Goal: Task Accomplishment & Management: Manage account settings

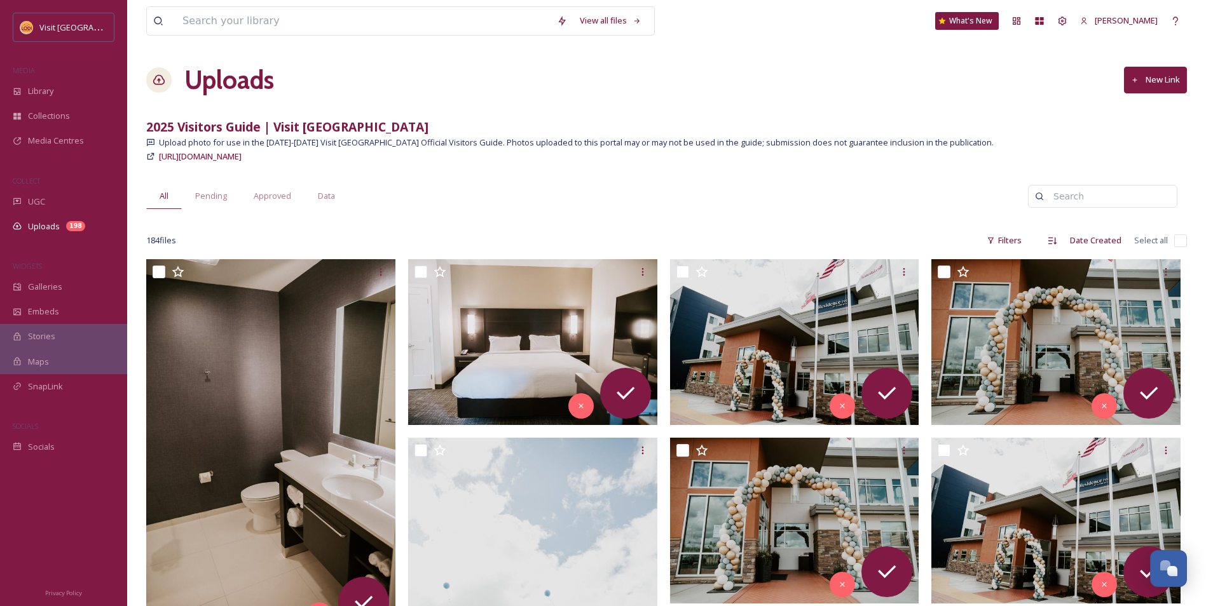
scroll to position [1970, 0]
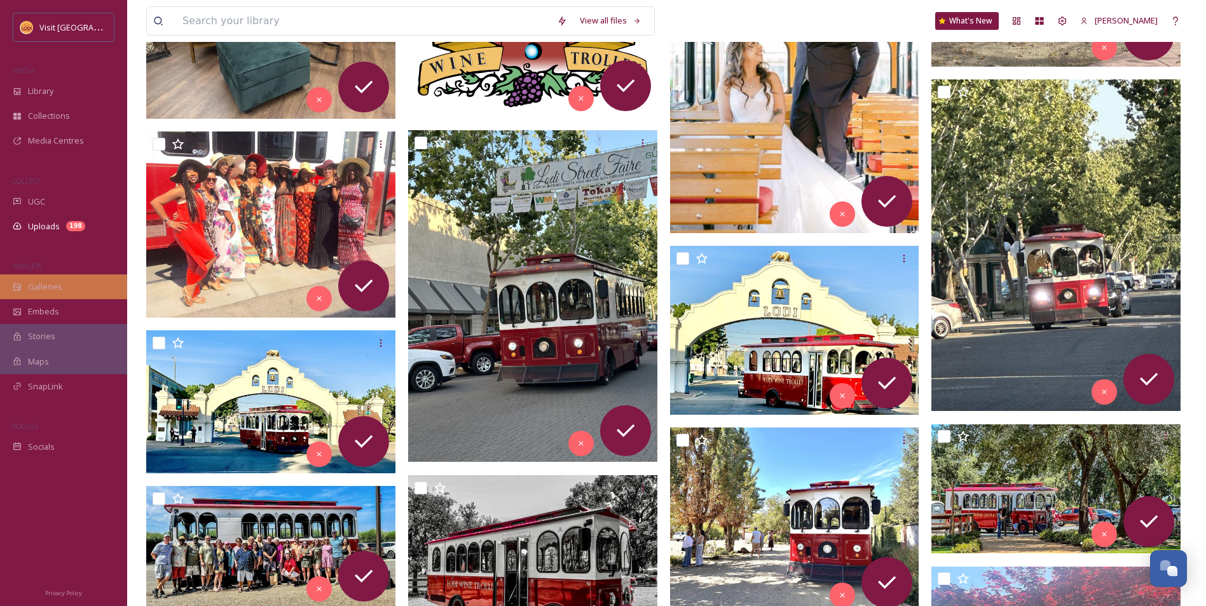
click at [61, 285] on div "Galleries" at bounding box center [63, 287] width 127 height 25
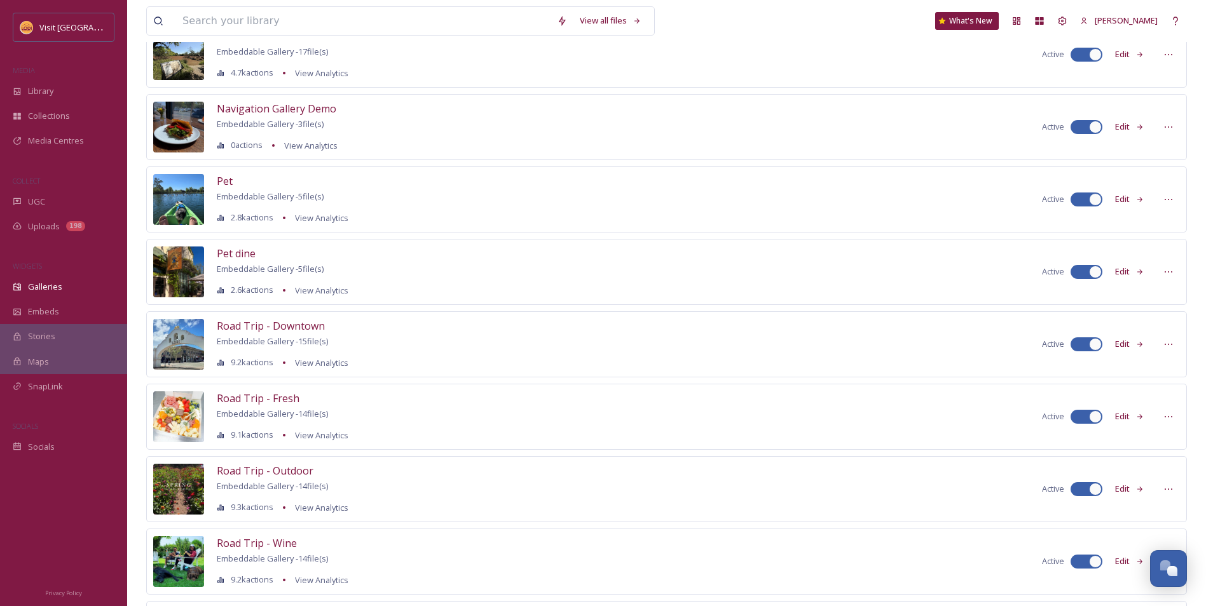
scroll to position [572, 0]
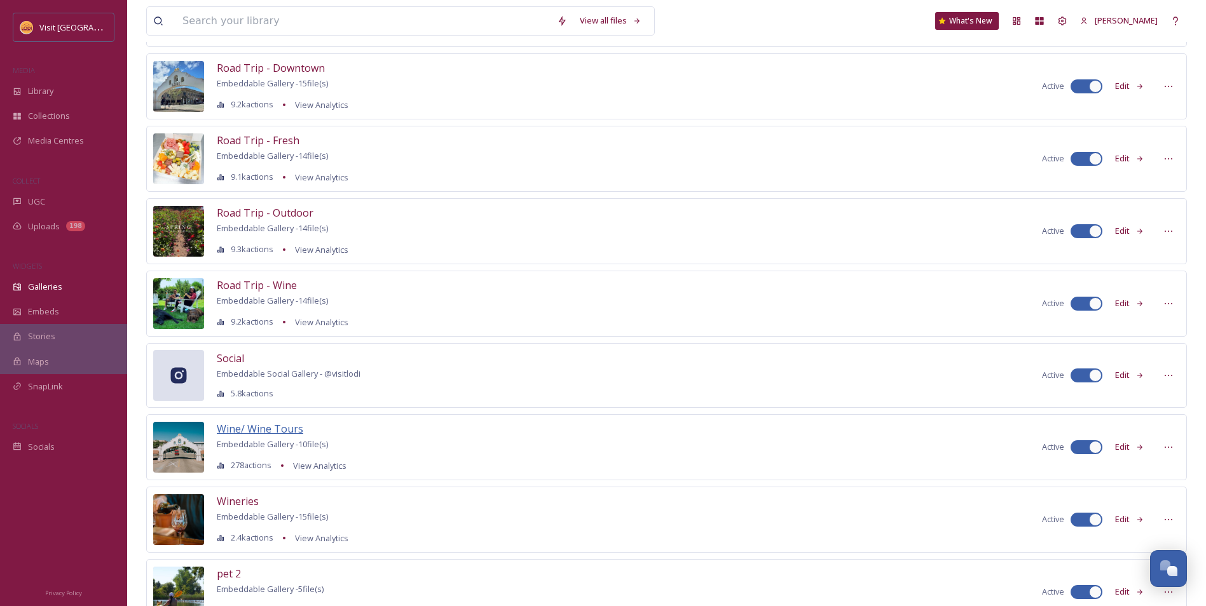
click at [261, 428] on span "Wine/ Wine Tours" at bounding box center [260, 429] width 86 height 14
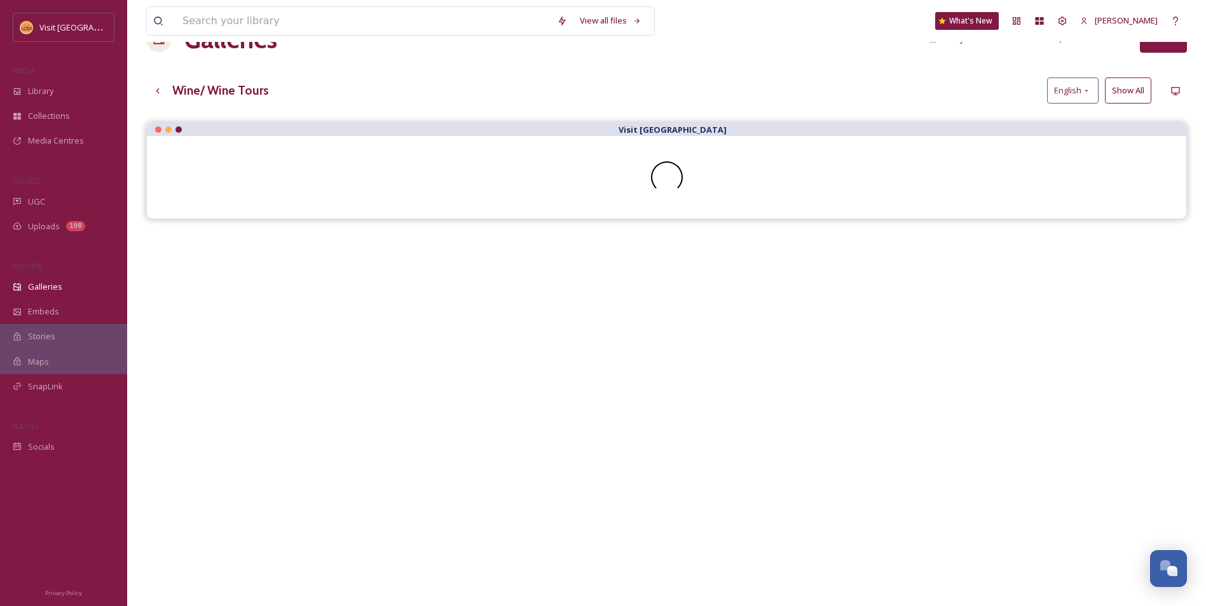
scroll to position [64, 0]
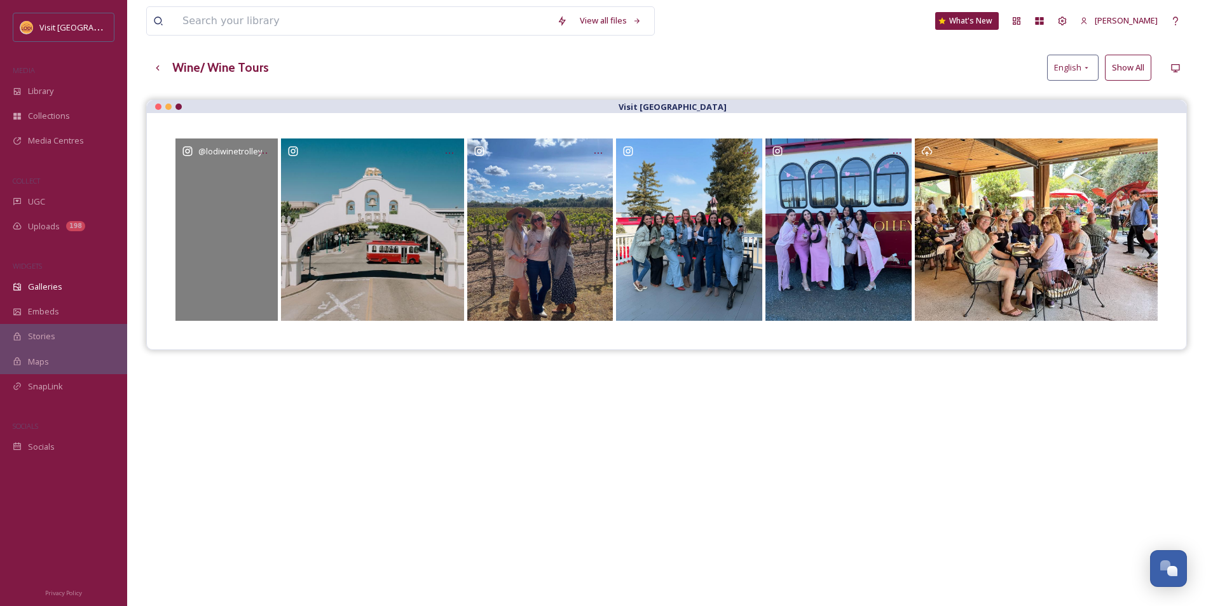
click at [253, 223] on div "@ lodiwinetrolley" at bounding box center [226, 230] width 102 height 182
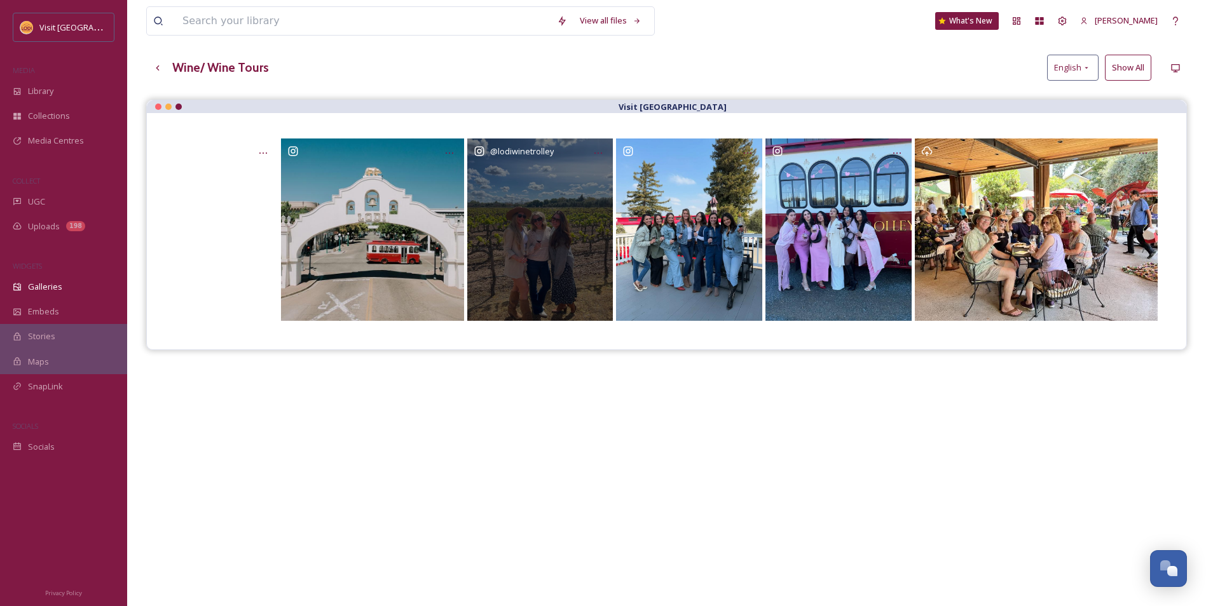
click at [550, 212] on div "@ lodiwinetrolley" at bounding box center [540, 230] width 146 height 182
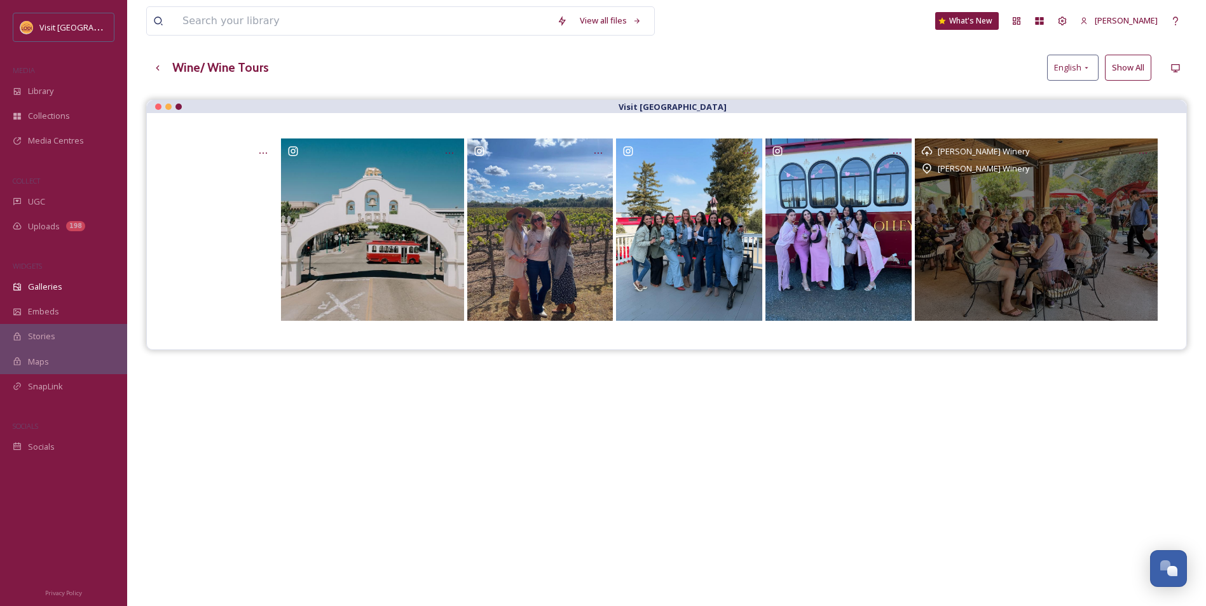
click at [995, 268] on div "Macchia Winery Macchia Winery" at bounding box center [1036, 230] width 243 height 182
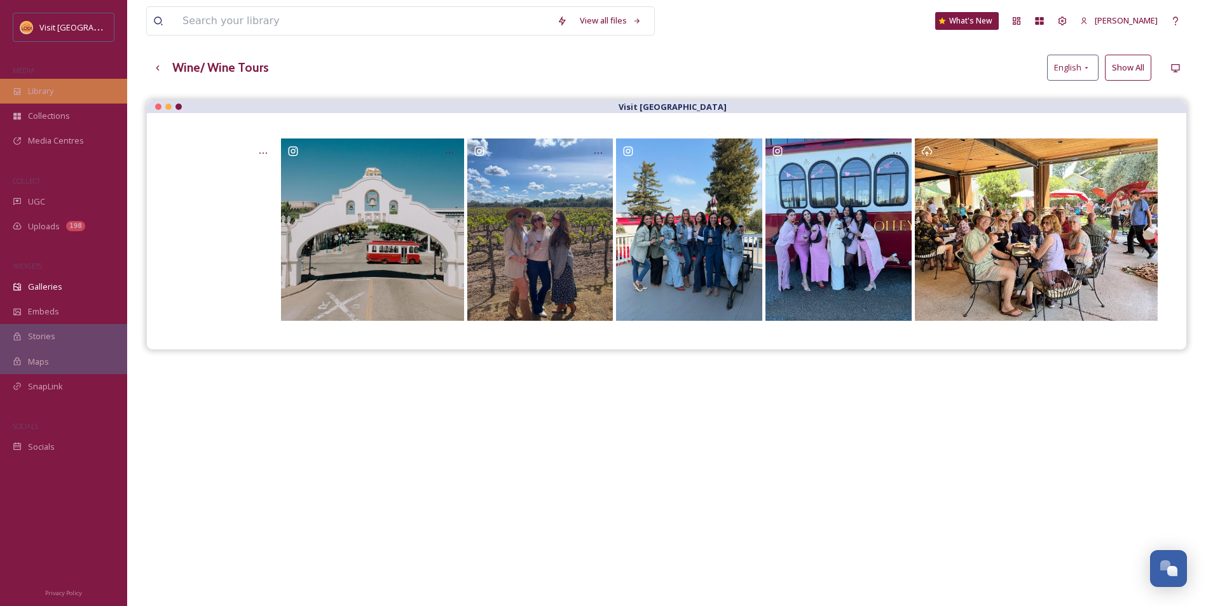
click at [44, 97] on span "Library" at bounding box center [40, 91] width 25 height 12
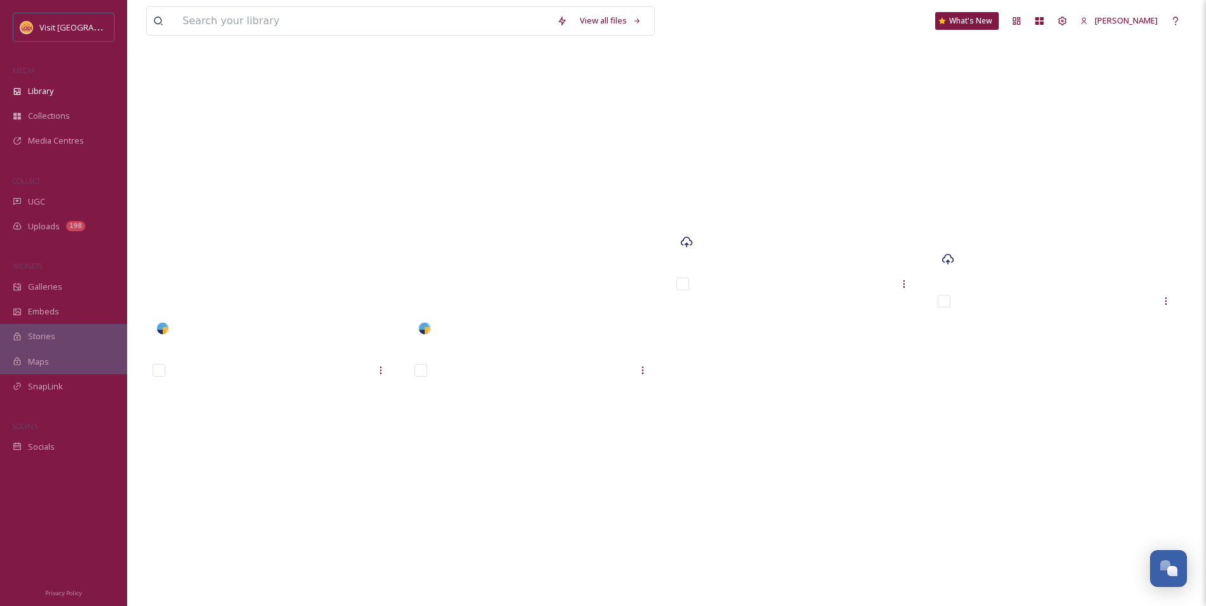
scroll to position [445, 0]
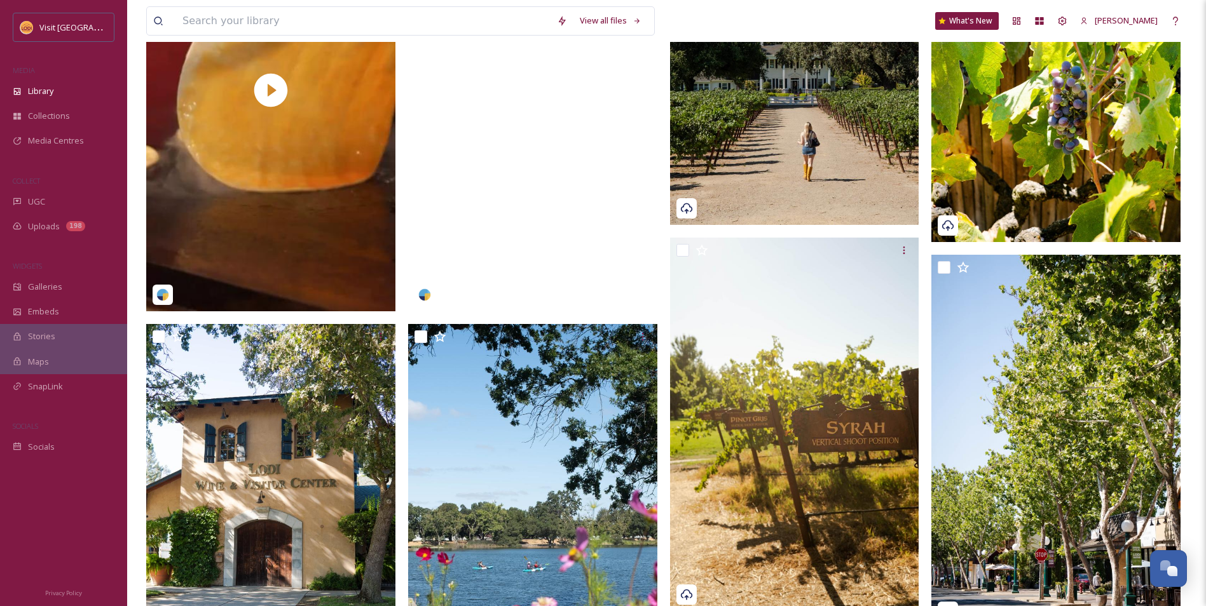
click at [453, 212] on video "visitlodi-4991922.mp4" at bounding box center [532, 89] width 249 height 443
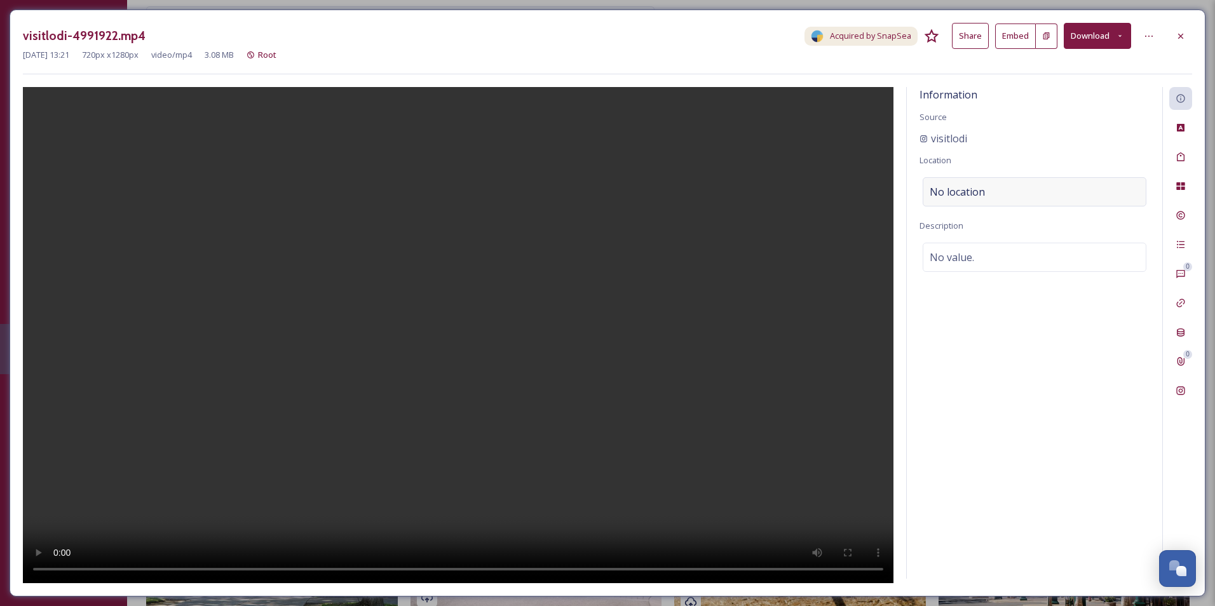
click at [1039, 198] on div "No location" at bounding box center [1035, 191] width 224 height 29
click at [1039, 195] on input at bounding box center [1034, 192] width 222 height 28
click at [1182, 41] on div at bounding box center [1180, 36] width 23 height 23
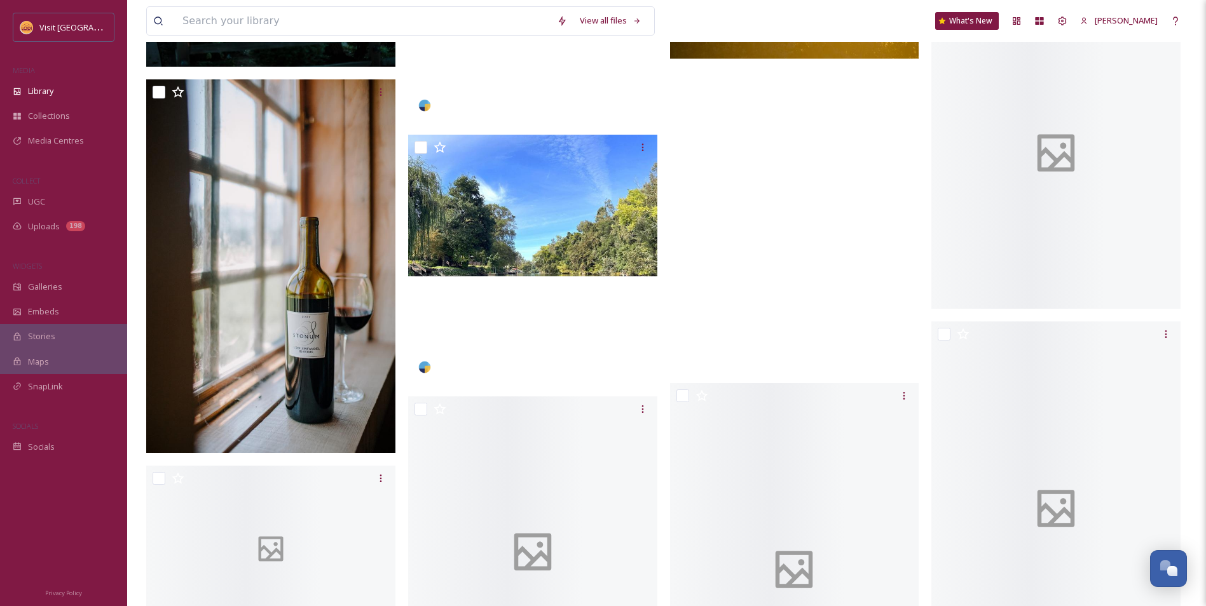
scroll to position [17796, 0]
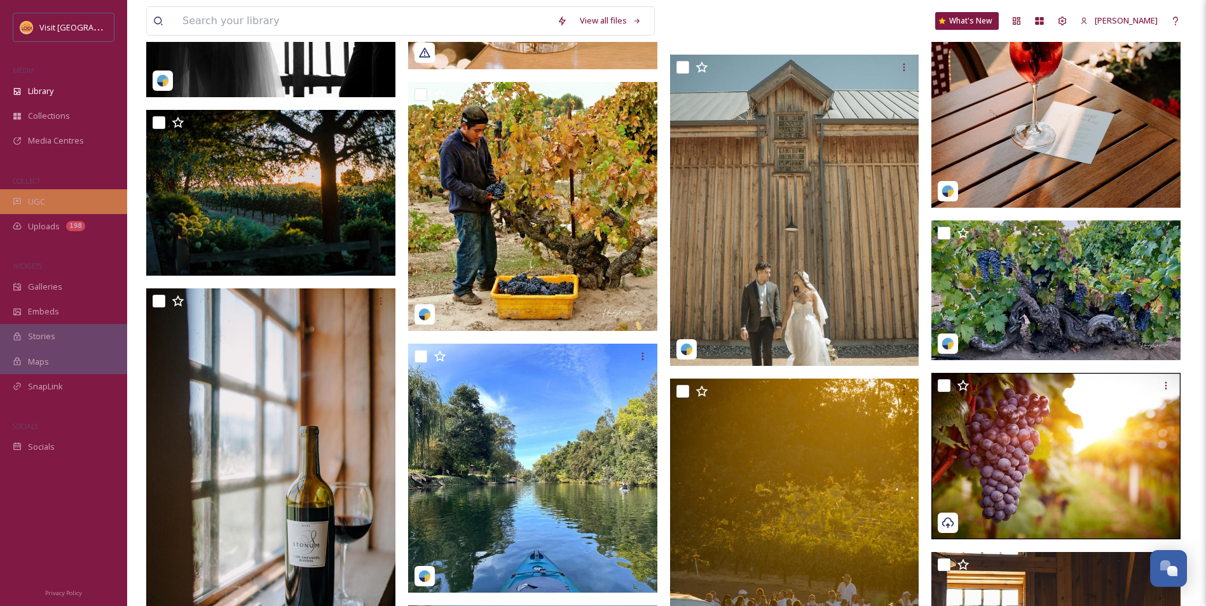
click at [34, 206] on span "UGC" at bounding box center [36, 202] width 17 height 12
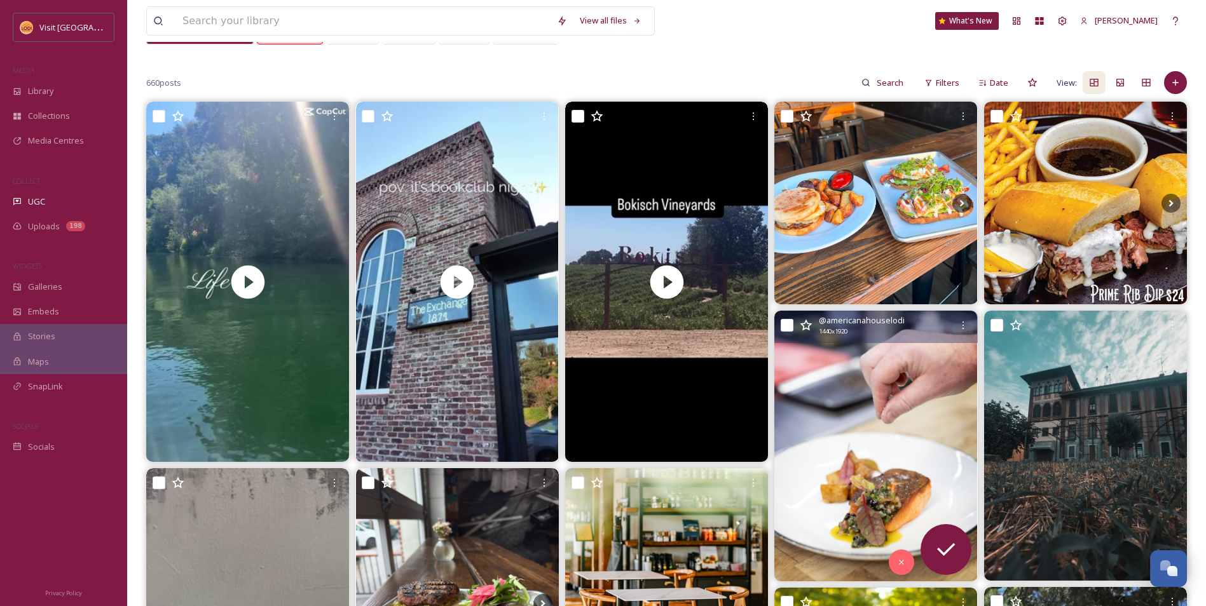
scroll to position [318, 0]
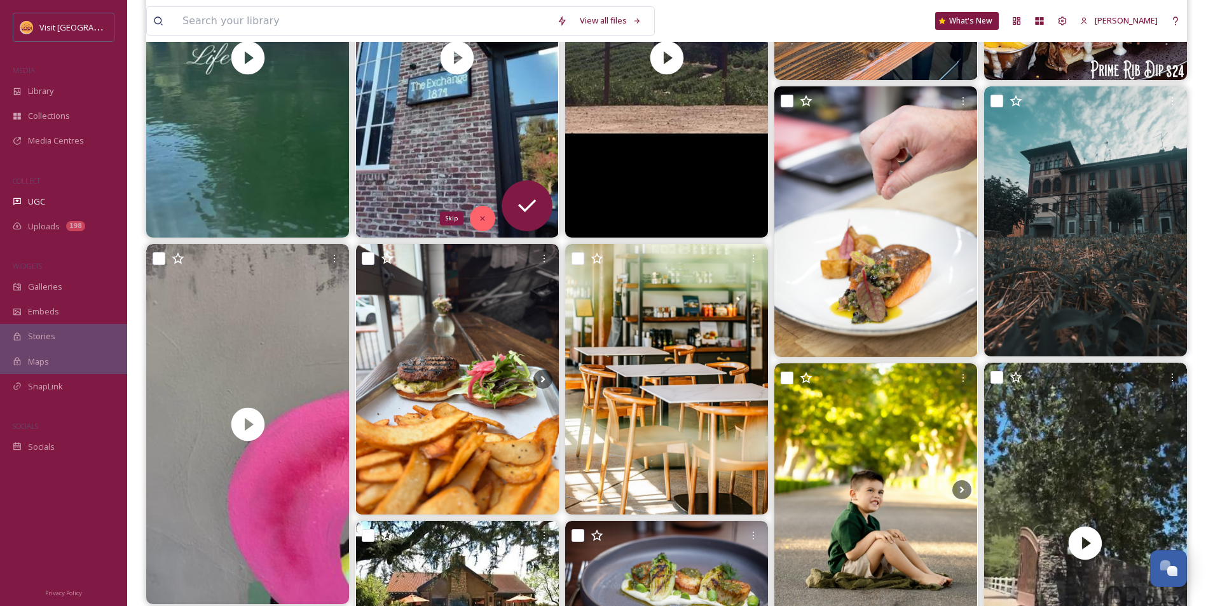
click at [480, 218] on icon at bounding box center [482, 218] width 9 height 9
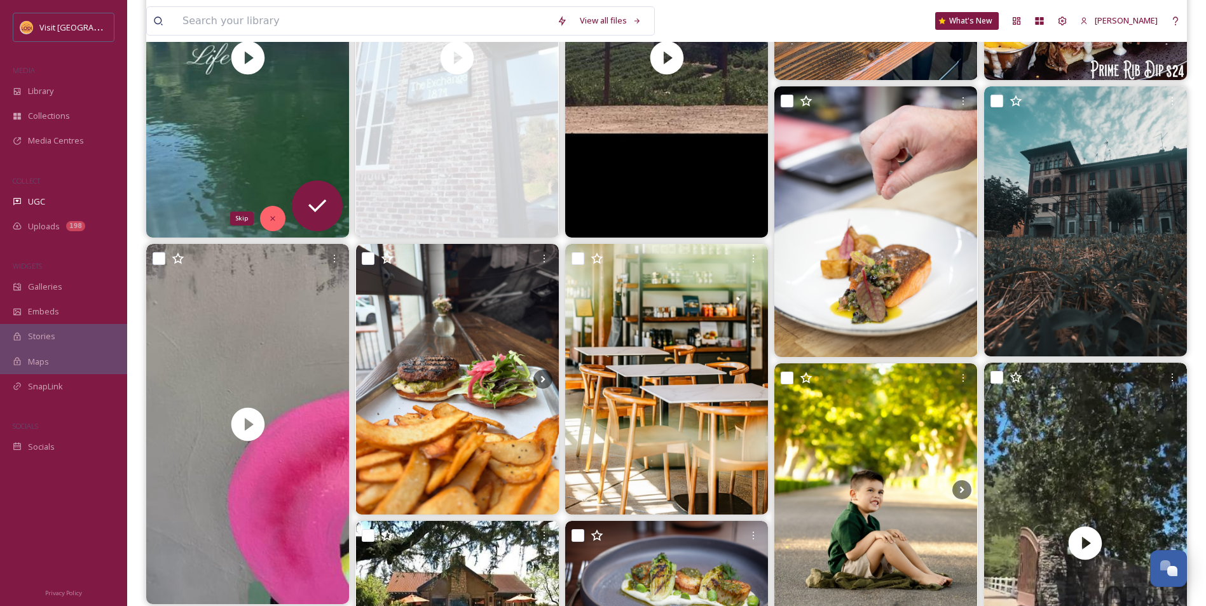
click at [269, 224] on div "Skip" at bounding box center [272, 218] width 25 height 25
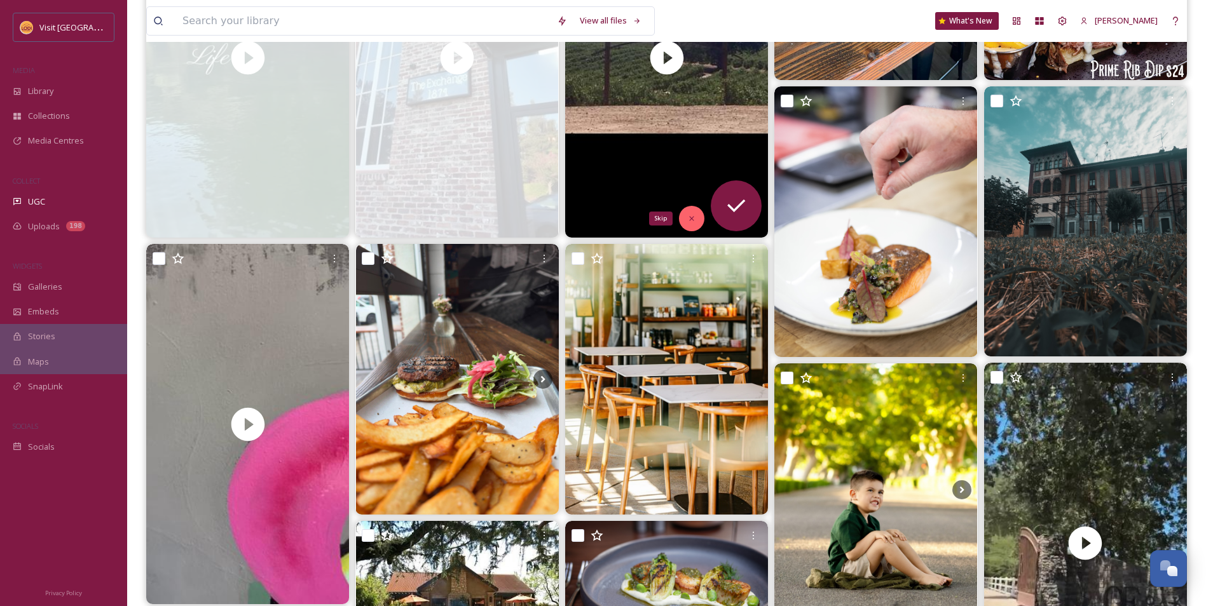
click at [697, 215] on div "Skip" at bounding box center [691, 218] width 25 height 25
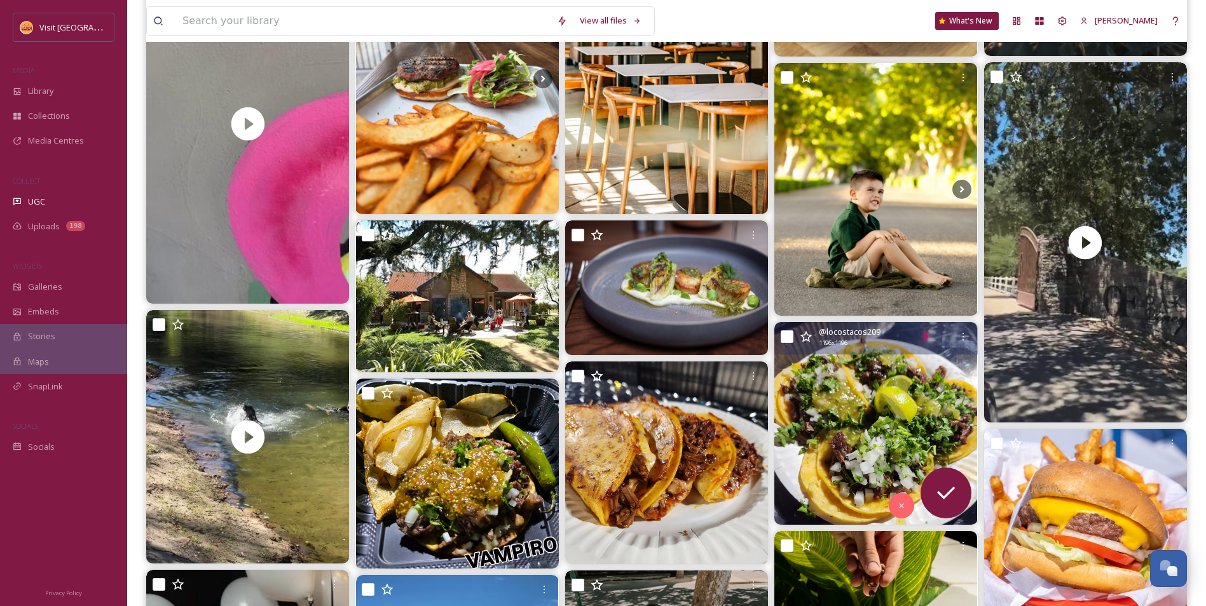
scroll to position [636, 0]
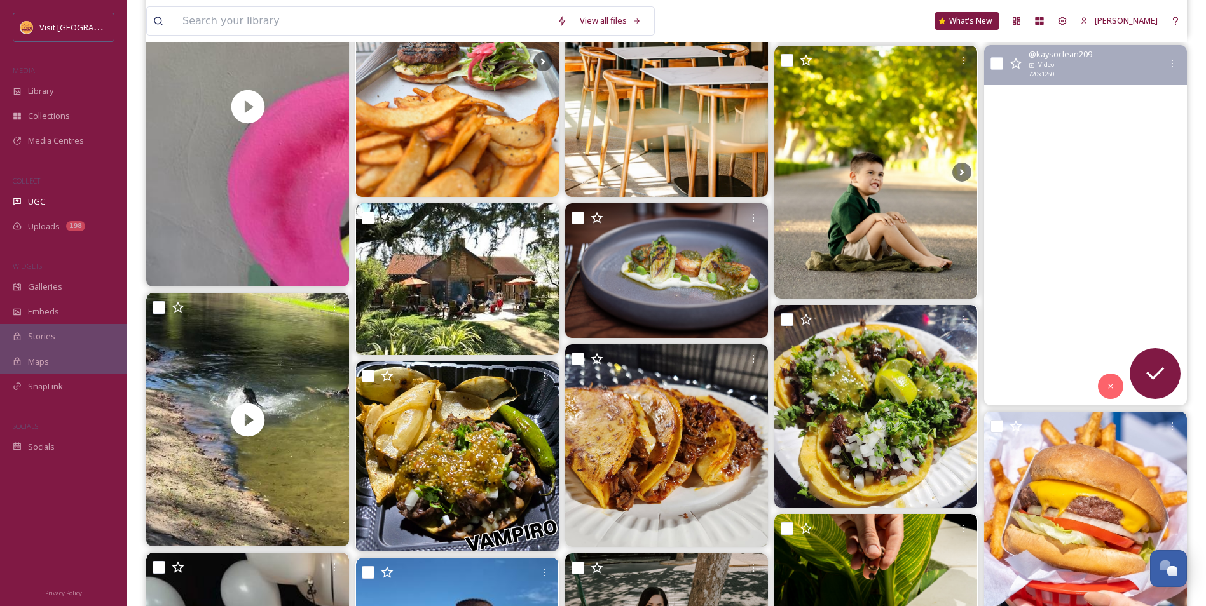
click at [1089, 324] on video "Fine like wine🍷\a\a#oakfarmvineyards #winetasting #lodicalifornia #vineyard" at bounding box center [1085, 225] width 203 height 360
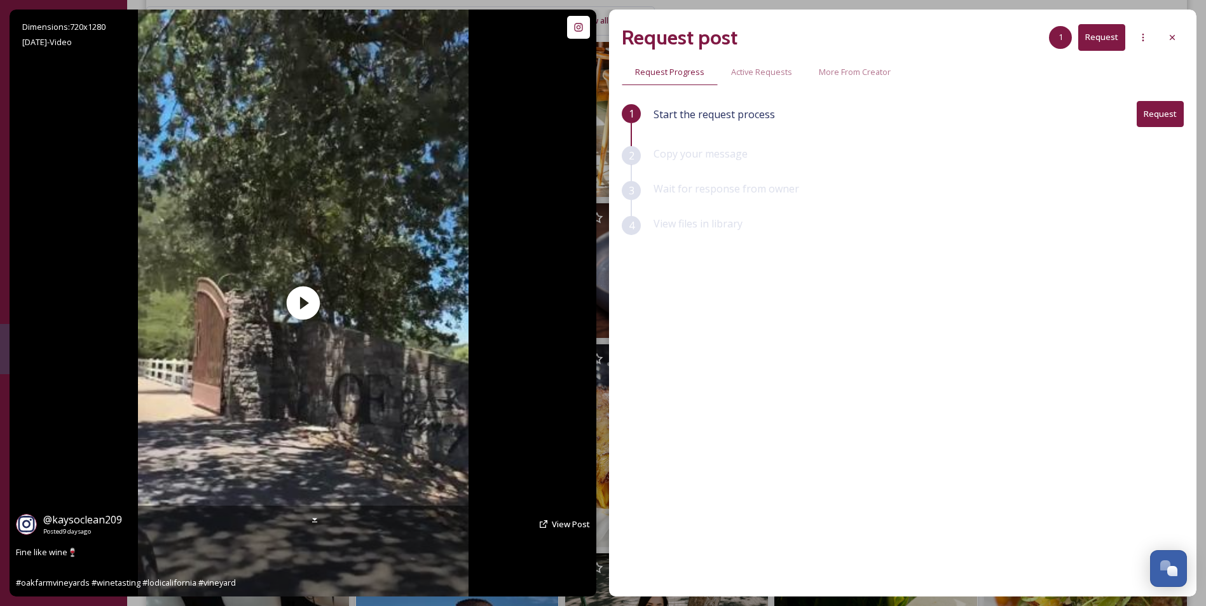
scroll to position [699, 0]
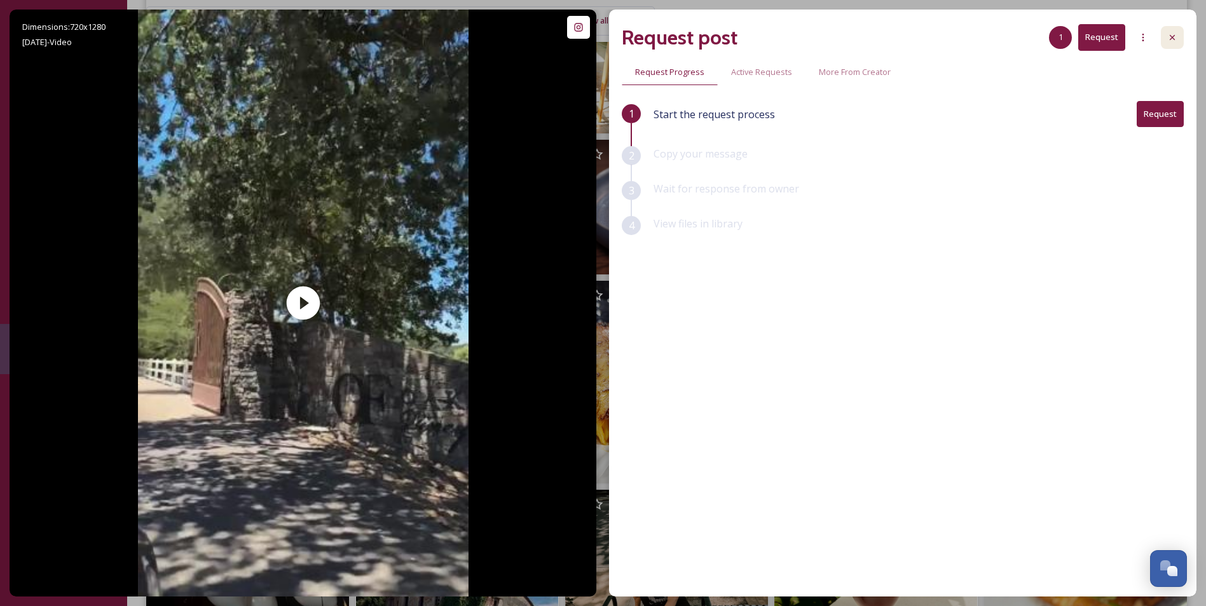
click at [1166, 32] on div at bounding box center [1172, 37] width 23 height 23
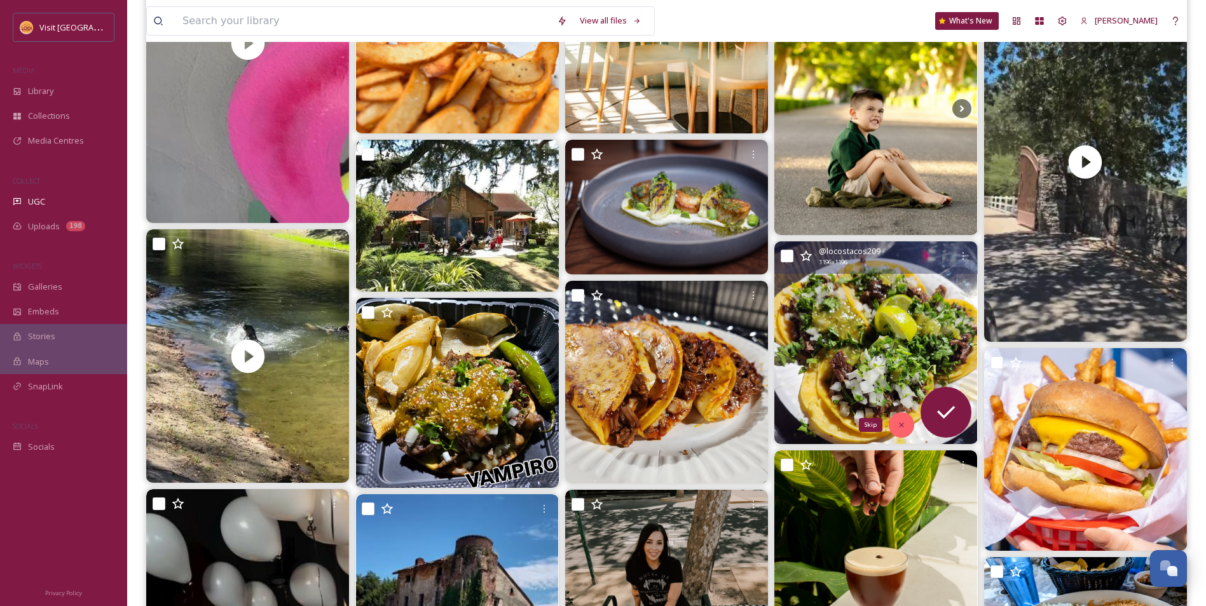
click at [907, 427] on div "Skip" at bounding box center [901, 424] width 25 height 25
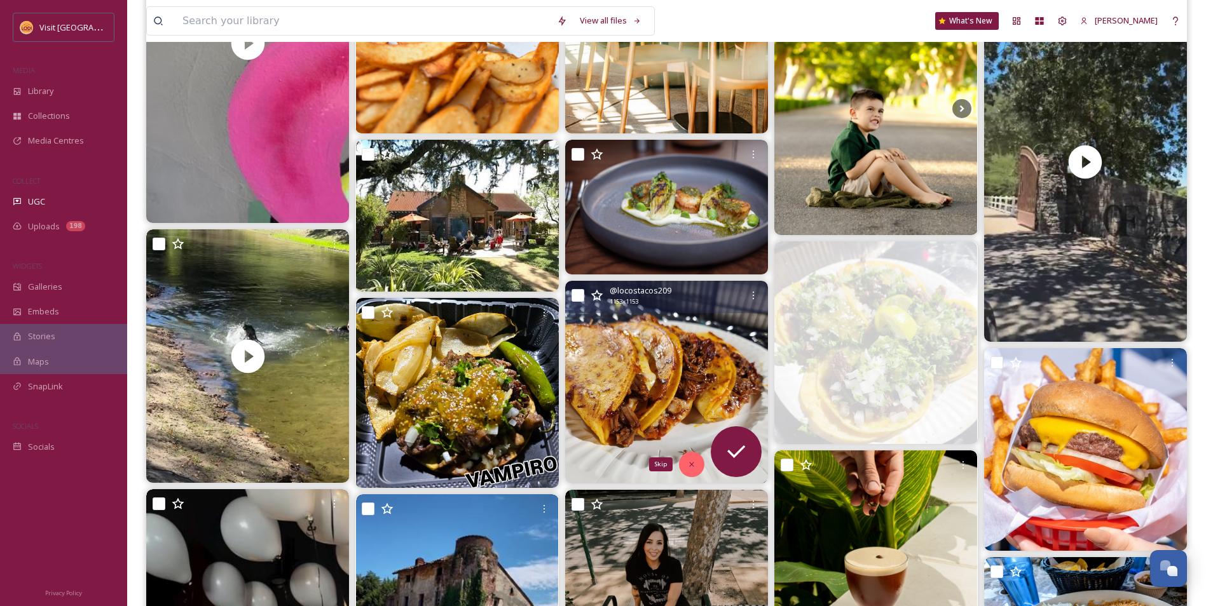
click at [691, 460] on icon at bounding box center [691, 464] width 9 height 9
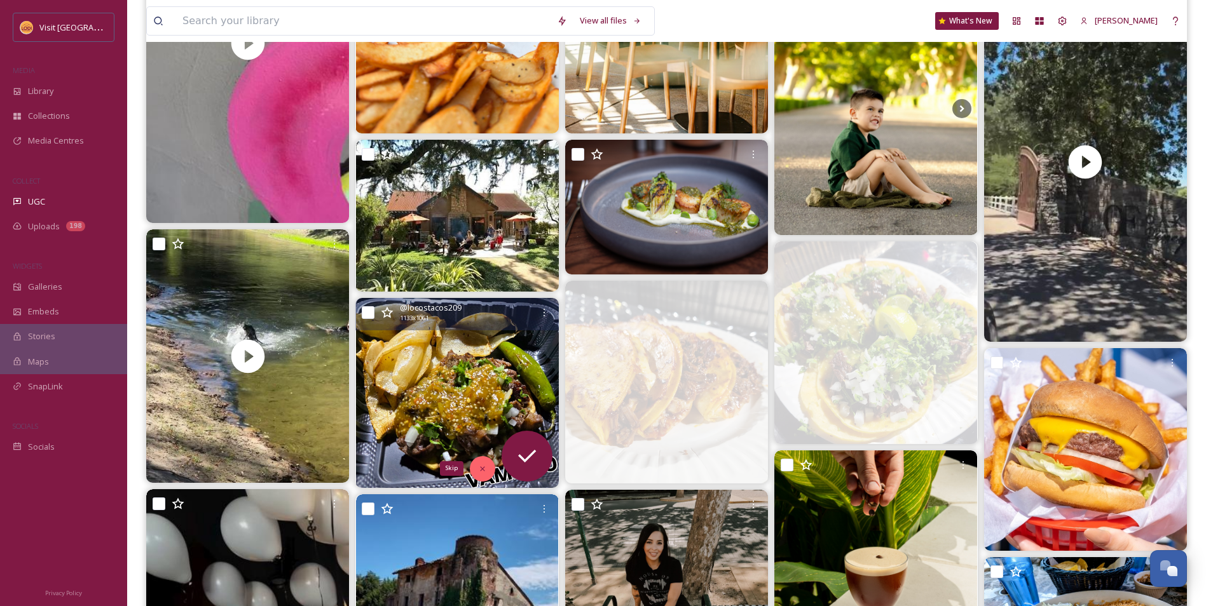
click at [486, 470] on icon at bounding box center [482, 469] width 9 height 9
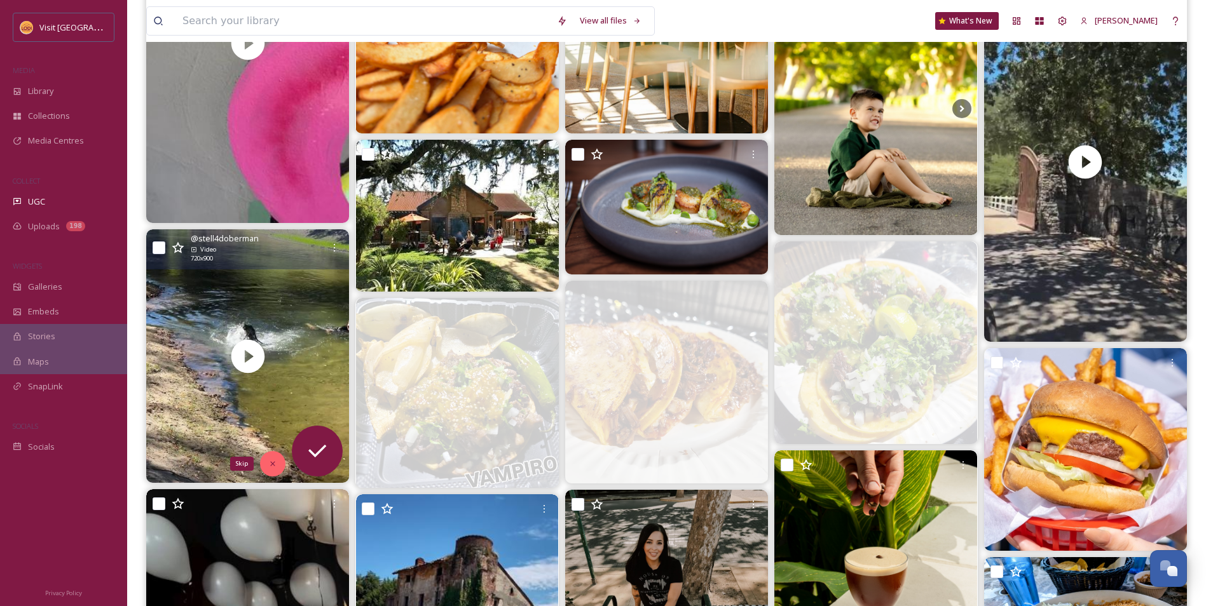
click at [284, 458] on div "Skip" at bounding box center [272, 463] width 25 height 25
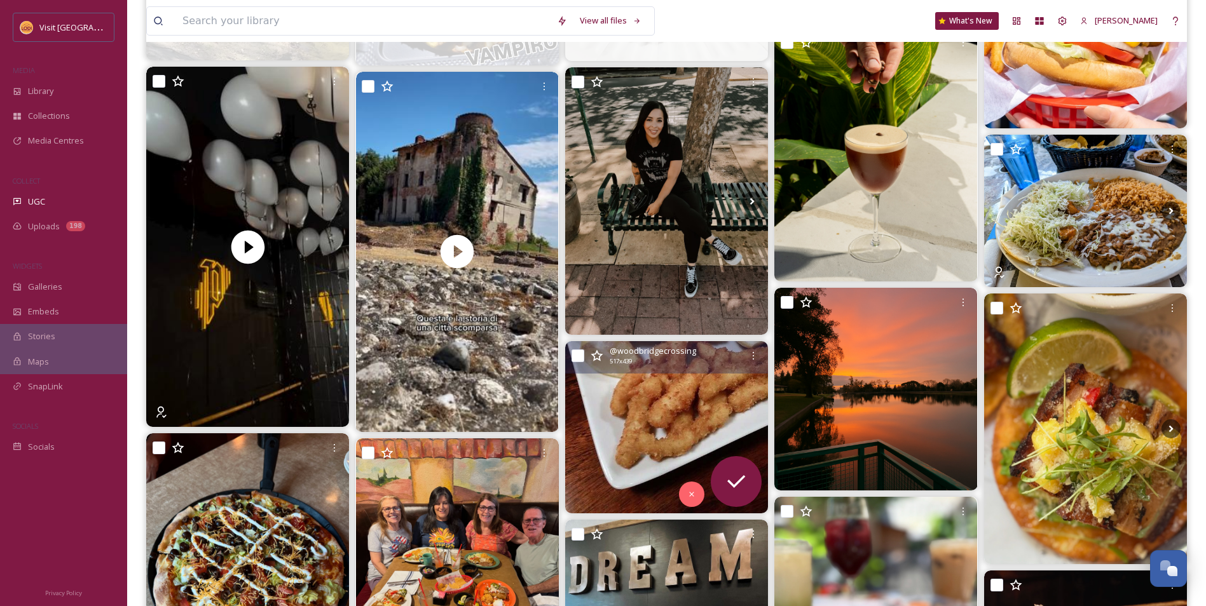
scroll to position [1144, 0]
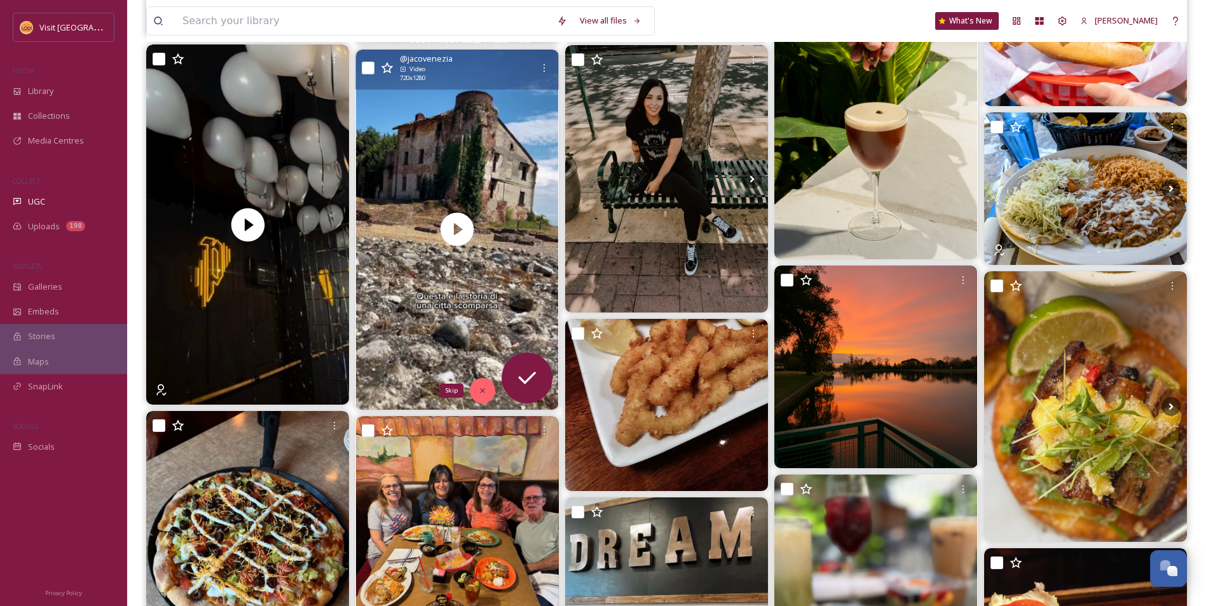
click at [483, 393] on icon at bounding box center [482, 390] width 9 height 9
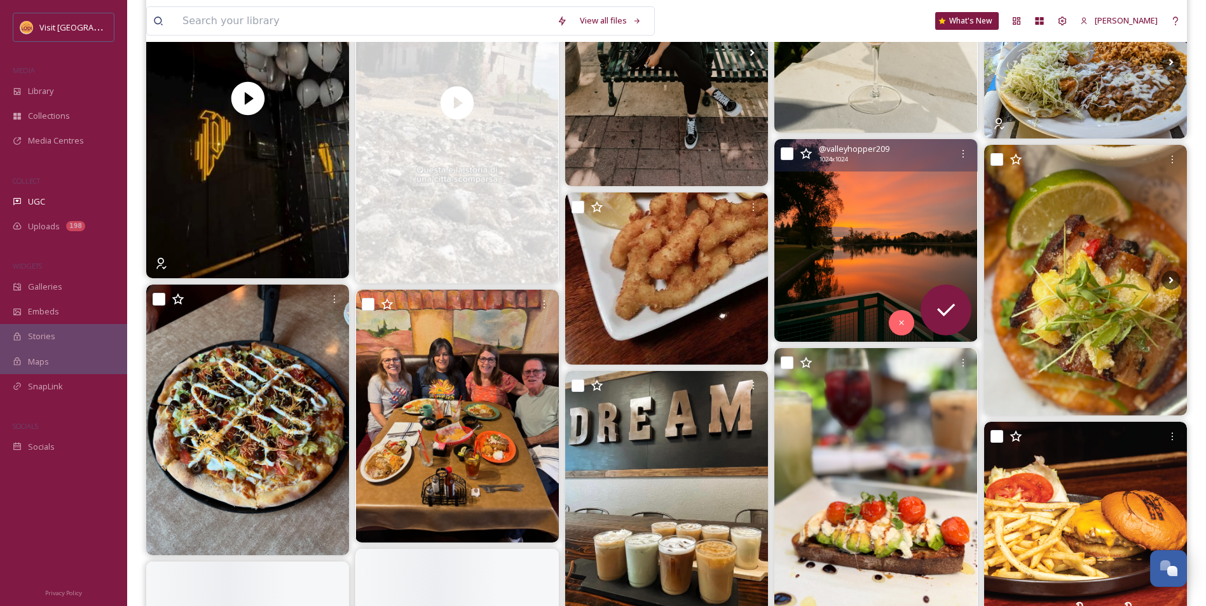
scroll to position [1271, 0]
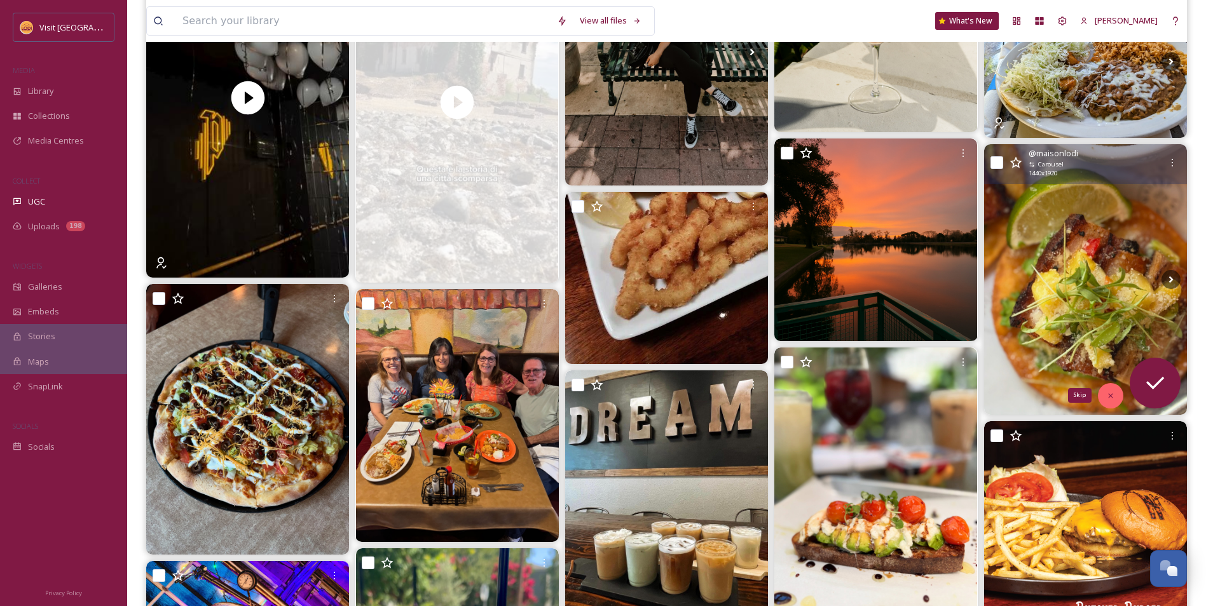
click at [1119, 399] on div "Skip" at bounding box center [1110, 395] width 25 height 25
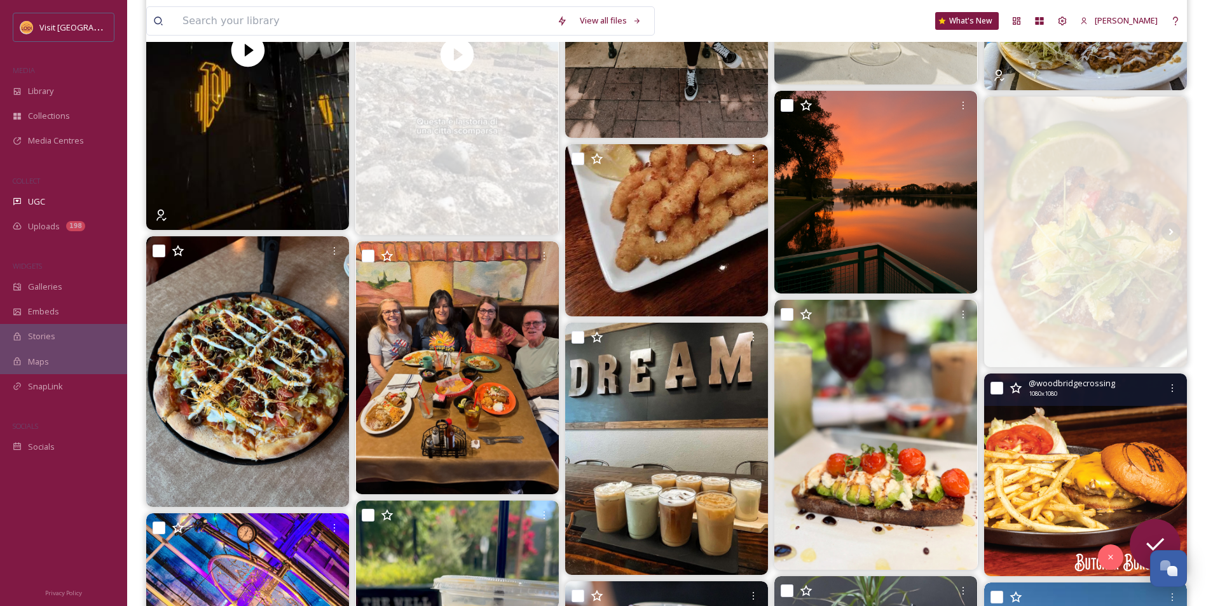
scroll to position [1398, 0]
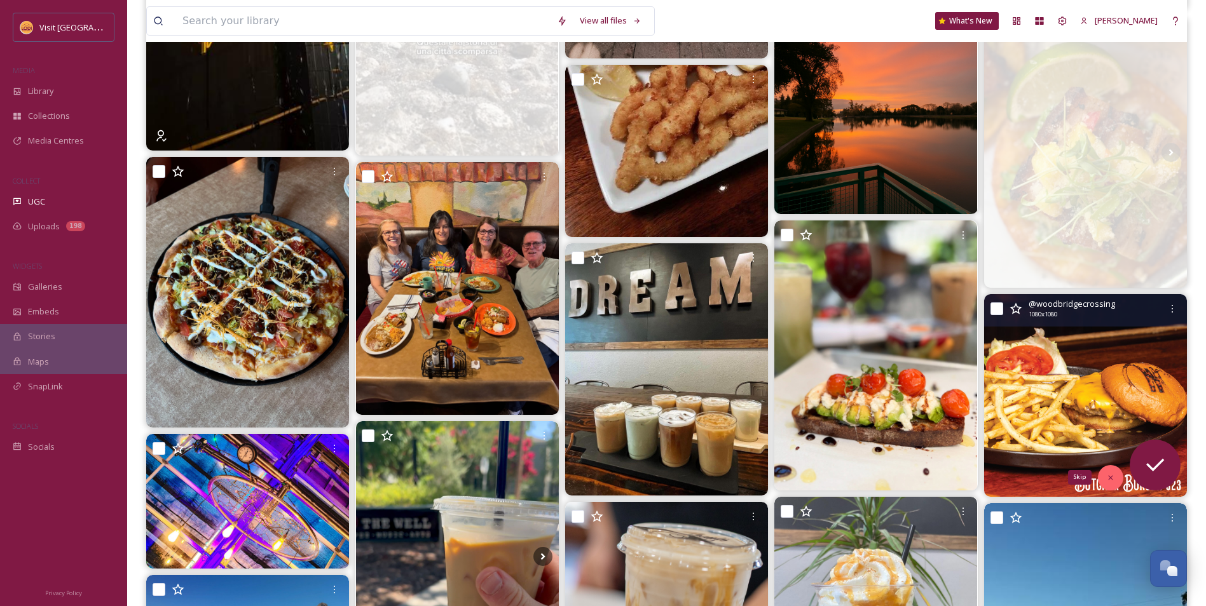
click at [1115, 475] on div "Skip" at bounding box center [1110, 477] width 25 height 25
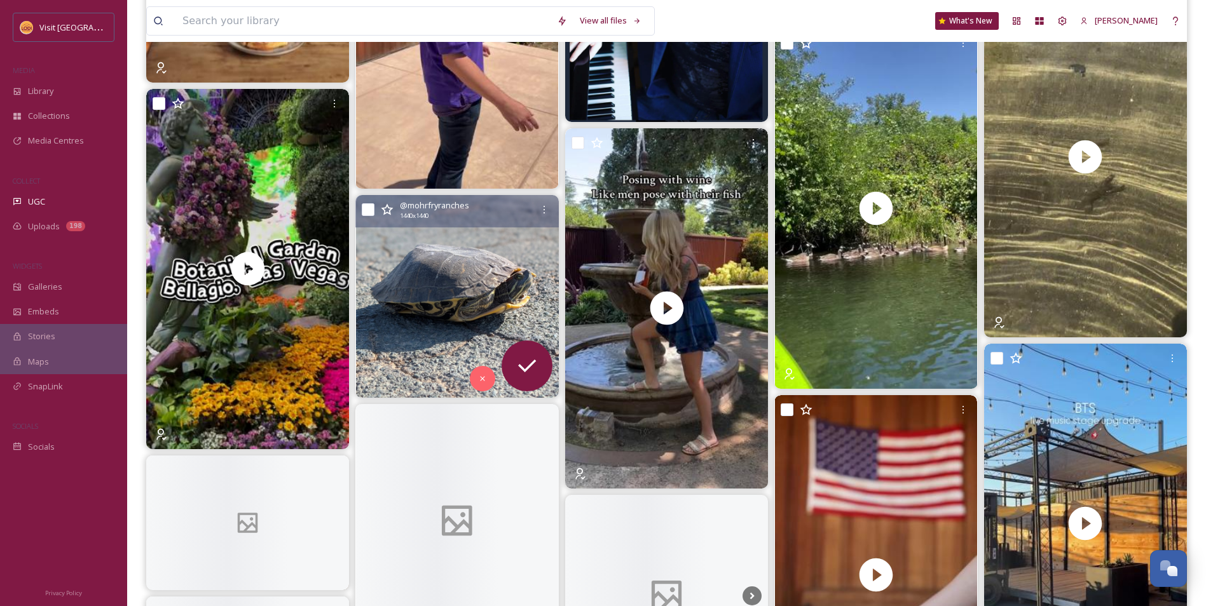
scroll to position [2987, 0]
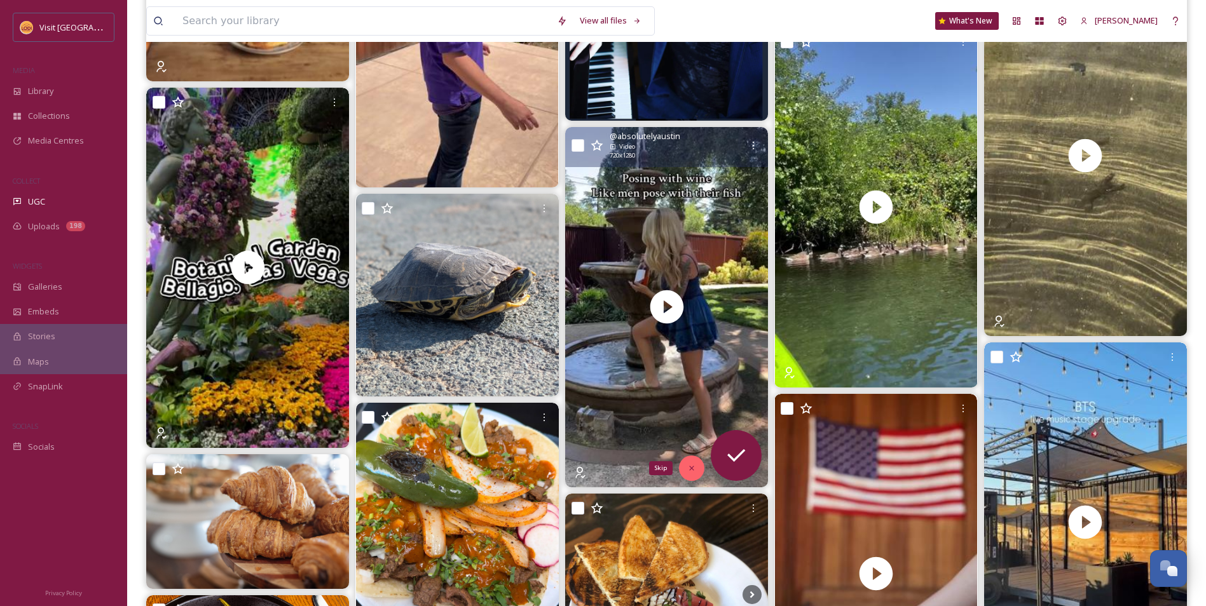
click at [688, 470] on icon at bounding box center [691, 468] width 9 height 9
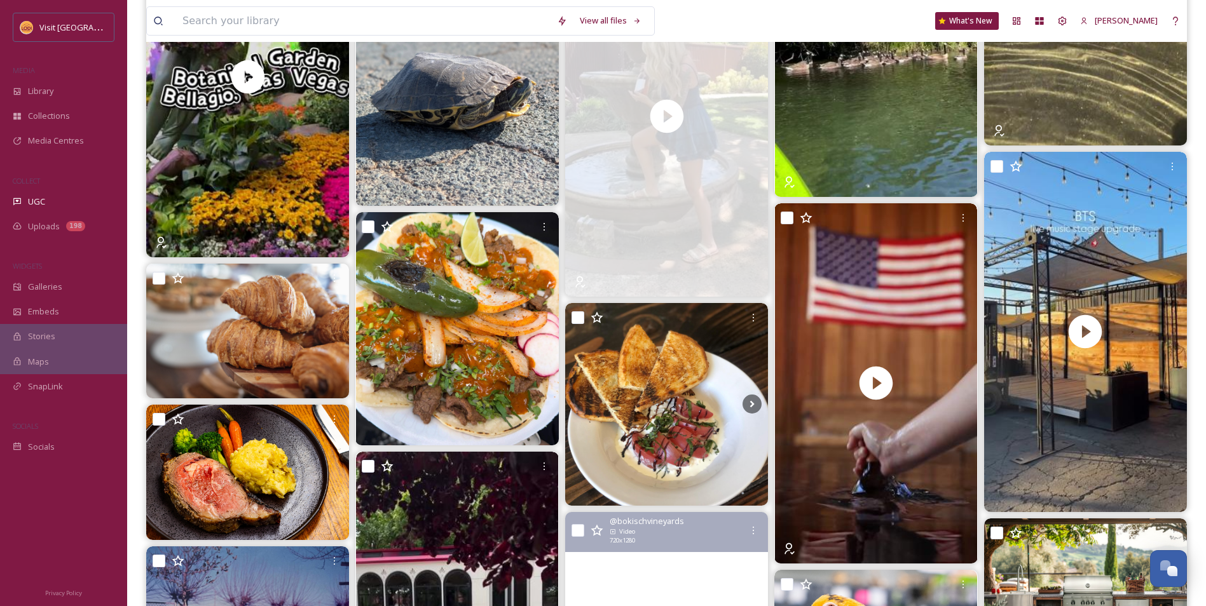
scroll to position [3559, 0]
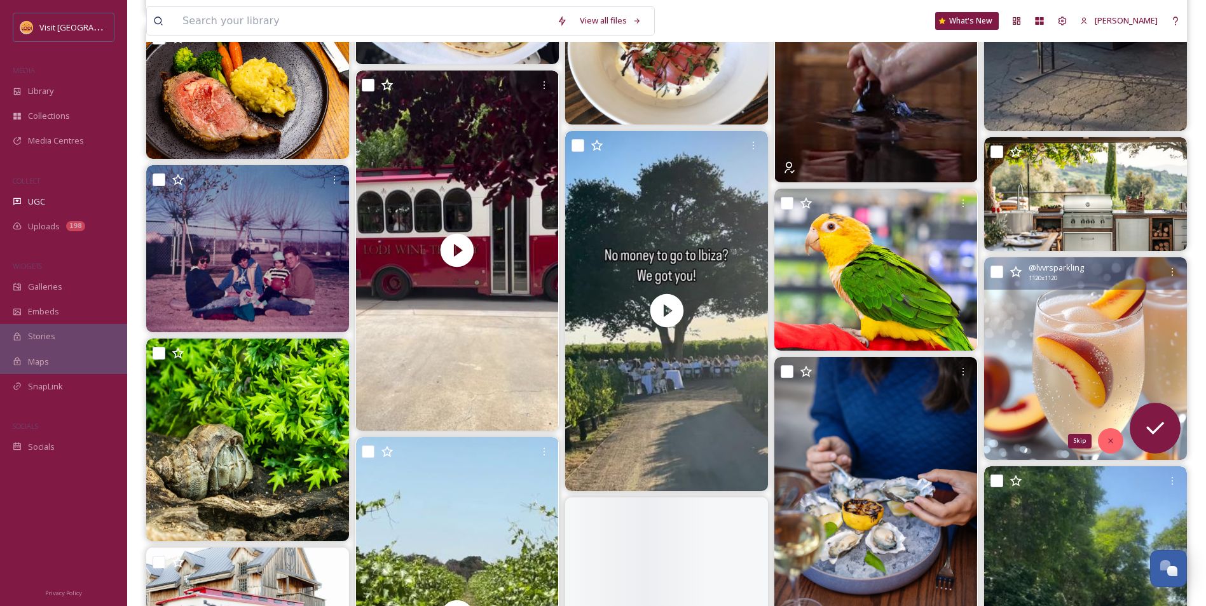
click at [1119, 440] on div "Skip" at bounding box center [1110, 440] width 25 height 25
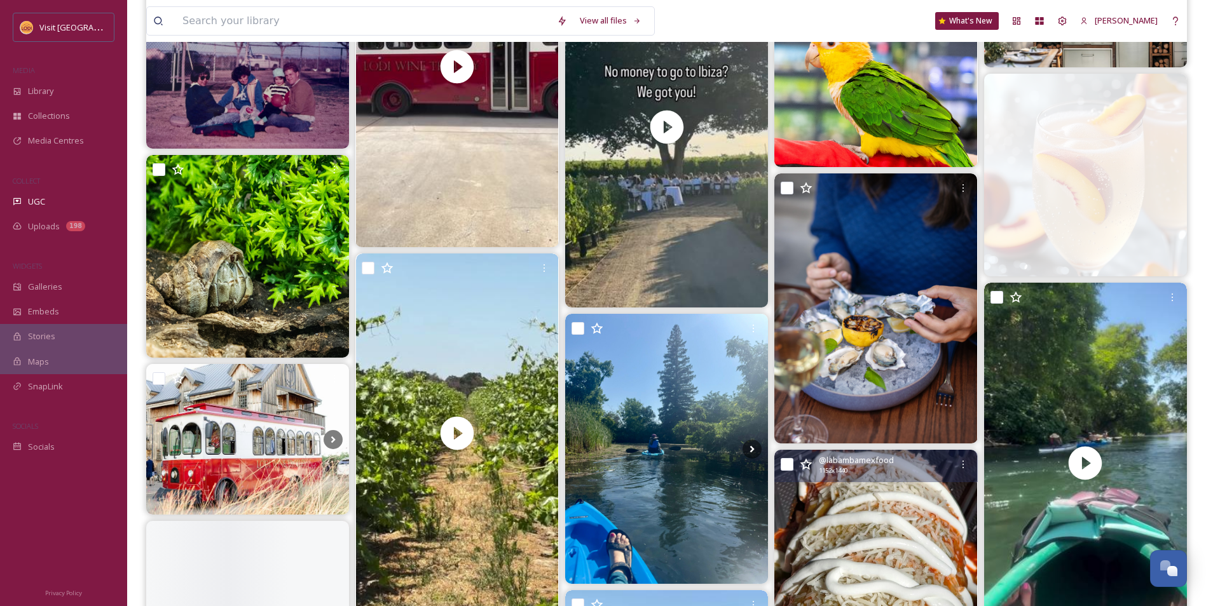
scroll to position [3750, 0]
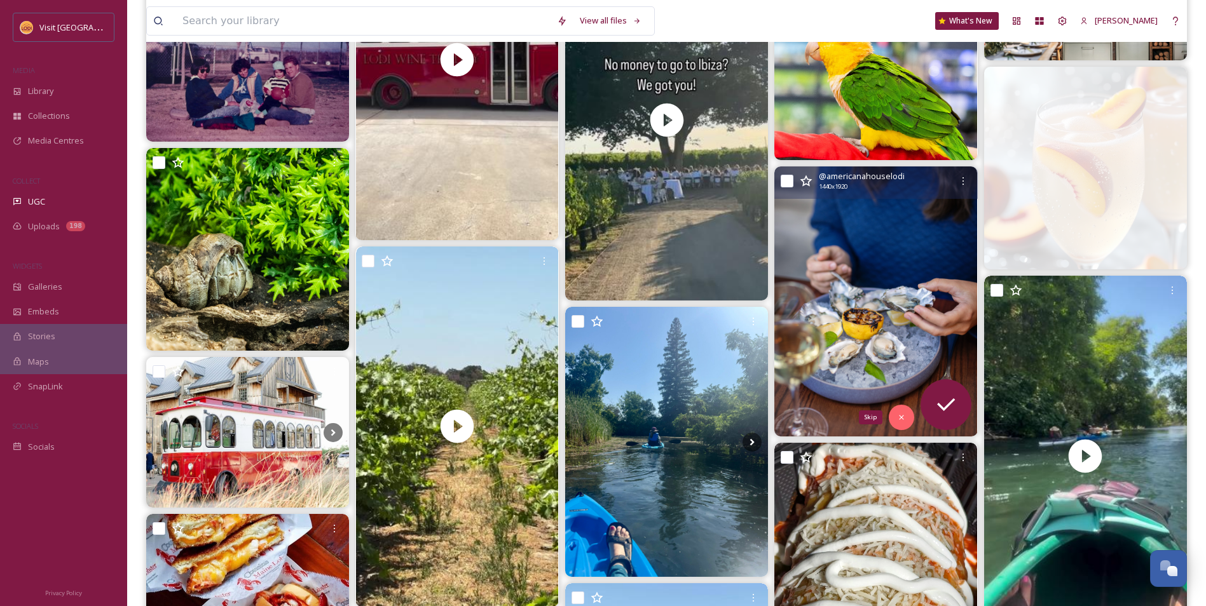
click at [908, 423] on div "Skip" at bounding box center [901, 417] width 25 height 25
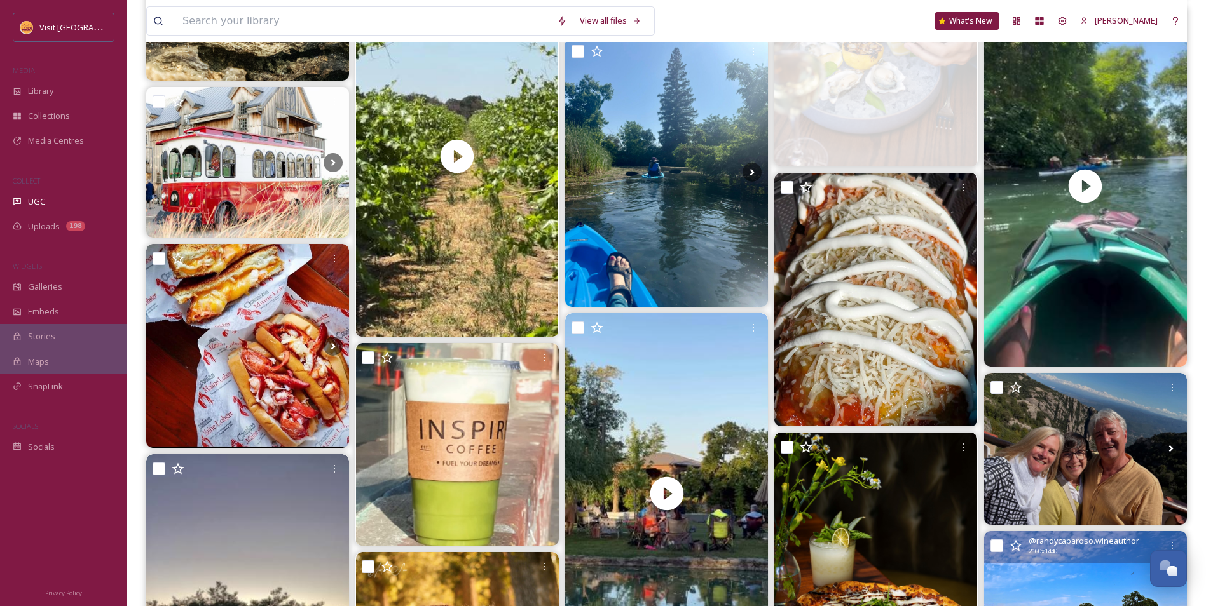
scroll to position [4131, 0]
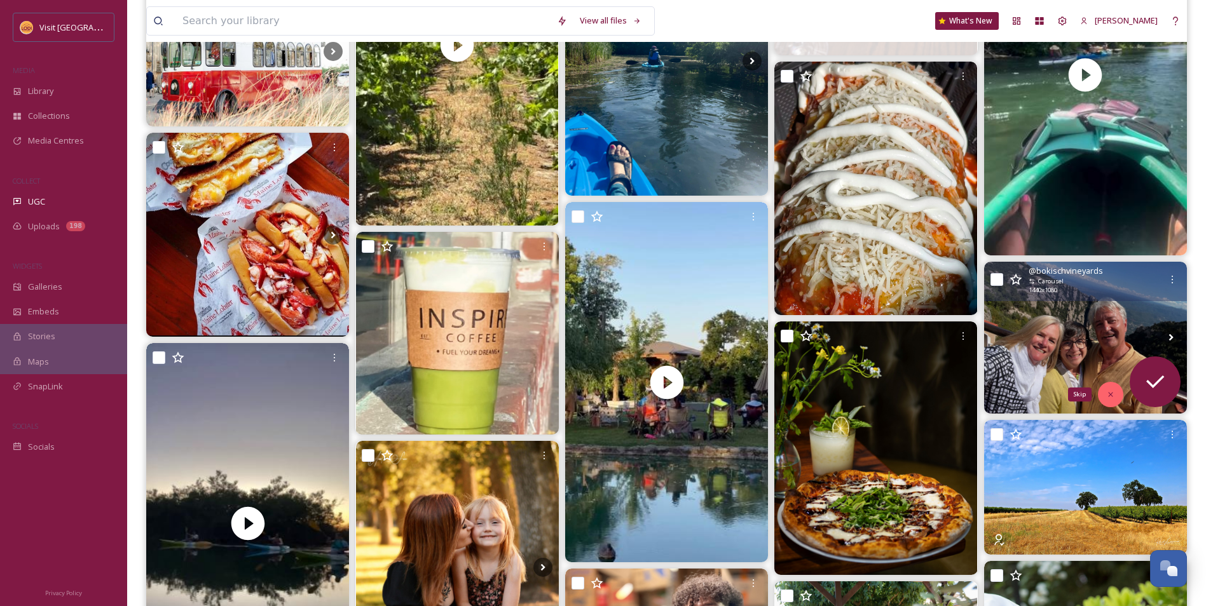
click at [1115, 389] on div "Skip" at bounding box center [1110, 394] width 25 height 25
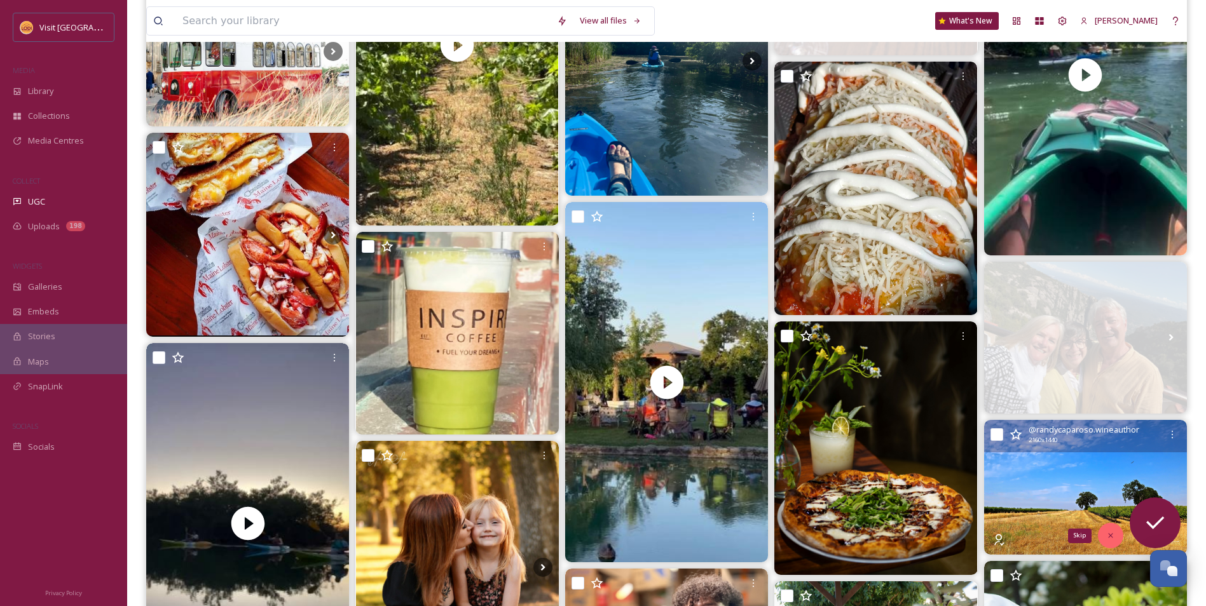
click at [1112, 542] on div "Skip" at bounding box center [1110, 535] width 25 height 25
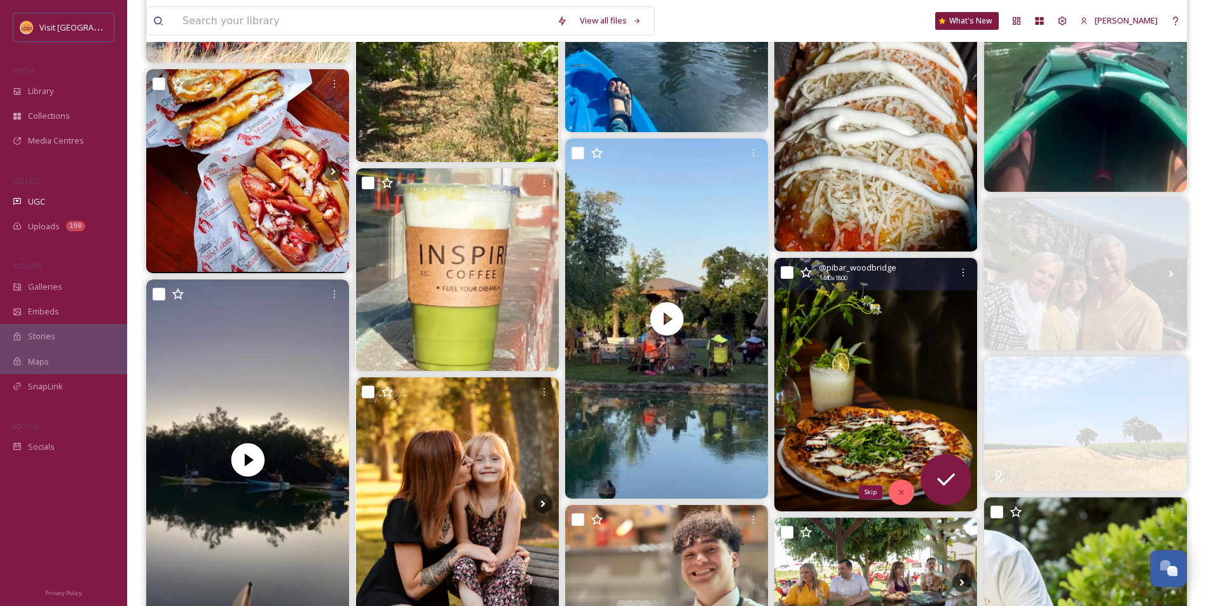
click at [906, 493] on div "Skip" at bounding box center [901, 492] width 25 height 25
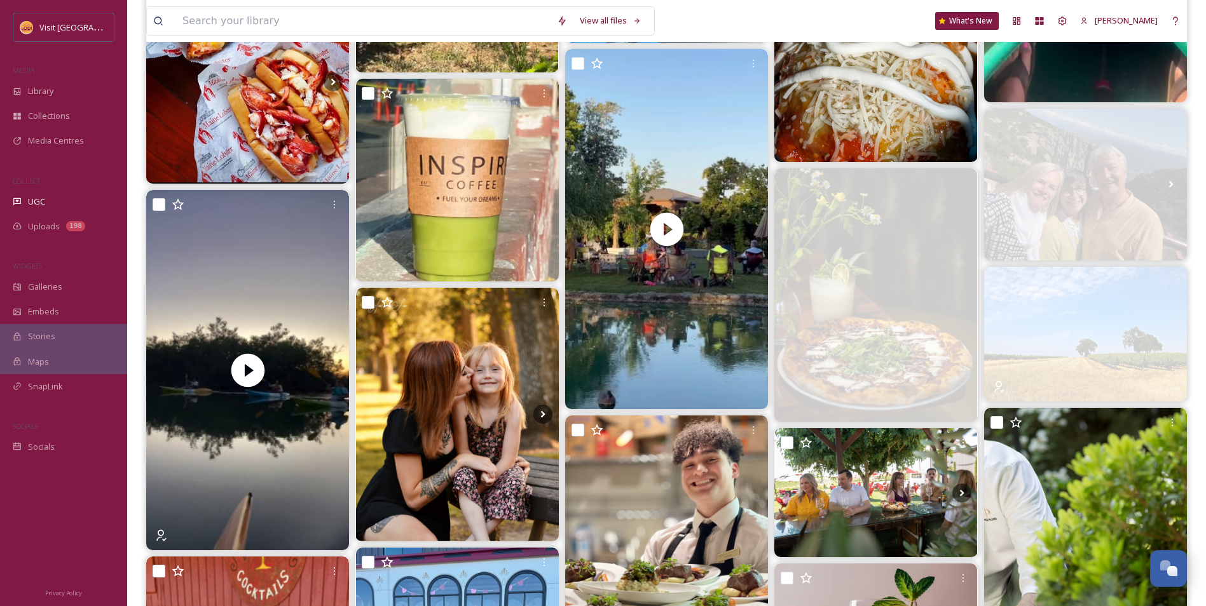
scroll to position [4322, 0]
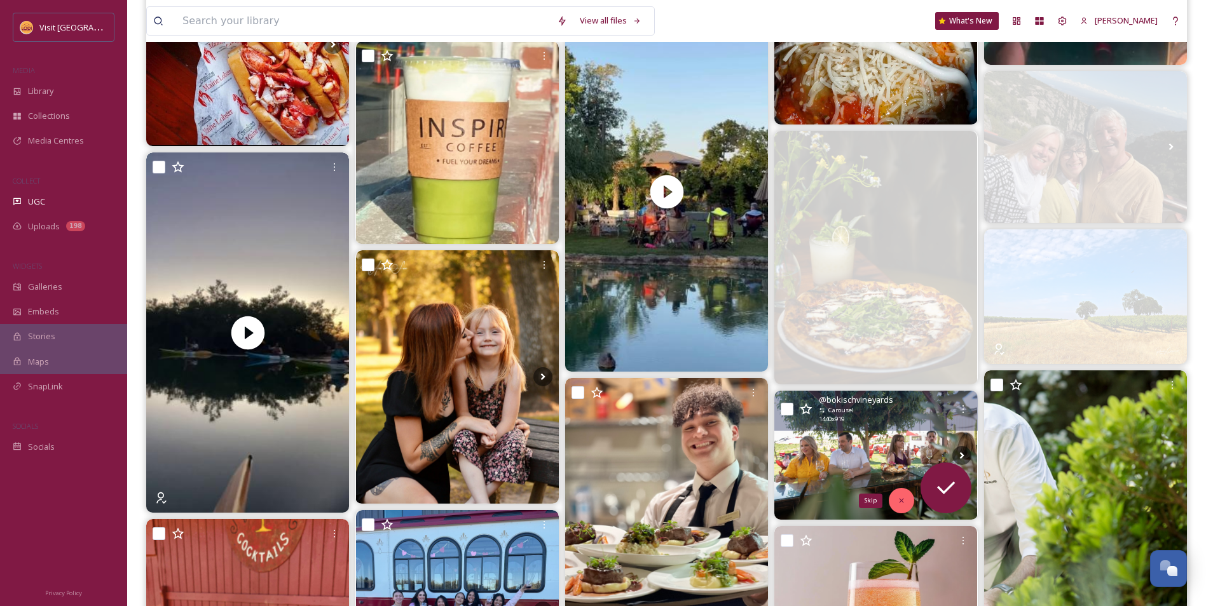
click at [901, 500] on icon at bounding box center [901, 500] width 9 height 9
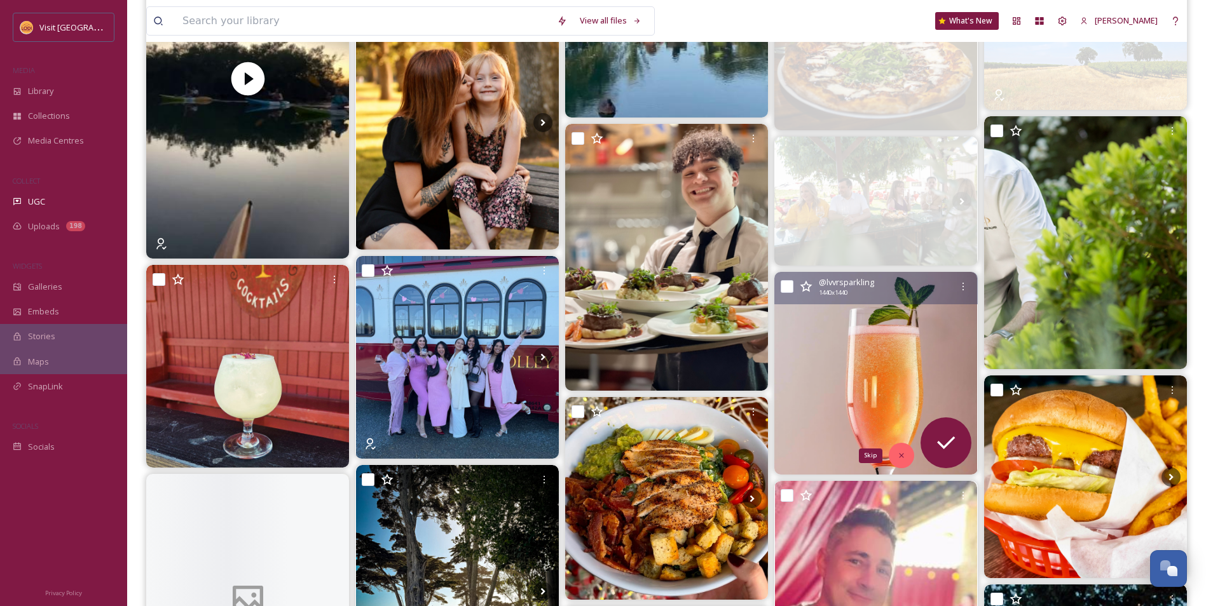
click at [908, 459] on div "Skip" at bounding box center [901, 455] width 25 height 25
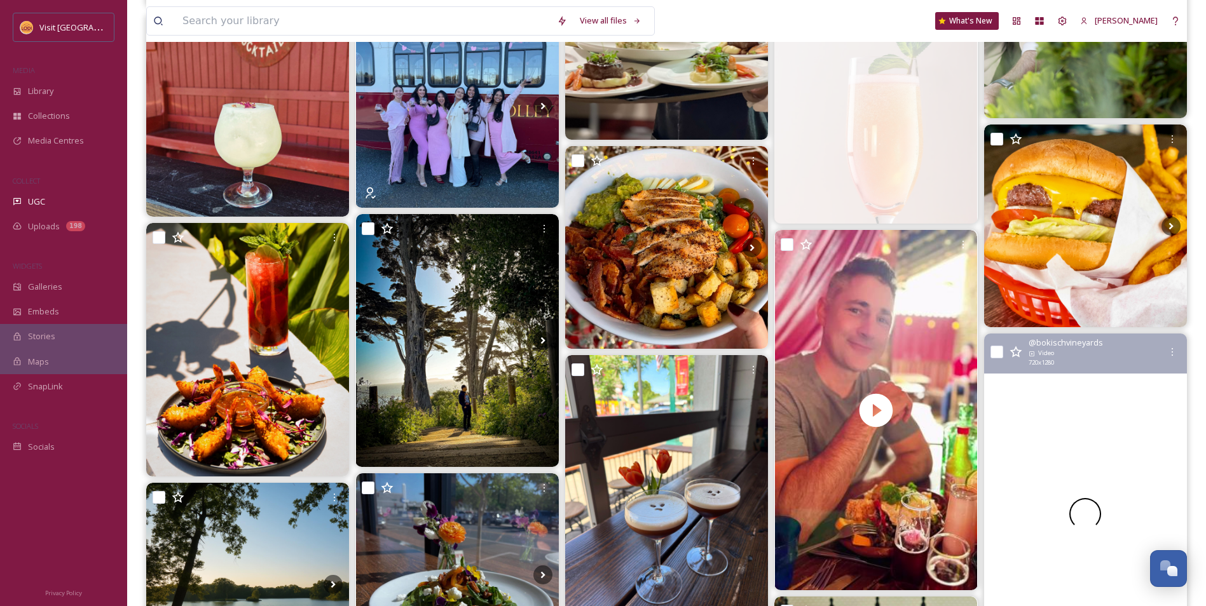
scroll to position [4830, 0]
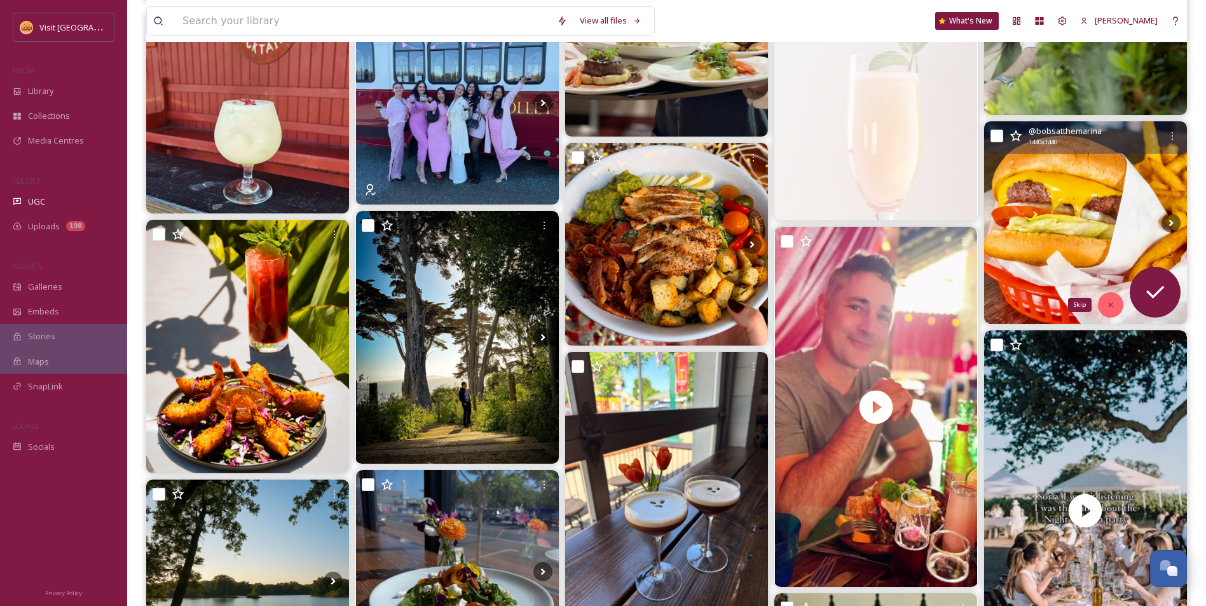
click at [1120, 301] on div "Skip" at bounding box center [1110, 304] width 25 height 25
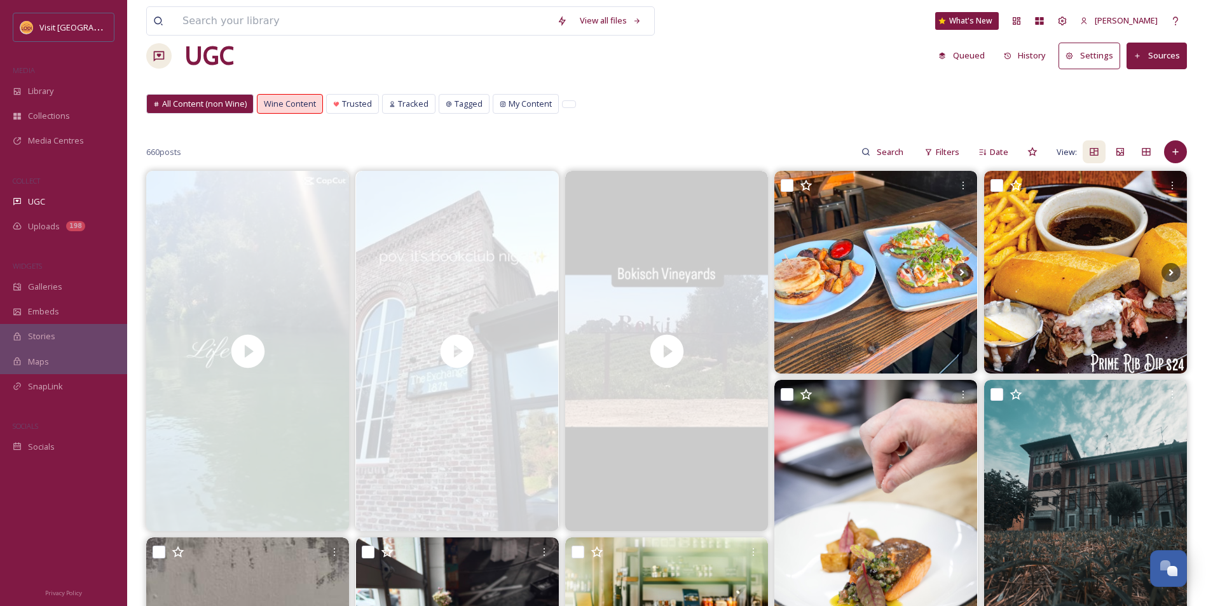
scroll to position [0, 0]
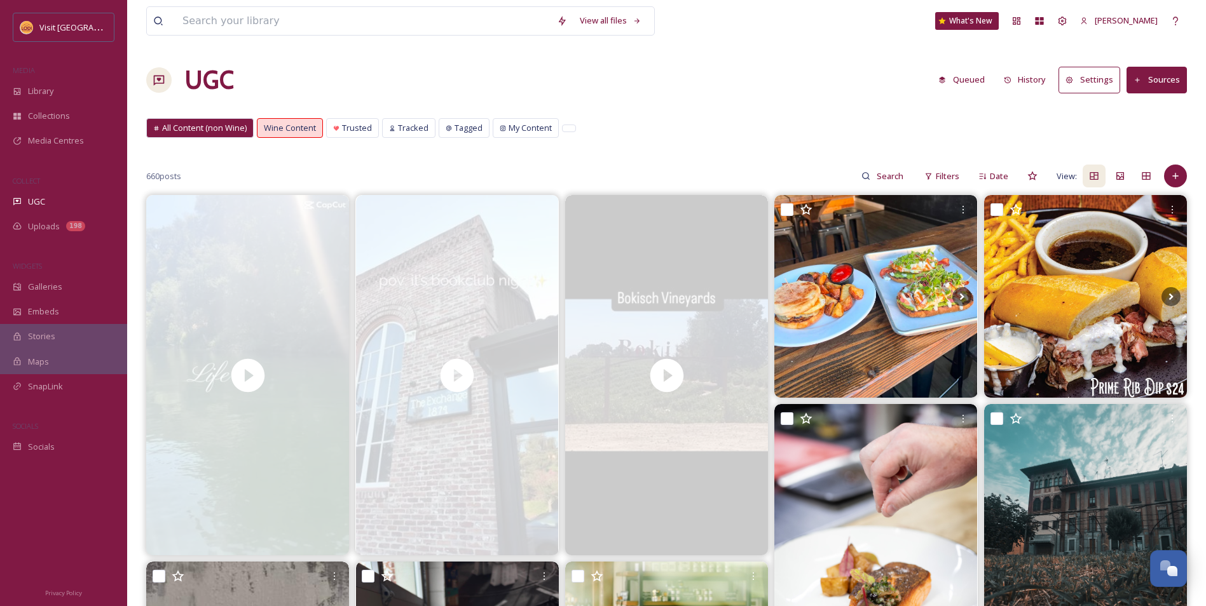
click at [351, 83] on div "UGC Queued History Settings Sources" at bounding box center [666, 80] width 1040 height 38
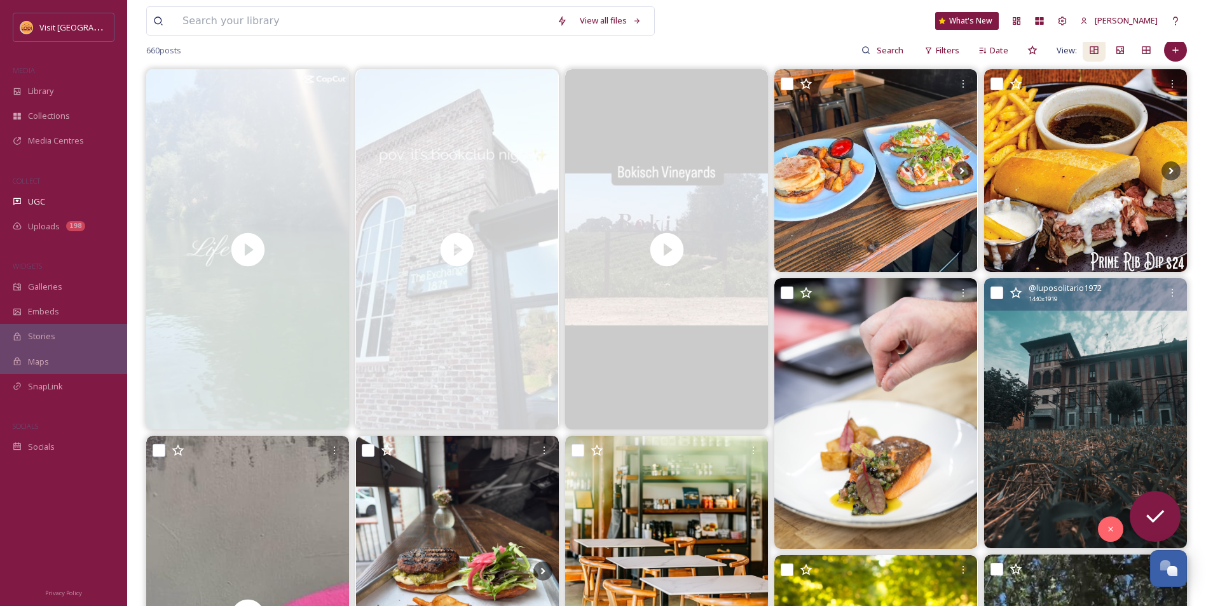
scroll to position [127, 0]
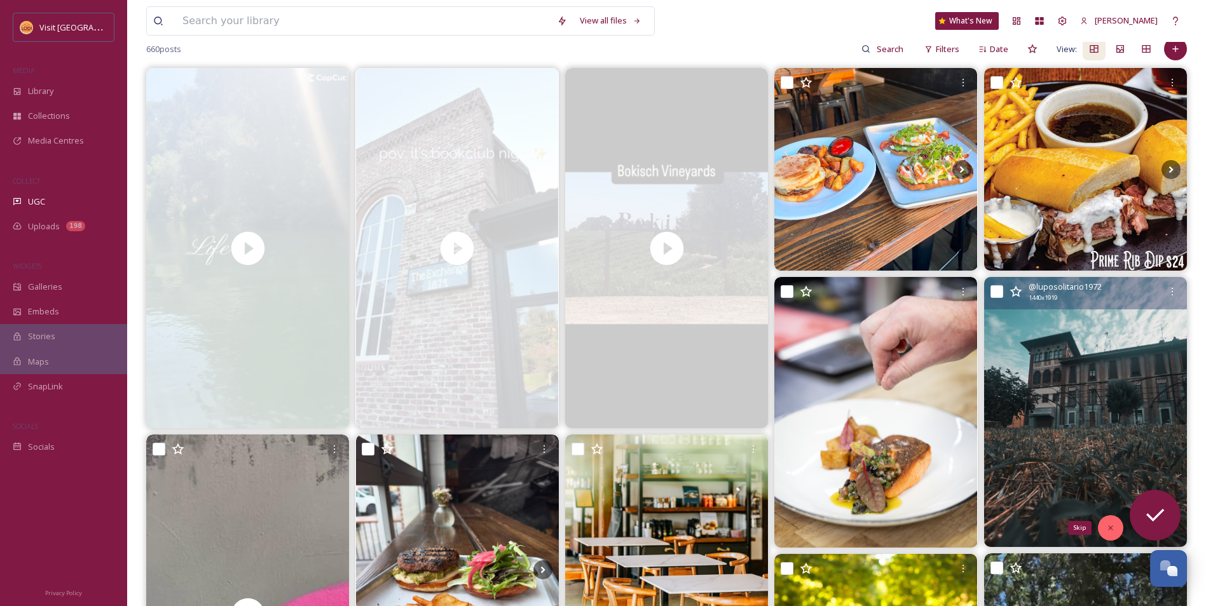
click at [1112, 527] on icon at bounding box center [1110, 528] width 4 height 4
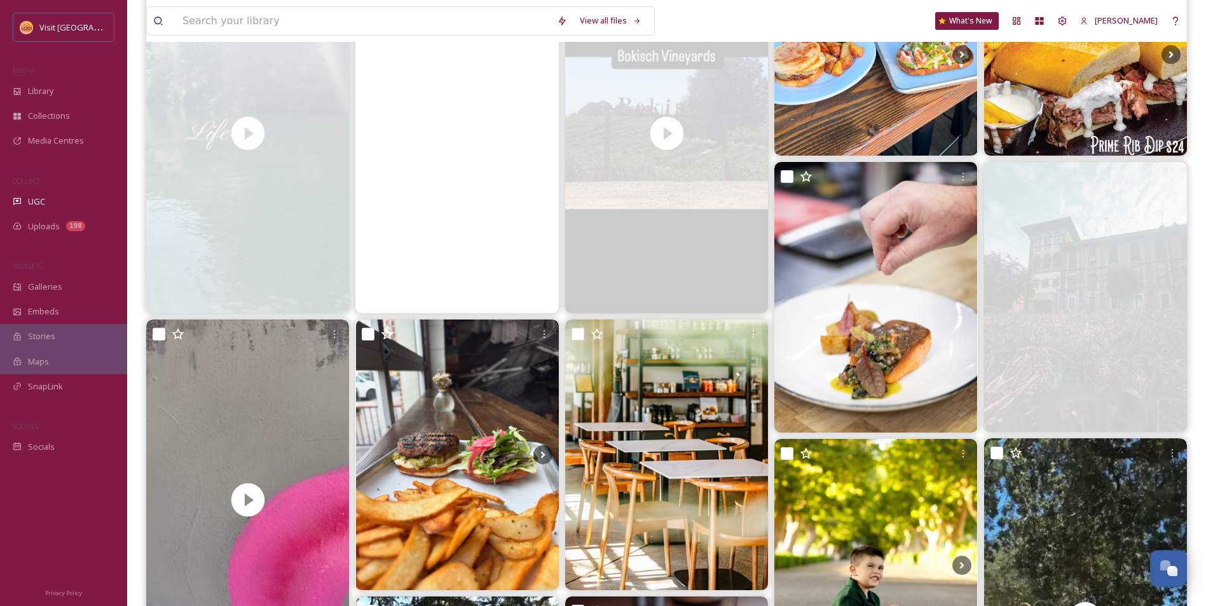
scroll to position [0, 0]
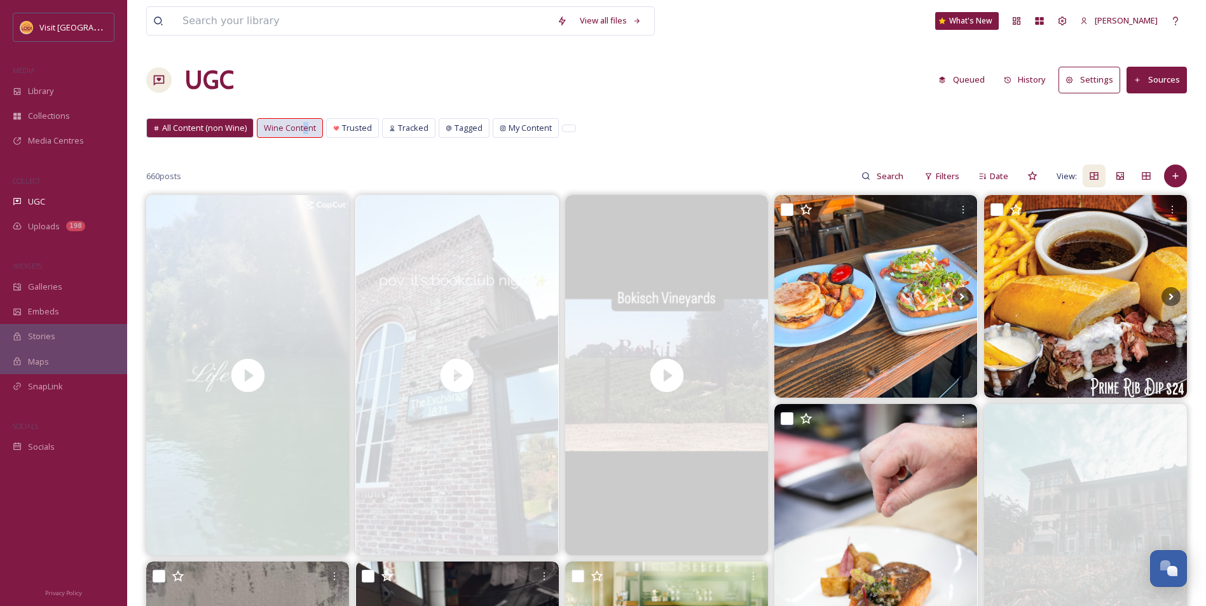
click at [304, 132] on span "Wine Content" at bounding box center [290, 128] width 52 height 12
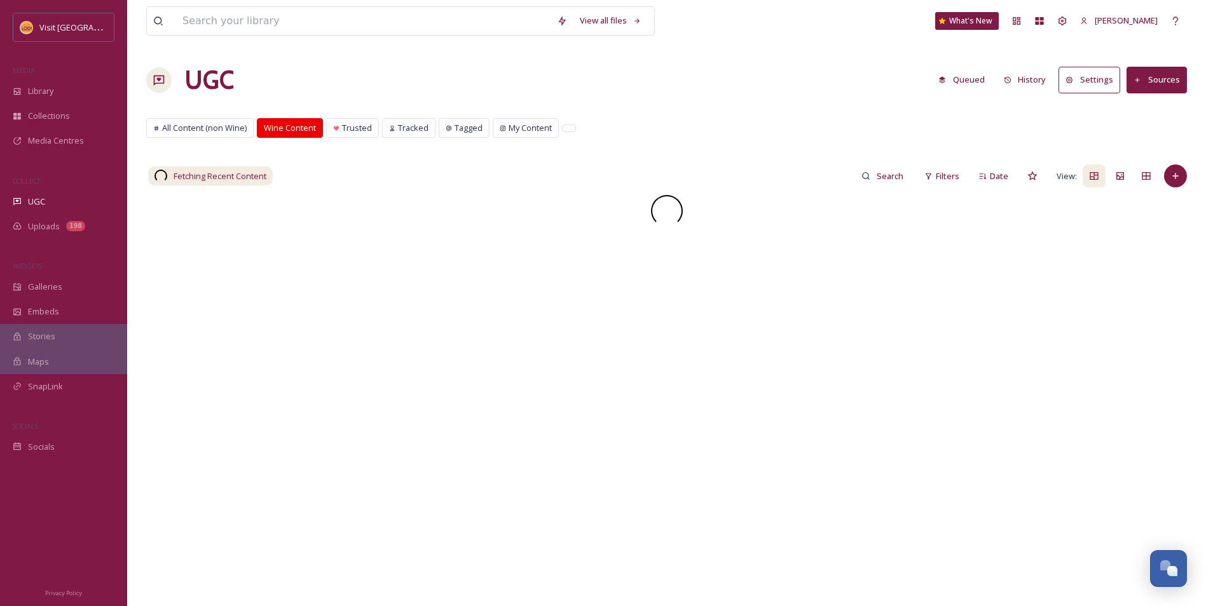
click at [300, 126] on span "Wine Content" at bounding box center [290, 128] width 52 height 12
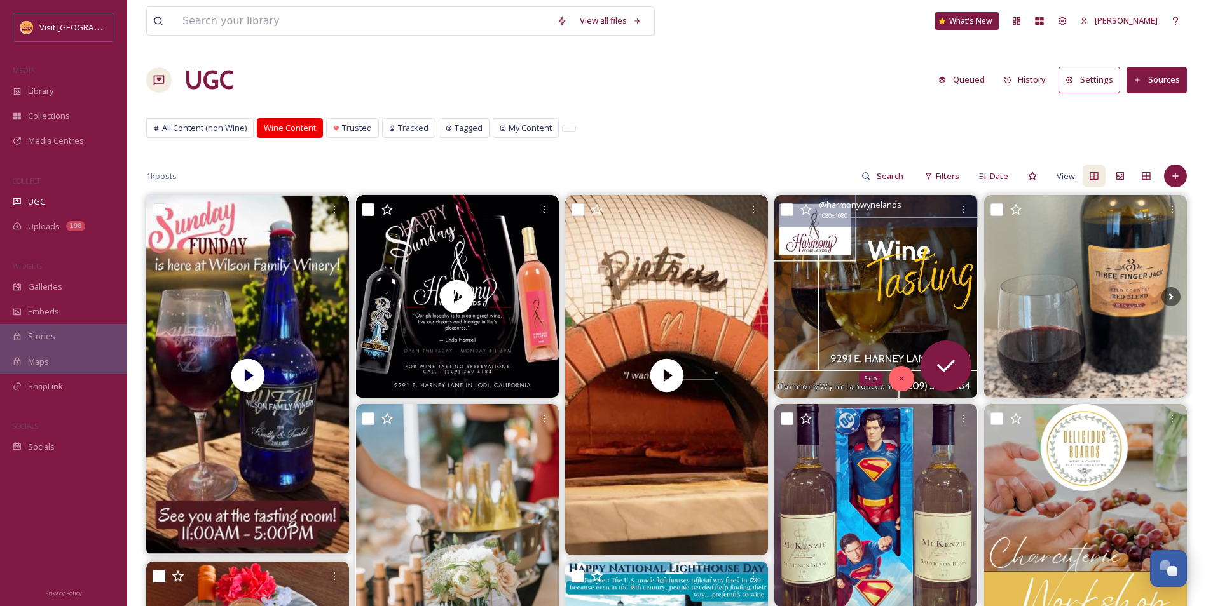
click at [909, 383] on div "Skip" at bounding box center [901, 378] width 25 height 25
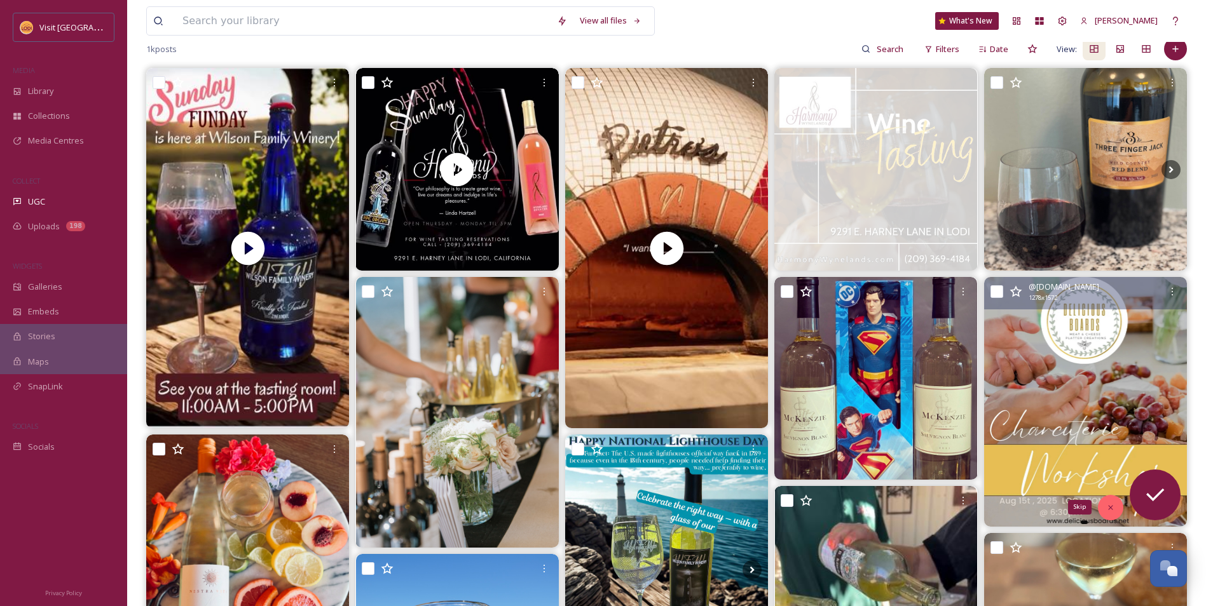
click at [1114, 501] on div "Skip" at bounding box center [1110, 507] width 25 height 25
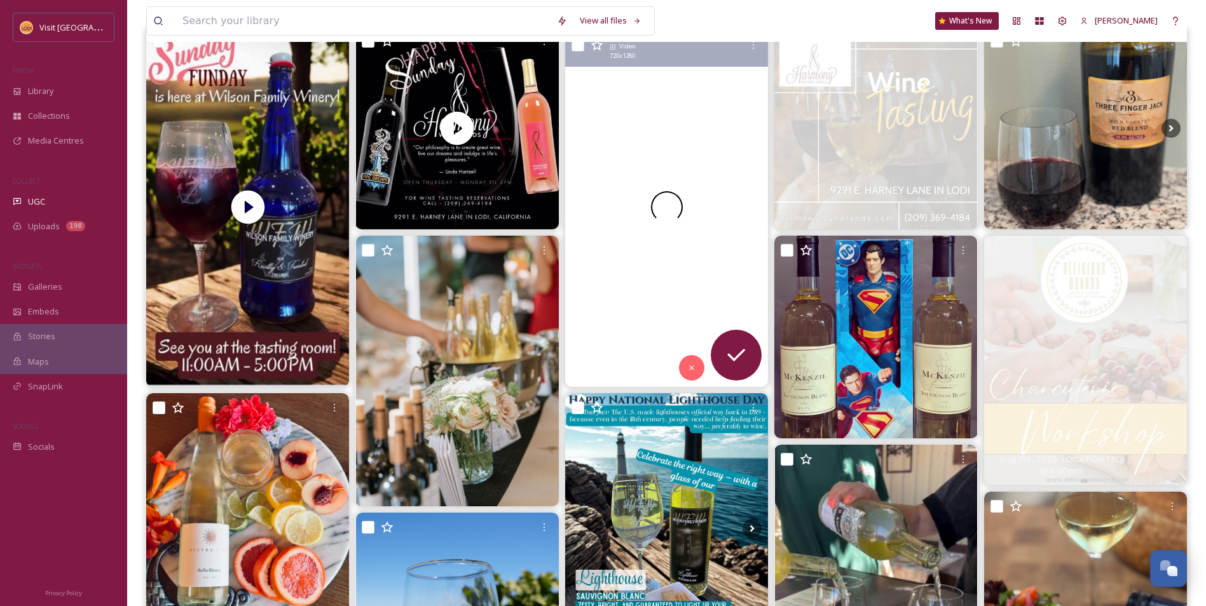
scroll to position [191, 0]
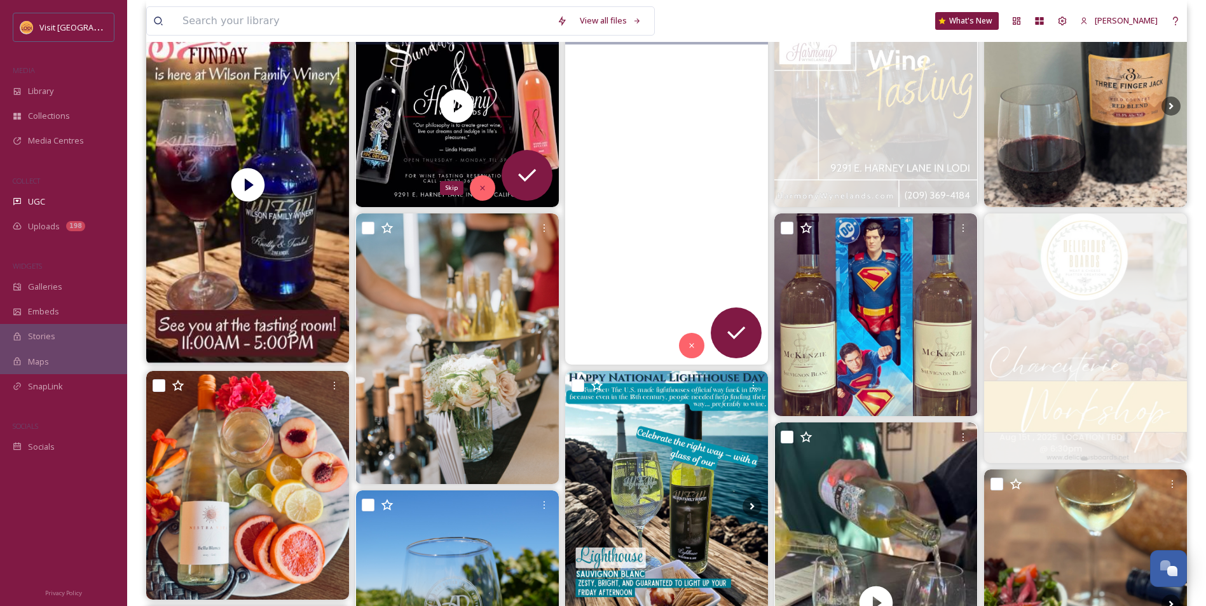
click at [480, 185] on icon at bounding box center [482, 188] width 9 height 9
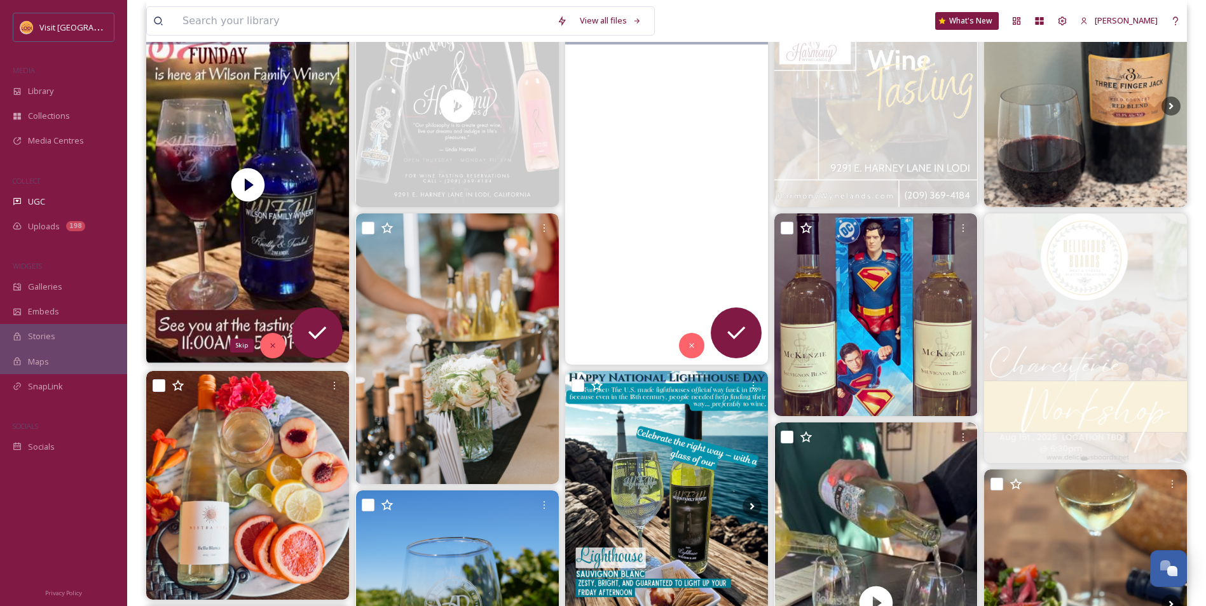
click at [272, 347] on icon at bounding box center [273, 346] width 4 height 4
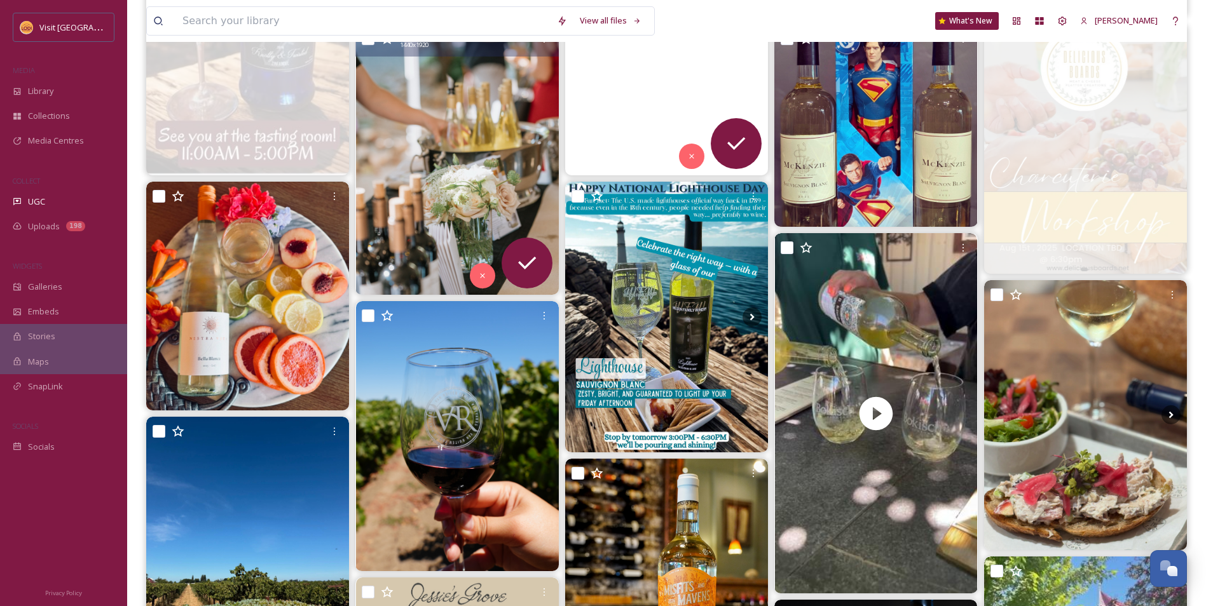
scroll to position [381, 0]
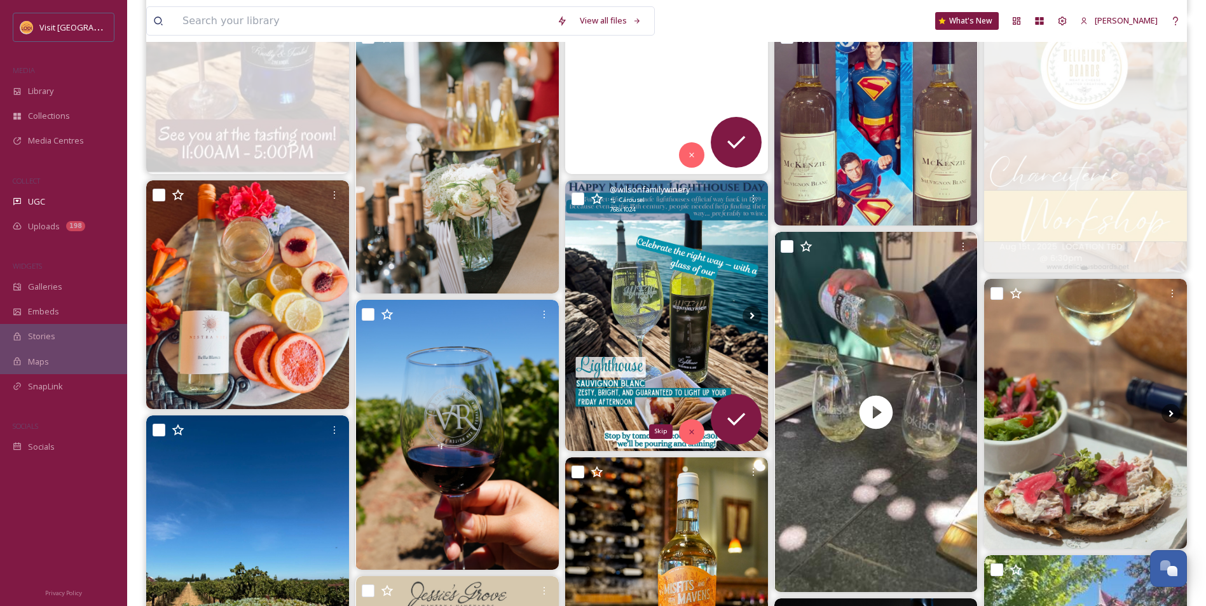
click at [691, 429] on icon at bounding box center [691, 432] width 9 height 9
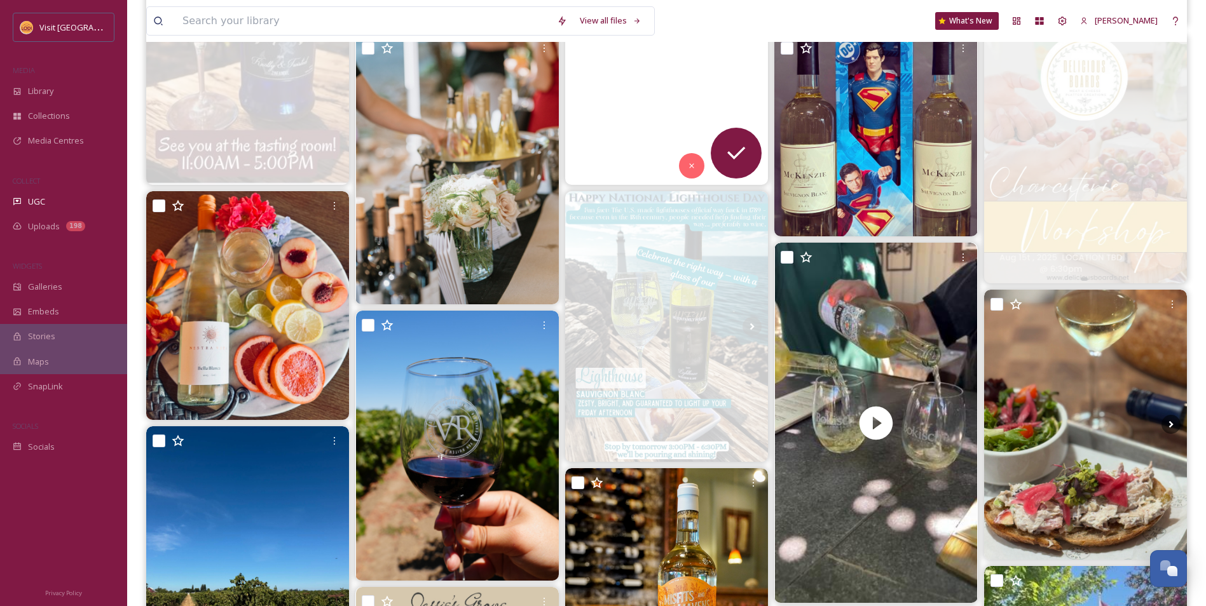
scroll to position [64, 0]
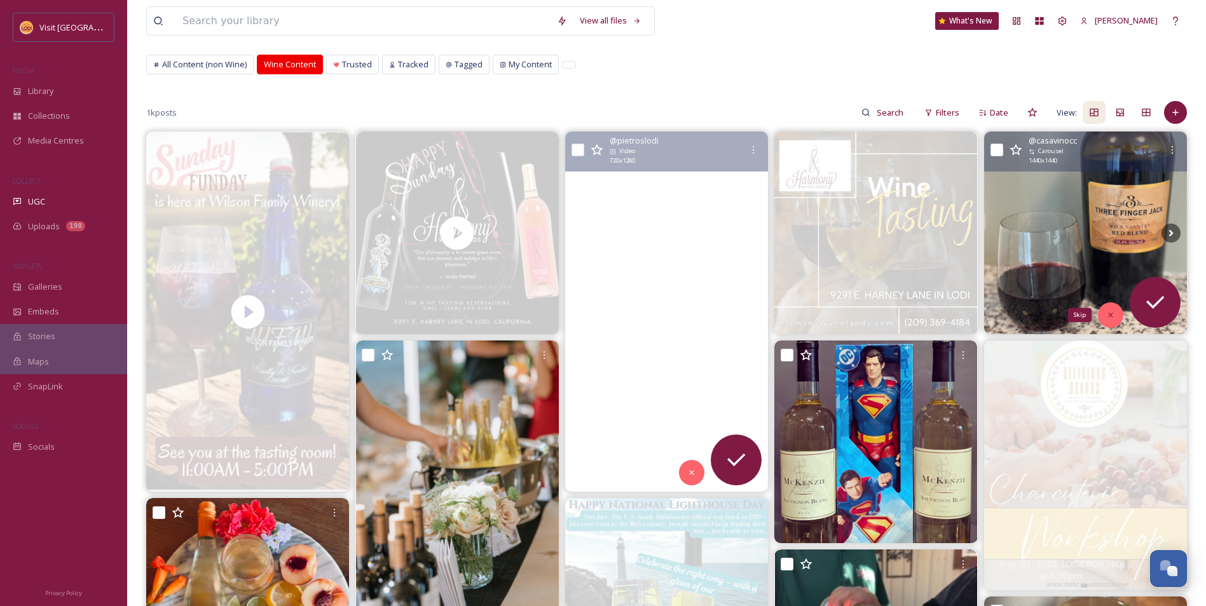
click at [1112, 317] on icon at bounding box center [1110, 315] width 4 height 4
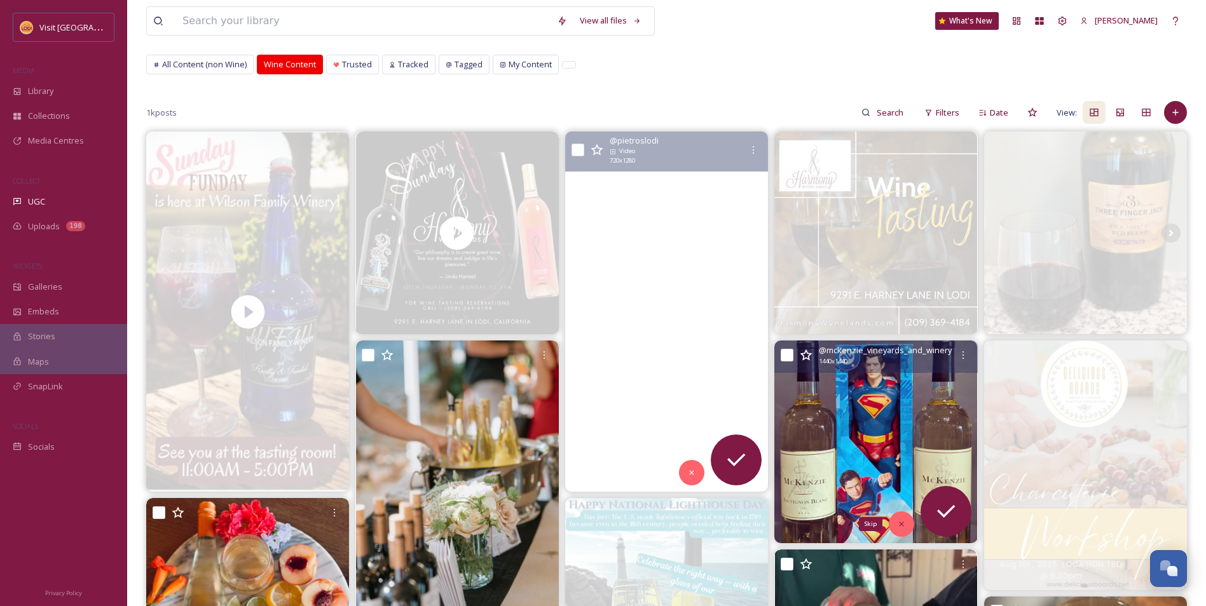
click at [908, 525] on div "Skip" at bounding box center [901, 524] width 25 height 25
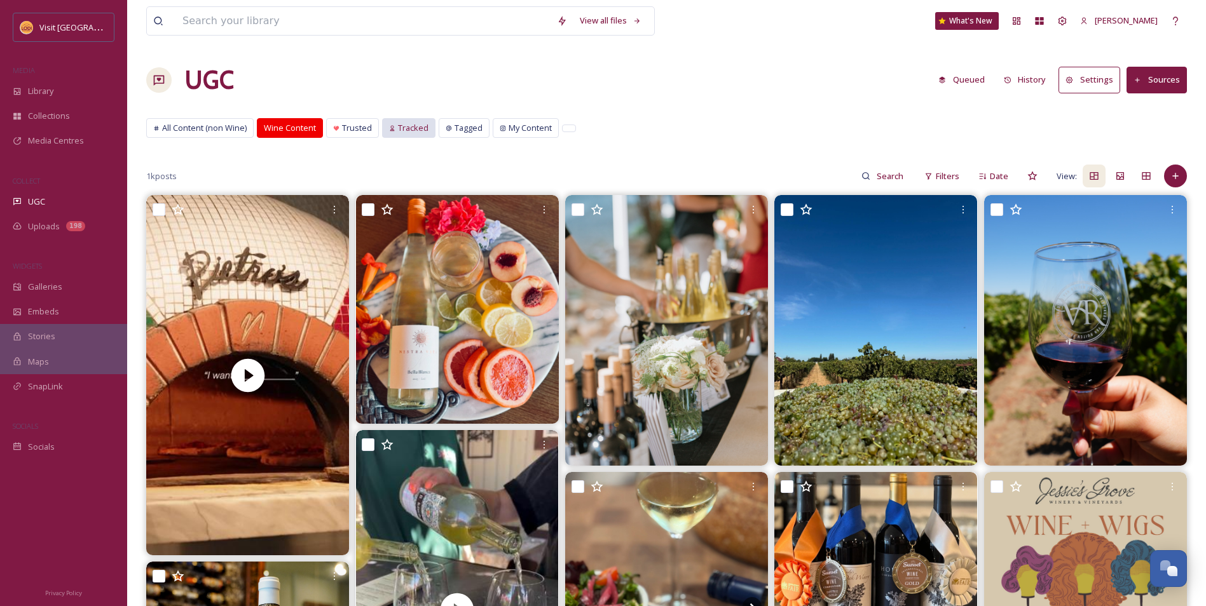
click at [409, 133] on span "Tracked" at bounding box center [413, 128] width 31 height 12
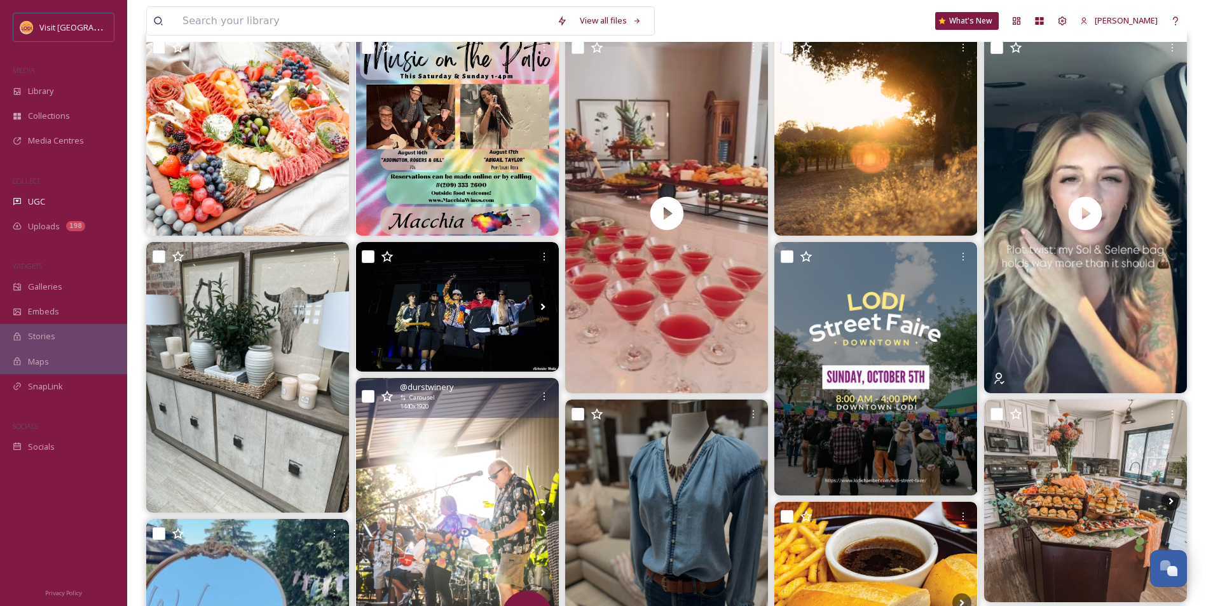
scroll to position [64, 0]
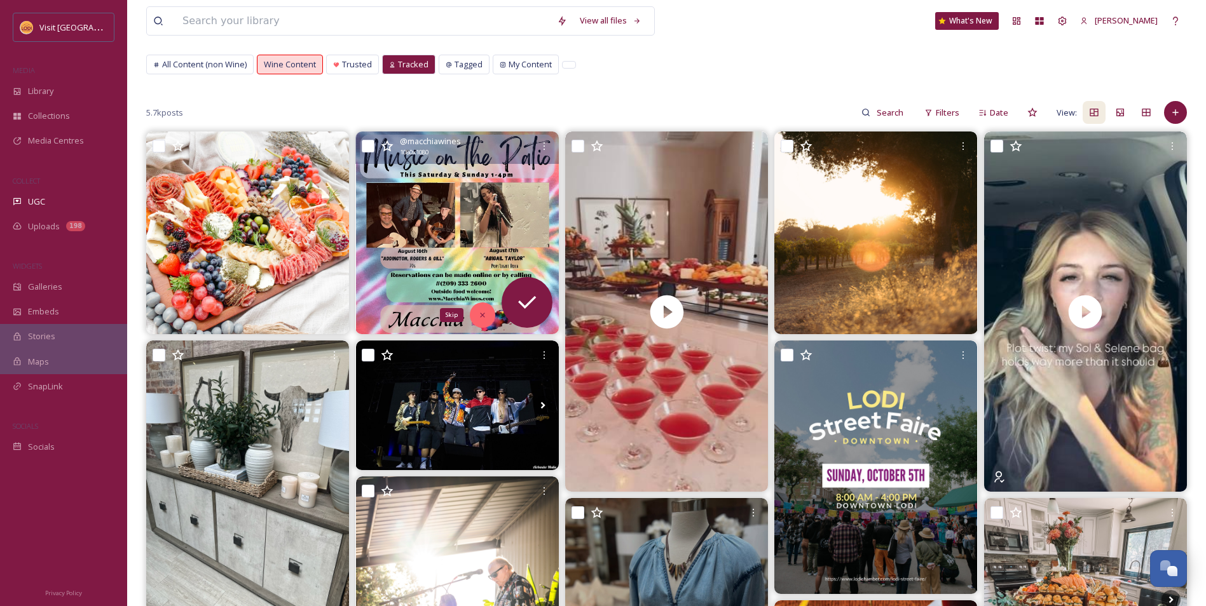
click at [486, 311] on icon at bounding box center [482, 315] width 9 height 9
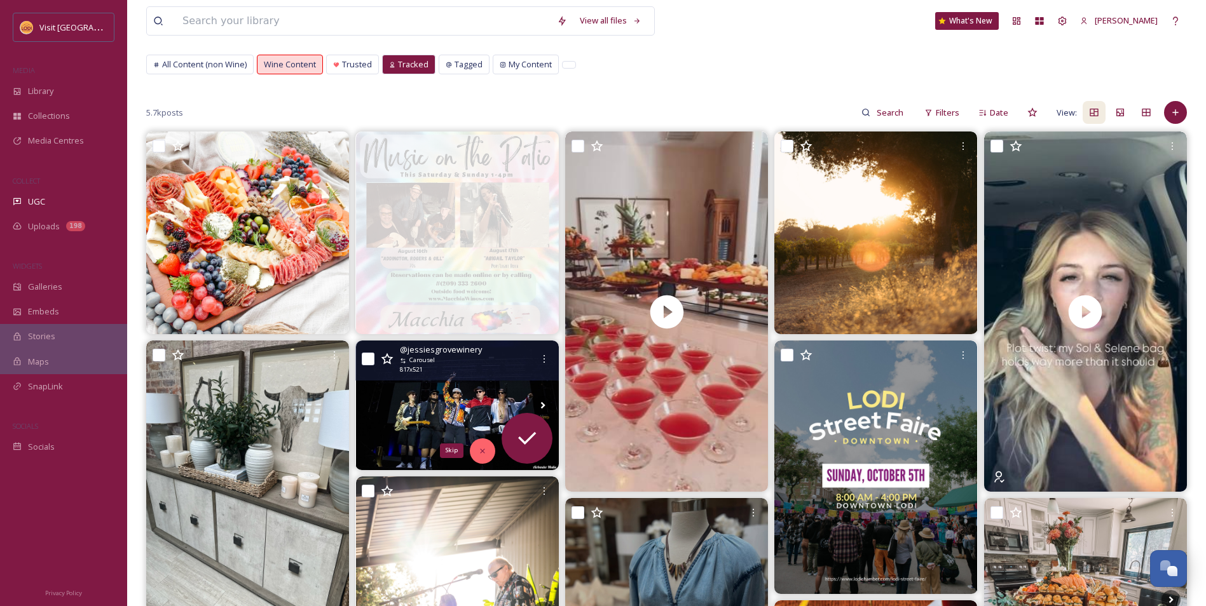
click at [494, 452] on div "Skip" at bounding box center [482, 451] width 25 height 25
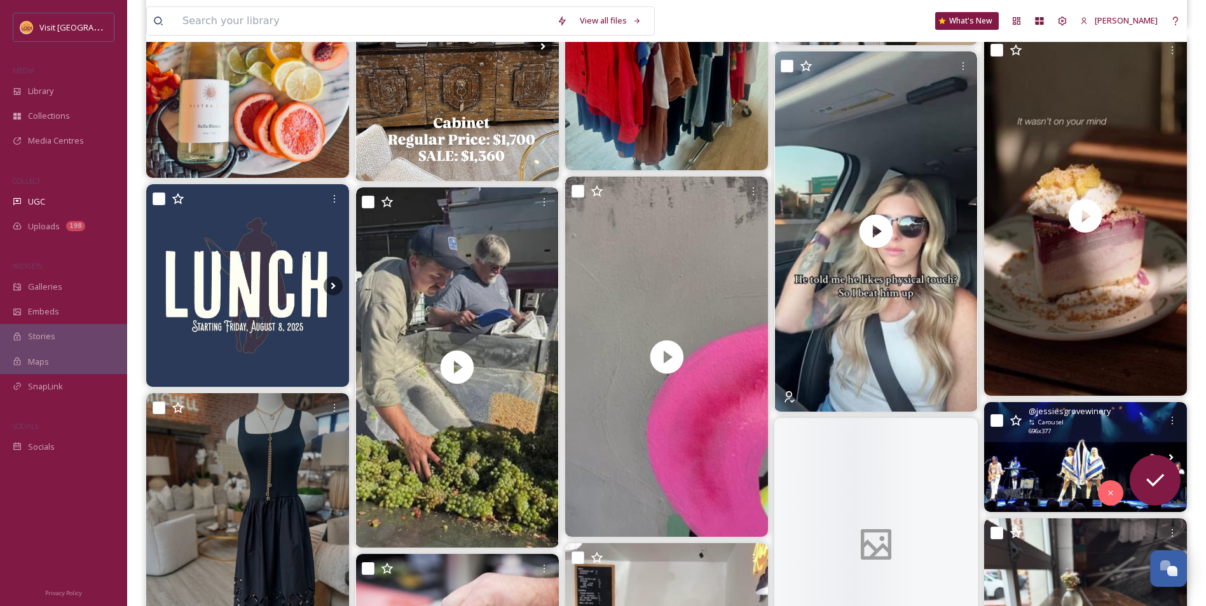
scroll to position [1652, 0]
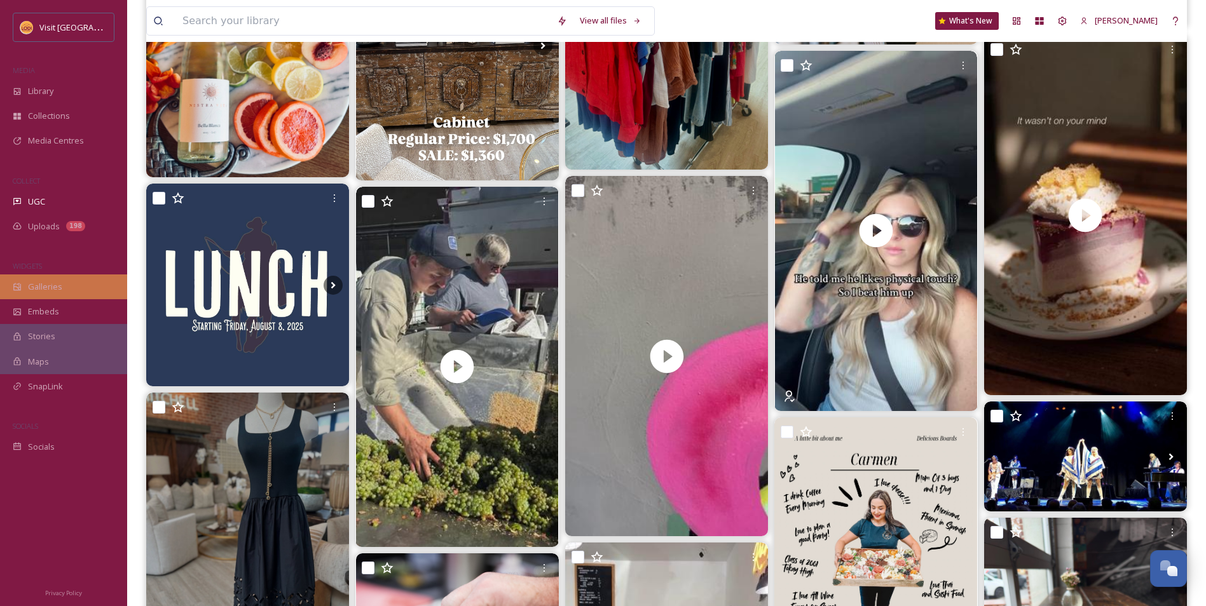
click at [64, 286] on div "Galleries" at bounding box center [63, 287] width 127 height 25
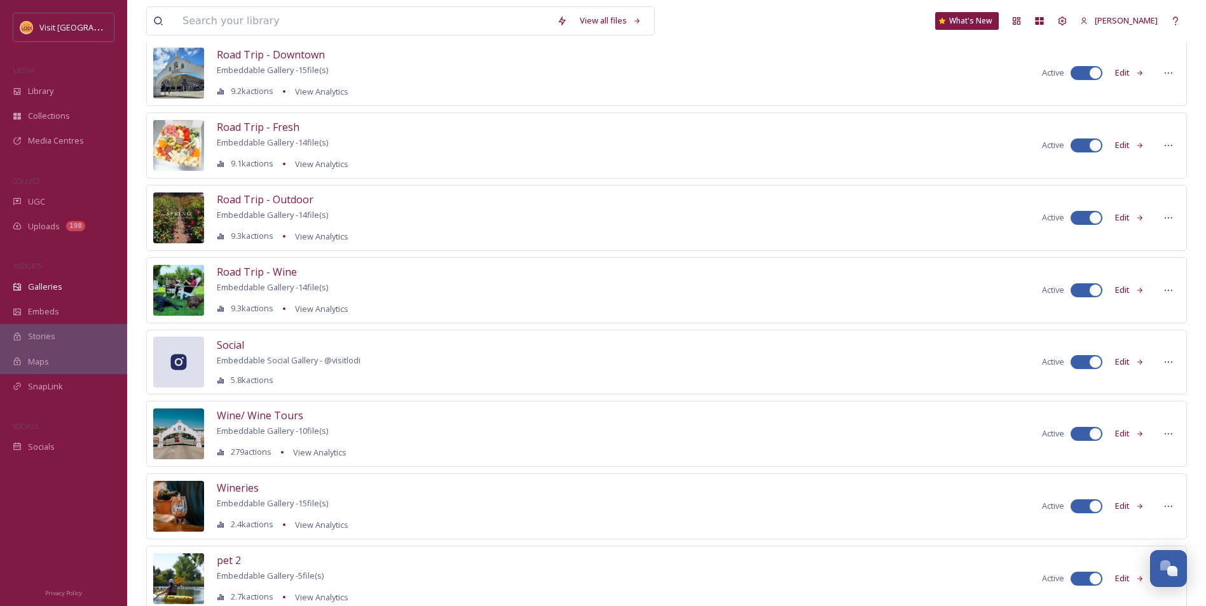
scroll to position [629, 0]
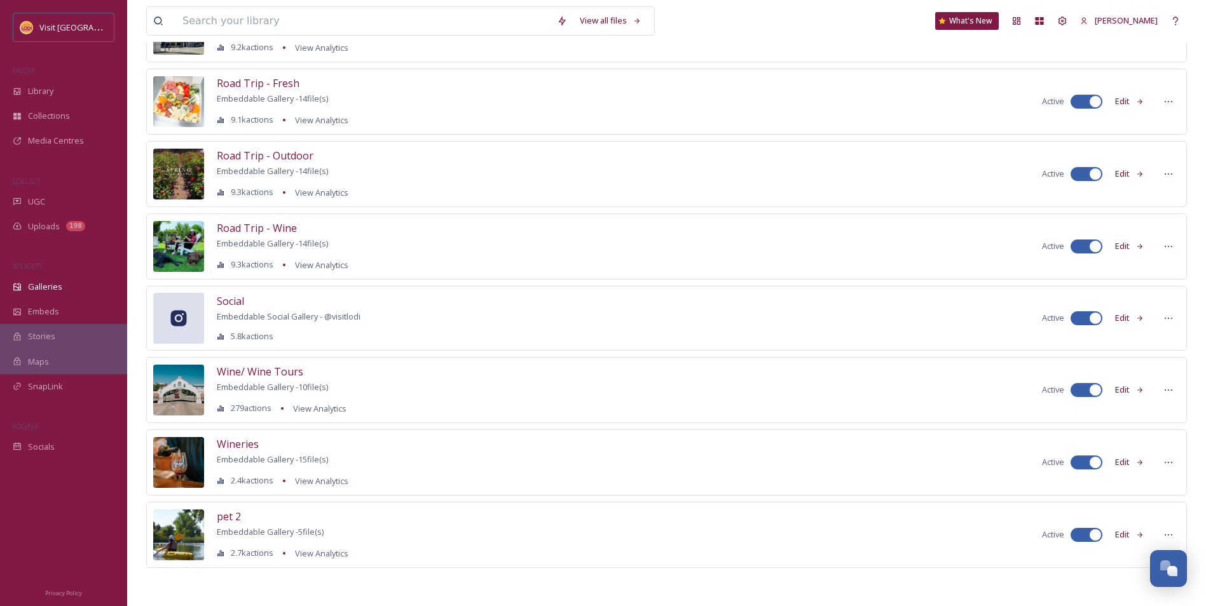
click at [1126, 397] on button "Edit" at bounding box center [1129, 390] width 42 height 25
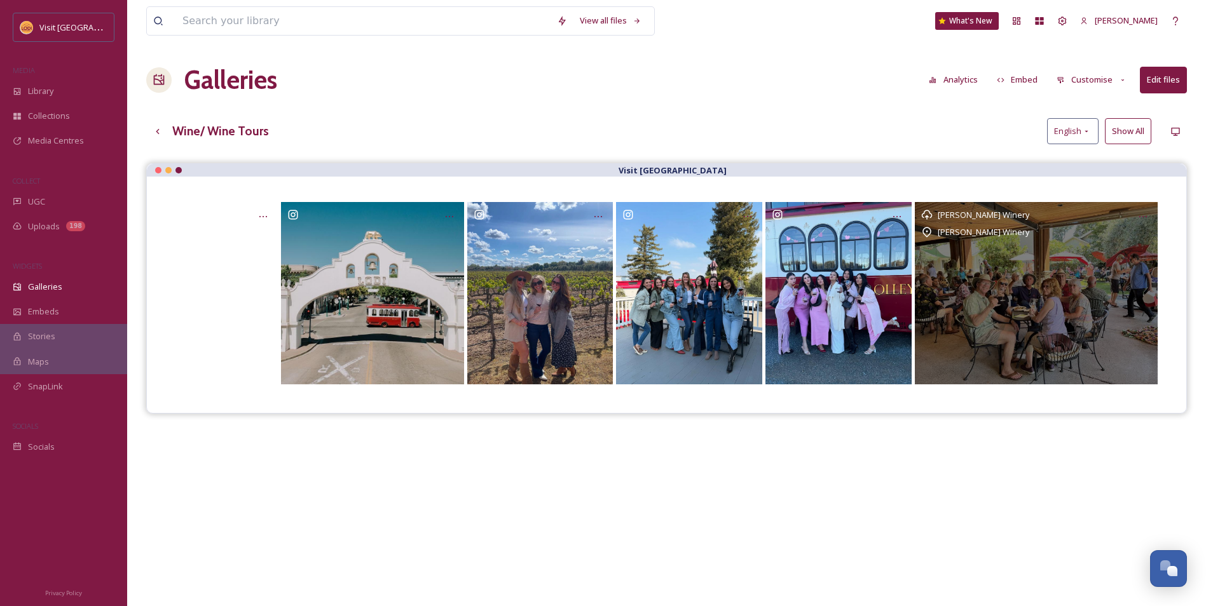
click at [1000, 318] on div "Macchia Winery Macchia Winery" at bounding box center [1036, 293] width 243 height 182
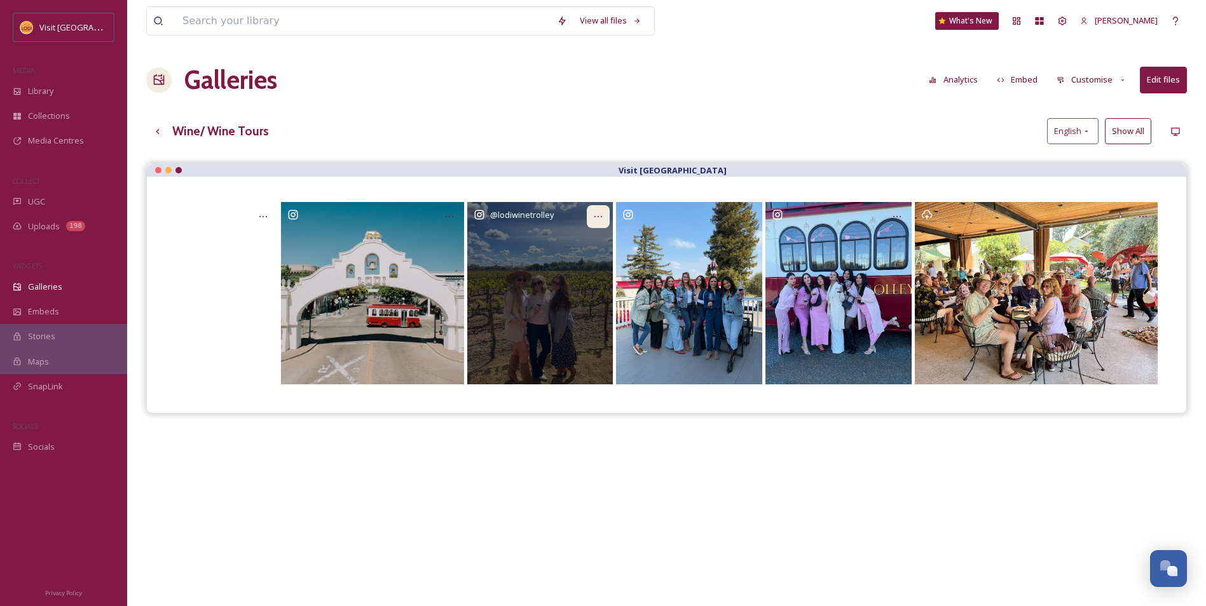
click at [603, 219] on icon at bounding box center [598, 217] width 10 height 10
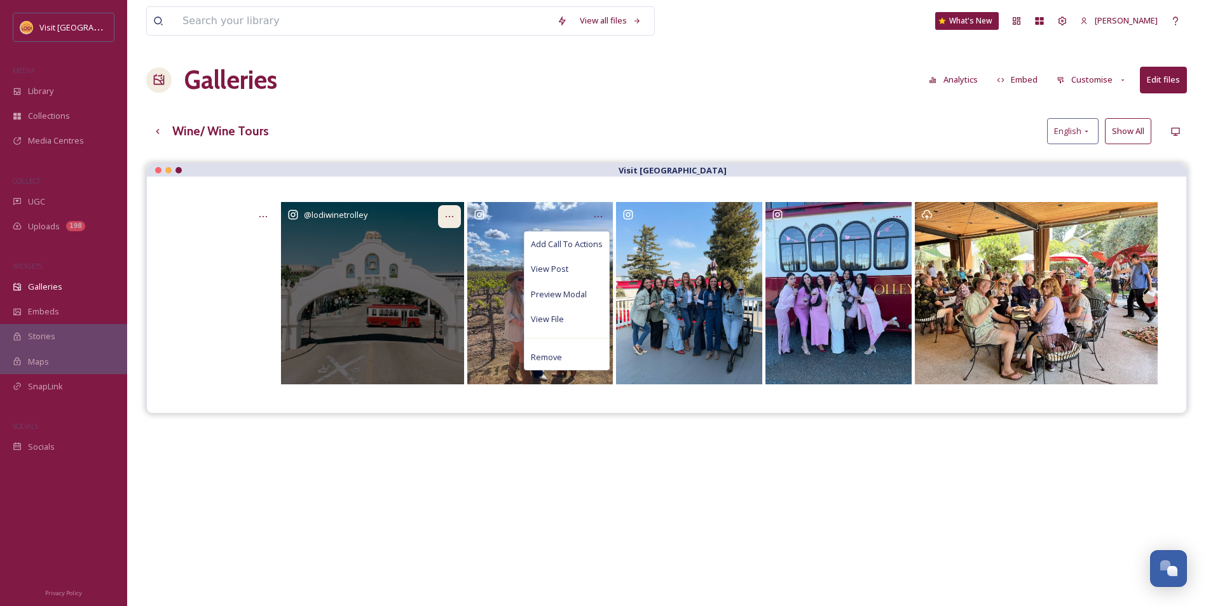
click at [454, 219] on div at bounding box center [449, 216] width 23 height 23
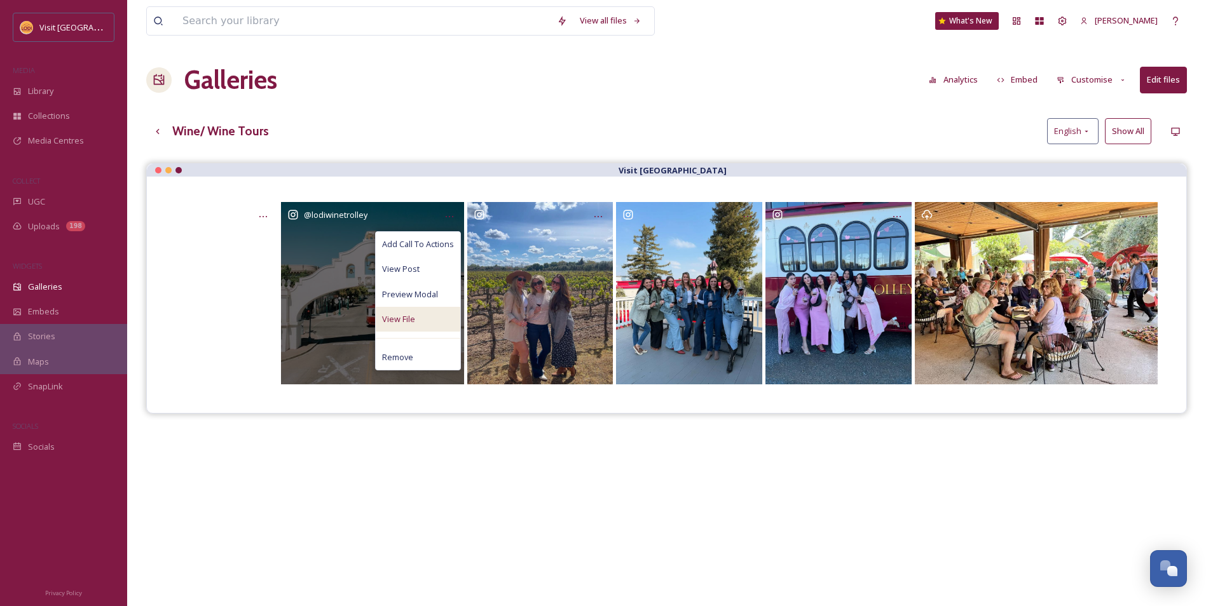
click at [379, 326] on div "View File" at bounding box center [418, 319] width 85 height 25
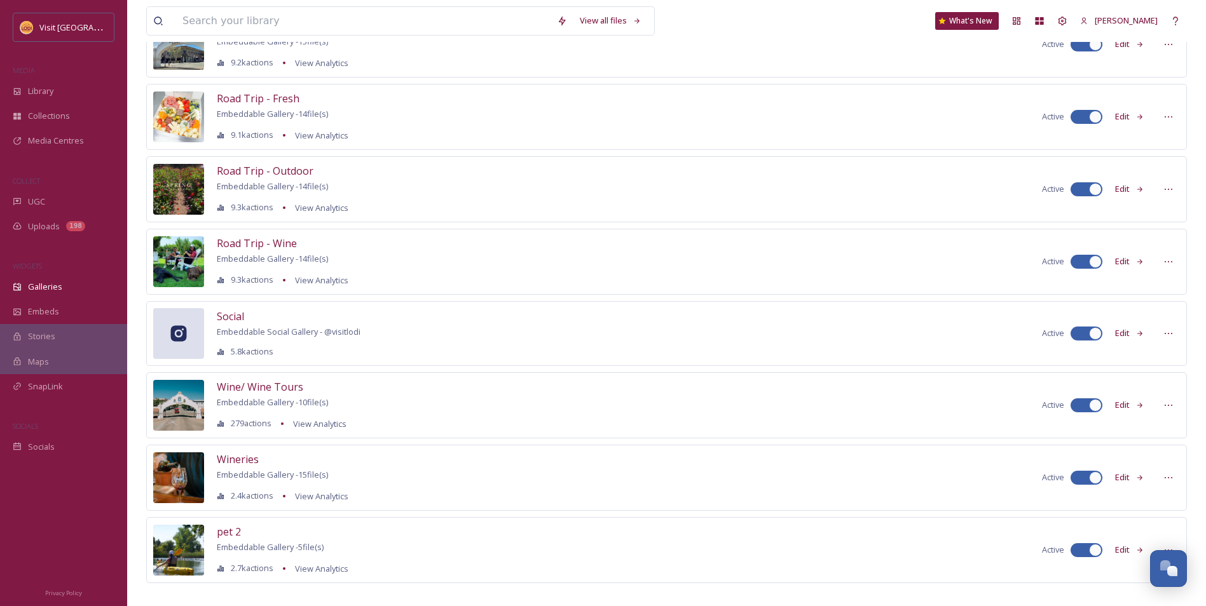
scroll to position [629, 0]
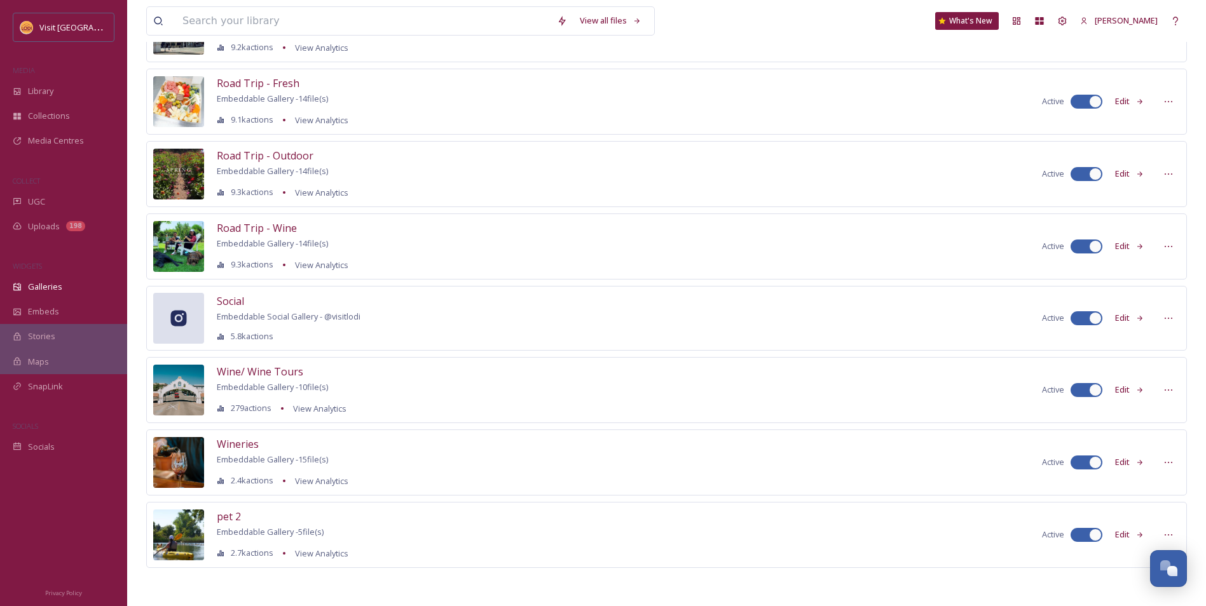
click at [1135, 390] on button "Edit" at bounding box center [1129, 390] width 42 height 25
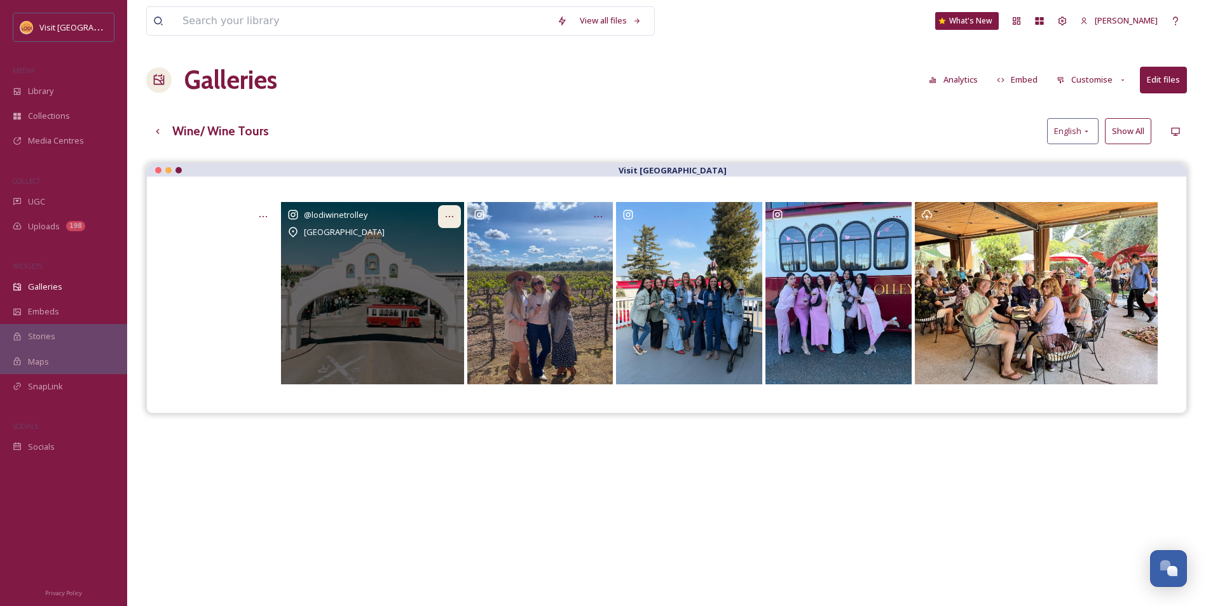
click at [451, 216] on icon at bounding box center [449, 217] width 10 height 10
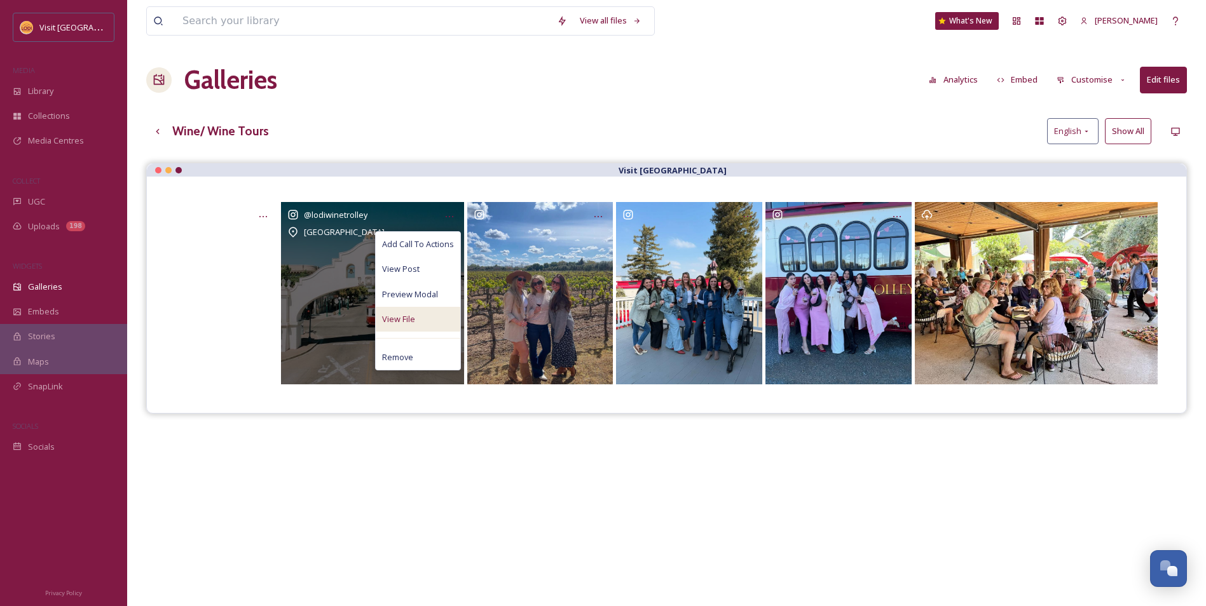
click at [440, 325] on div "View File" at bounding box center [418, 319] width 85 height 25
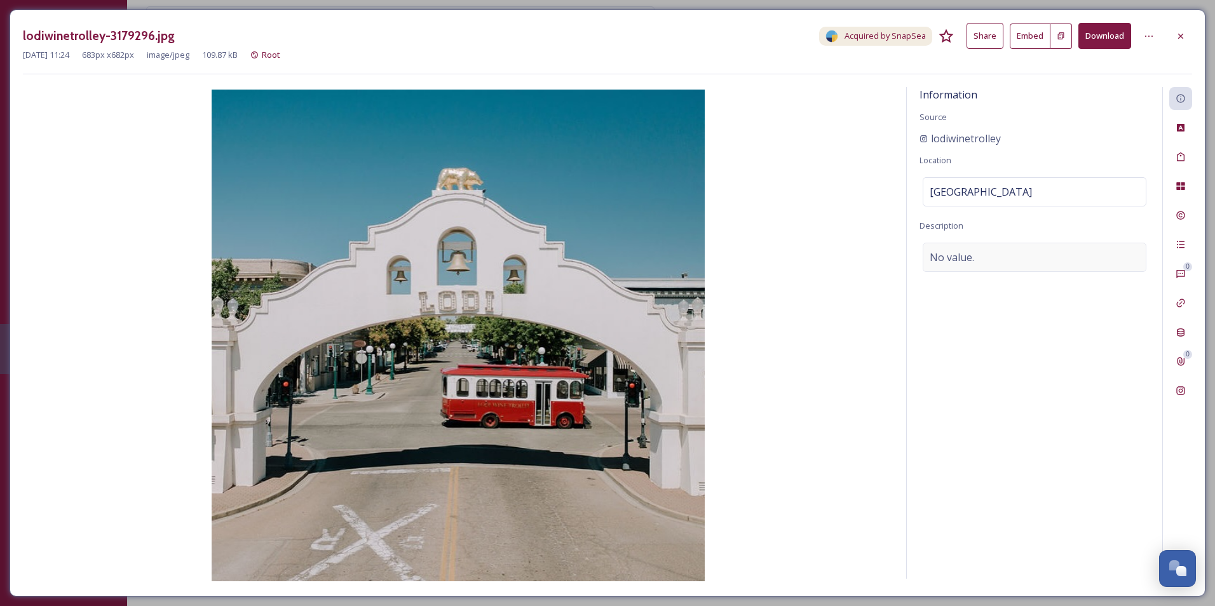
click at [969, 260] on span "No value." at bounding box center [952, 257] width 44 height 15
click at [992, 282] on textarea at bounding box center [1035, 296] width 230 height 106
click at [1178, 39] on icon at bounding box center [1181, 36] width 10 height 10
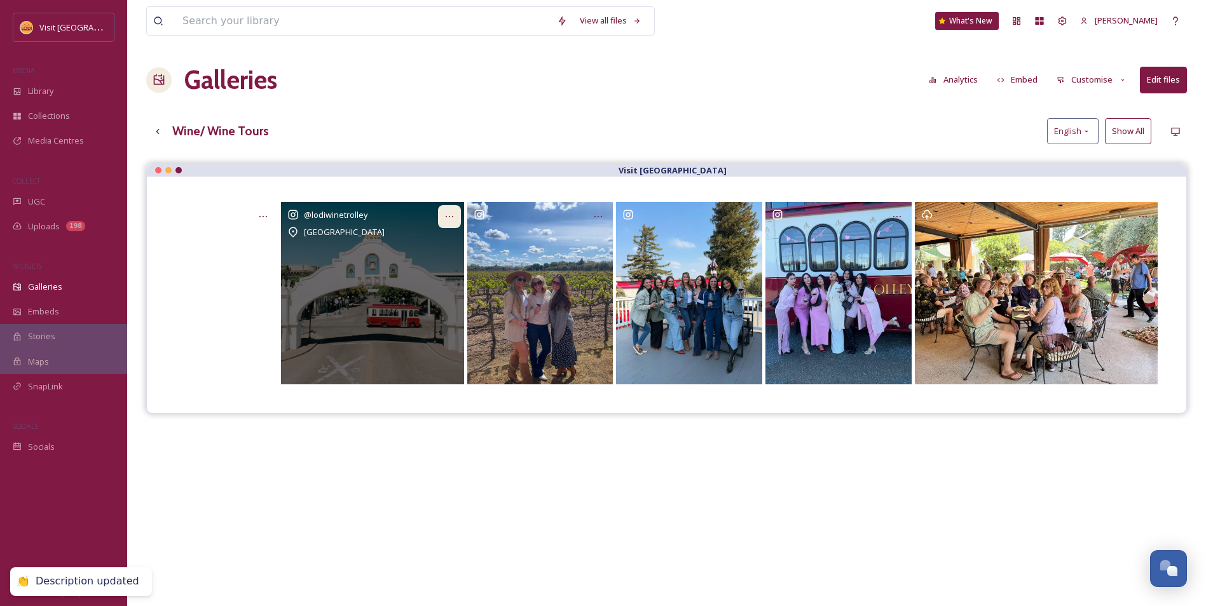
click at [449, 216] on icon at bounding box center [449, 217] width 10 height 10
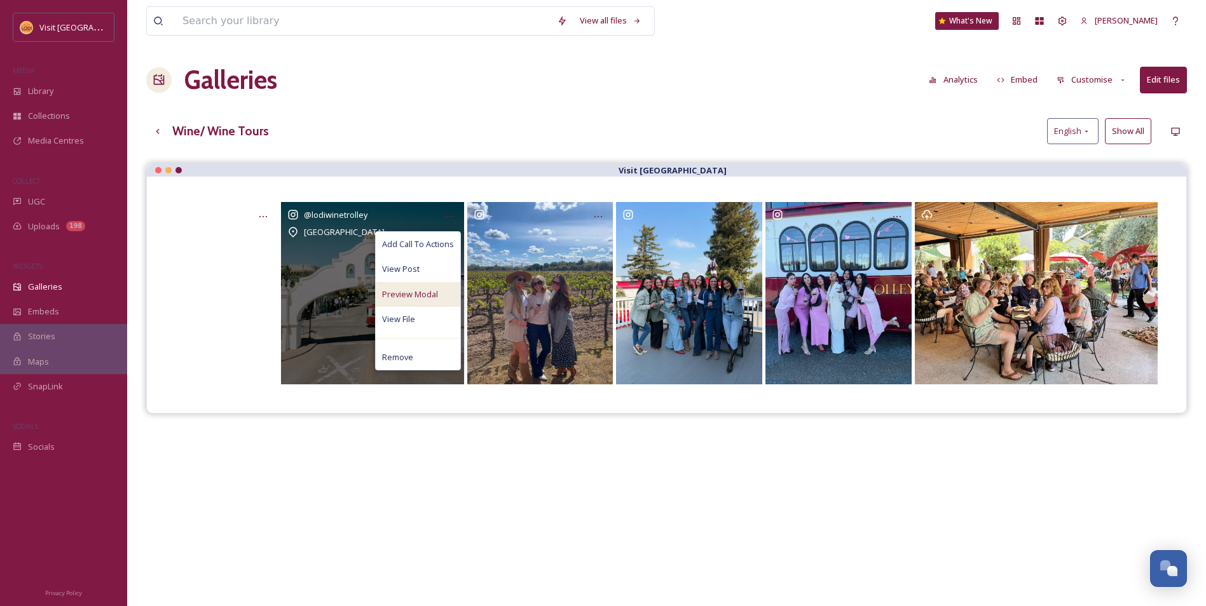
click at [442, 290] on div "Preview Modal" at bounding box center [418, 294] width 85 height 25
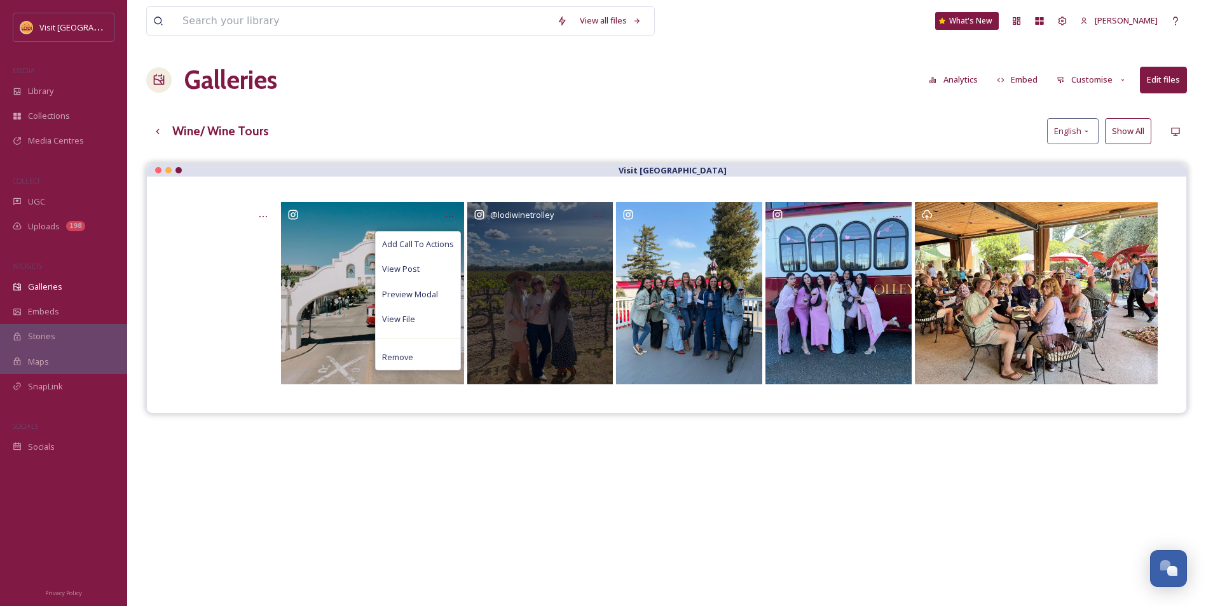
click at [543, 259] on div "@ lodiwinetrolley" at bounding box center [540, 293] width 146 height 182
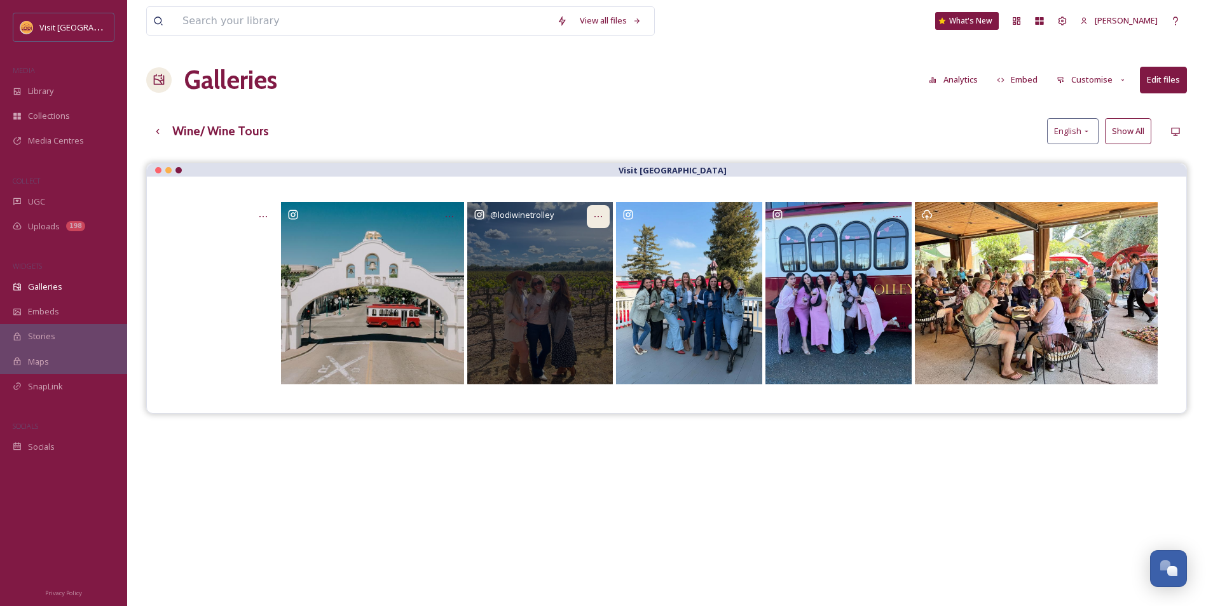
click at [601, 214] on icon at bounding box center [598, 217] width 10 height 10
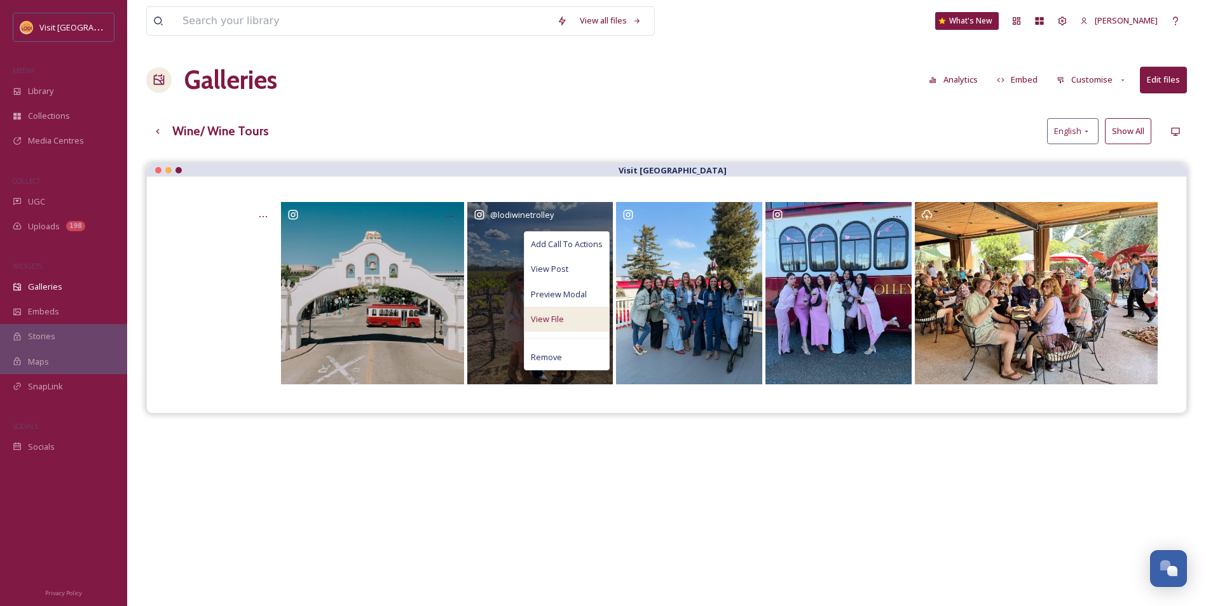
click at [567, 314] on div "View File" at bounding box center [566, 319] width 85 height 25
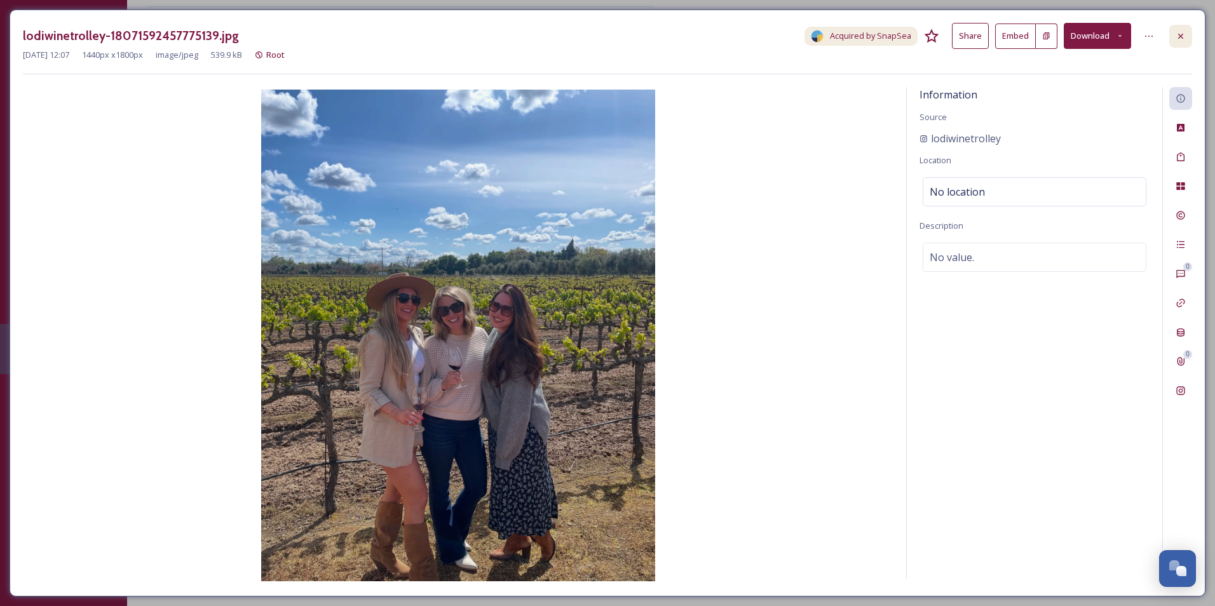
click at [1184, 36] on icon at bounding box center [1181, 36] width 10 height 10
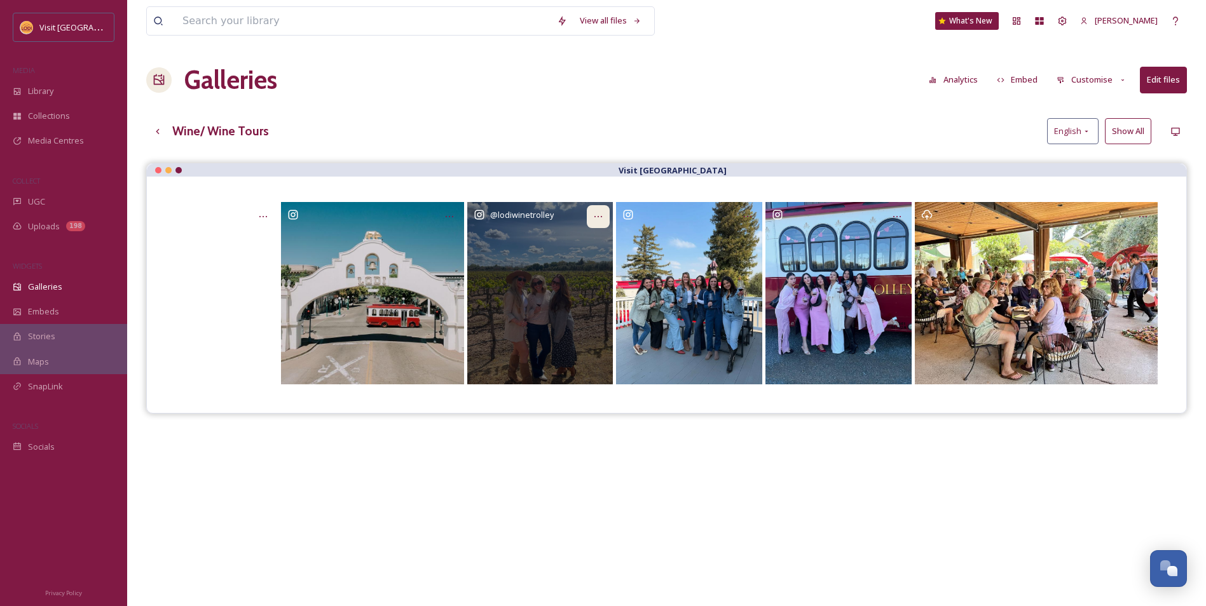
click at [601, 210] on div at bounding box center [598, 216] width 23 height 23
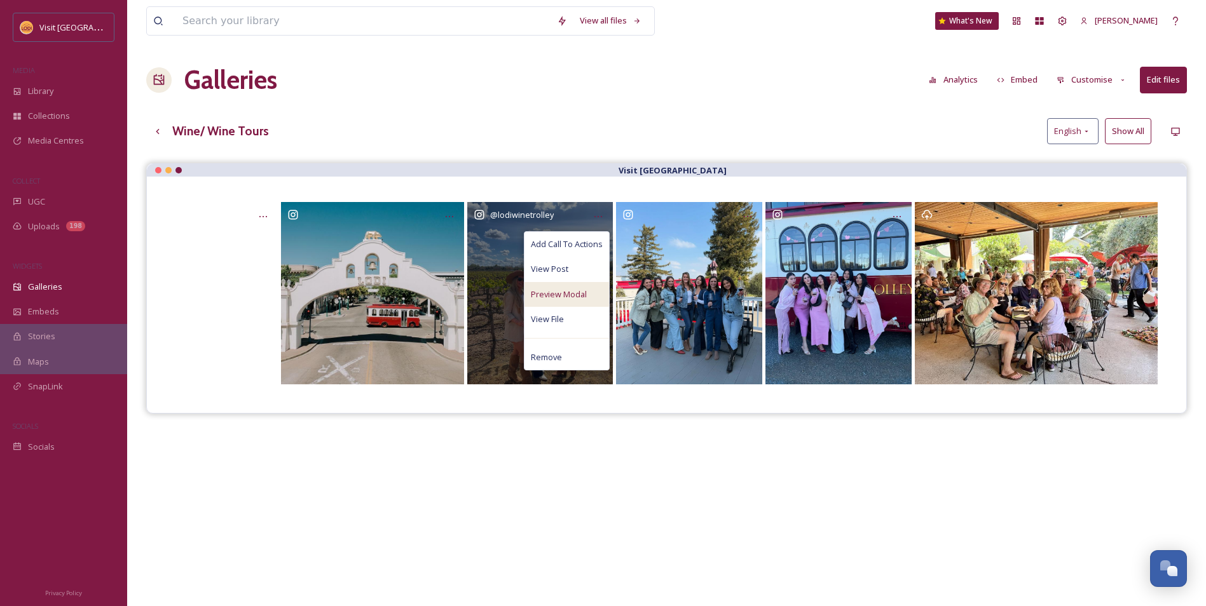
click at [556, 289] on span "Preview Modal" at bounding box center [559, 295] width 56 height 12
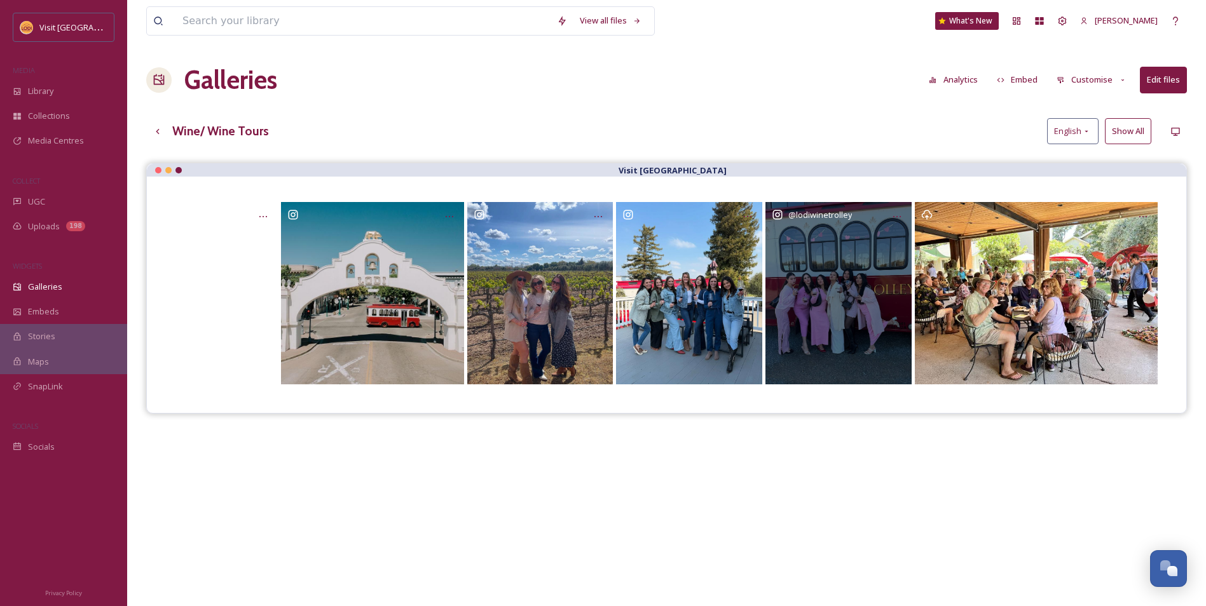
click at [862, 258] on div "@ lodiwinetrolley" at bounding box center [838, 293] width 146 height 182
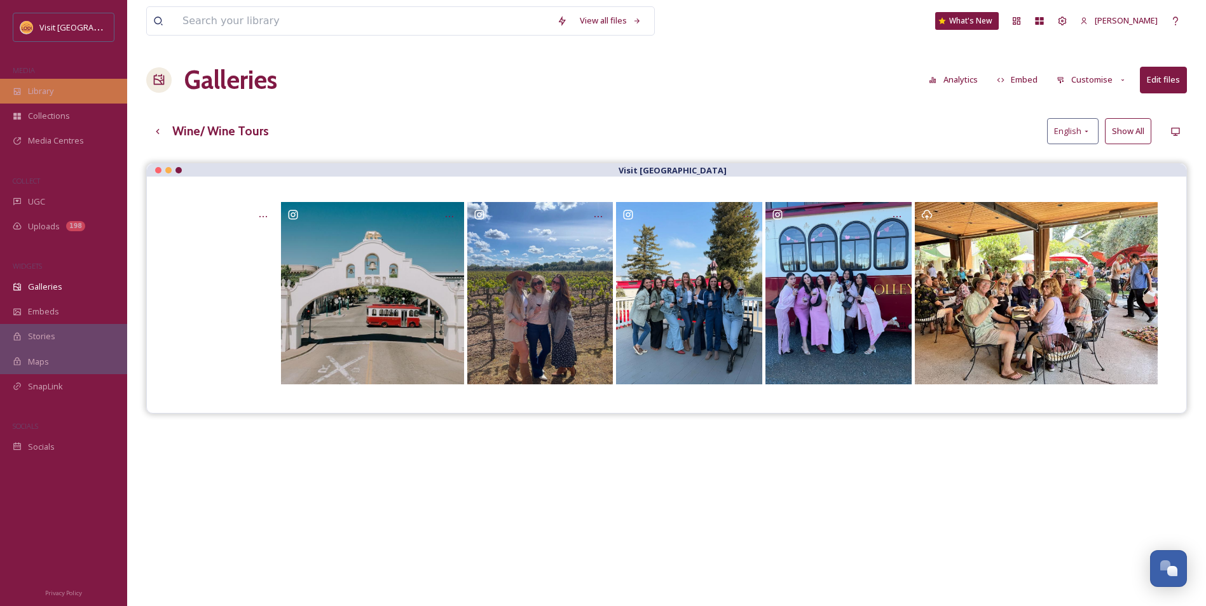
click at [71, 86] on div "Library" at bounding box center [63, 91] width 127 height 25
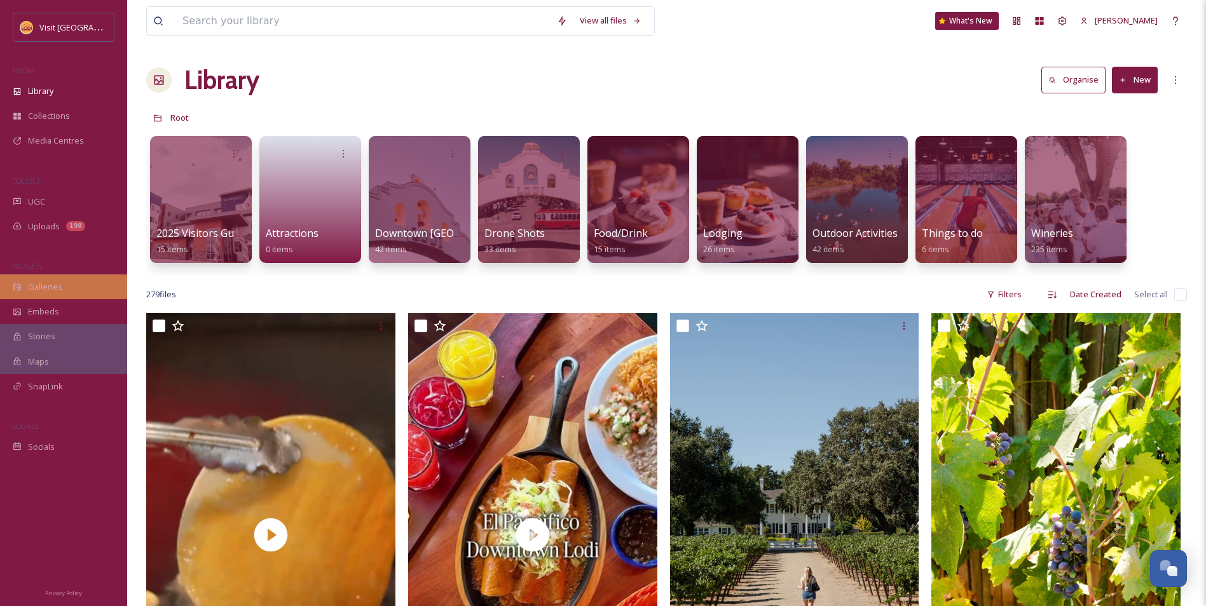
click at [48, 288] on span "Galleries" at bounding box center [45, 287] width 34 height 12
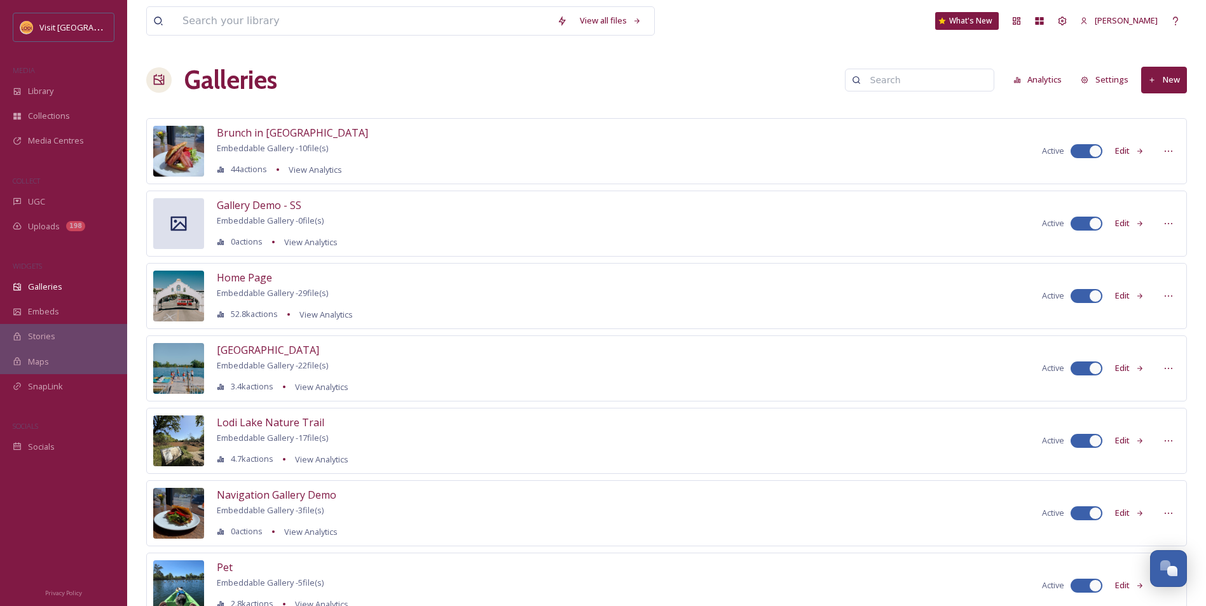
click at [1127, 146] on button "Edit" at bounding box center [1129, 151] width 42 height 25
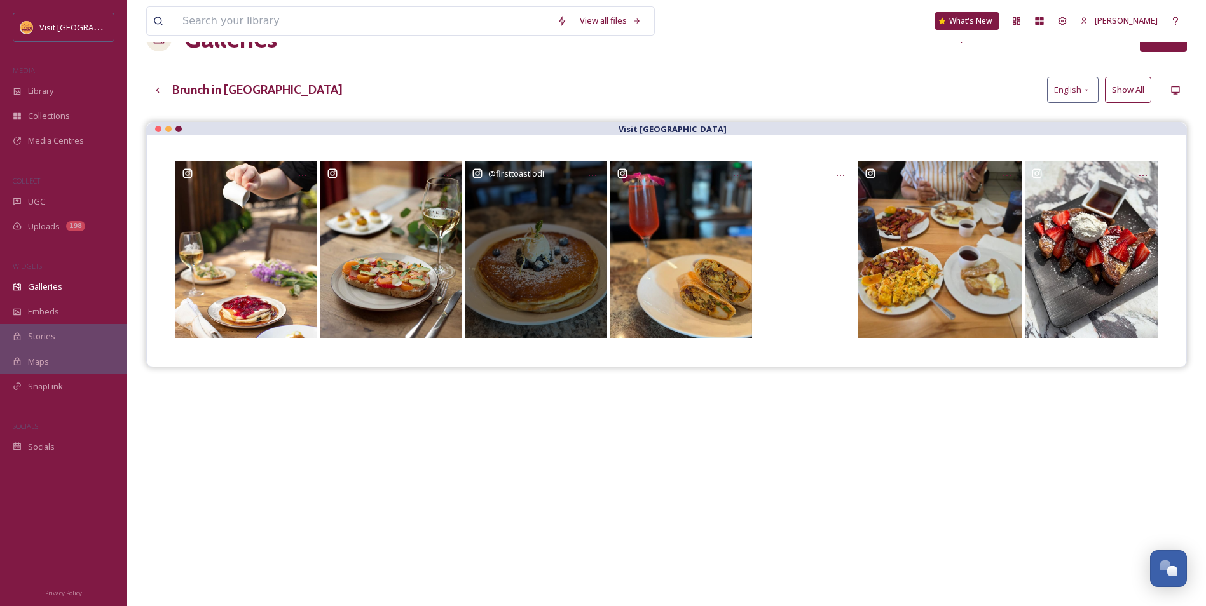
scroll to position [64, 0]
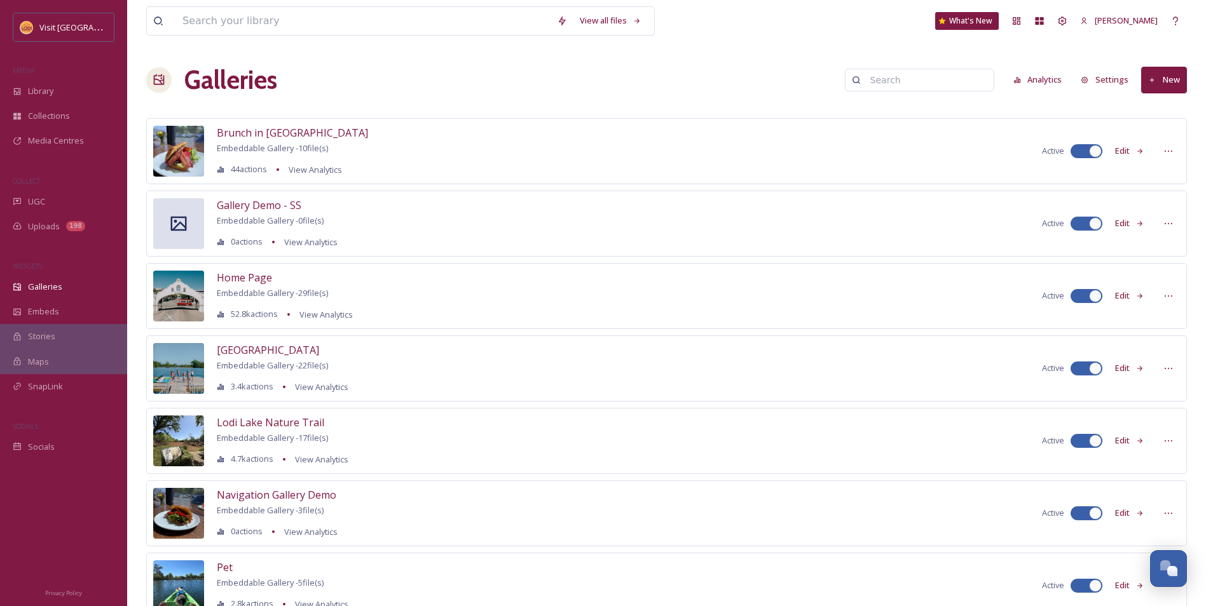
click at [1128, 376] on button "Edit" at bounding box center [1129, 368] width 42 height 25
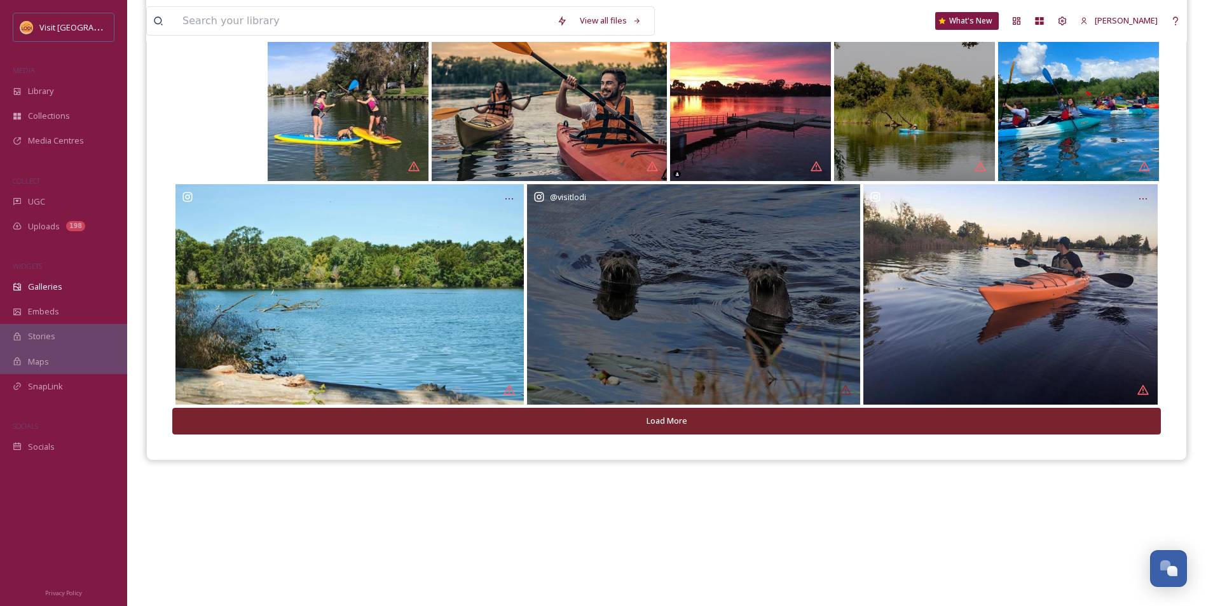
scroll to position [182, 0]
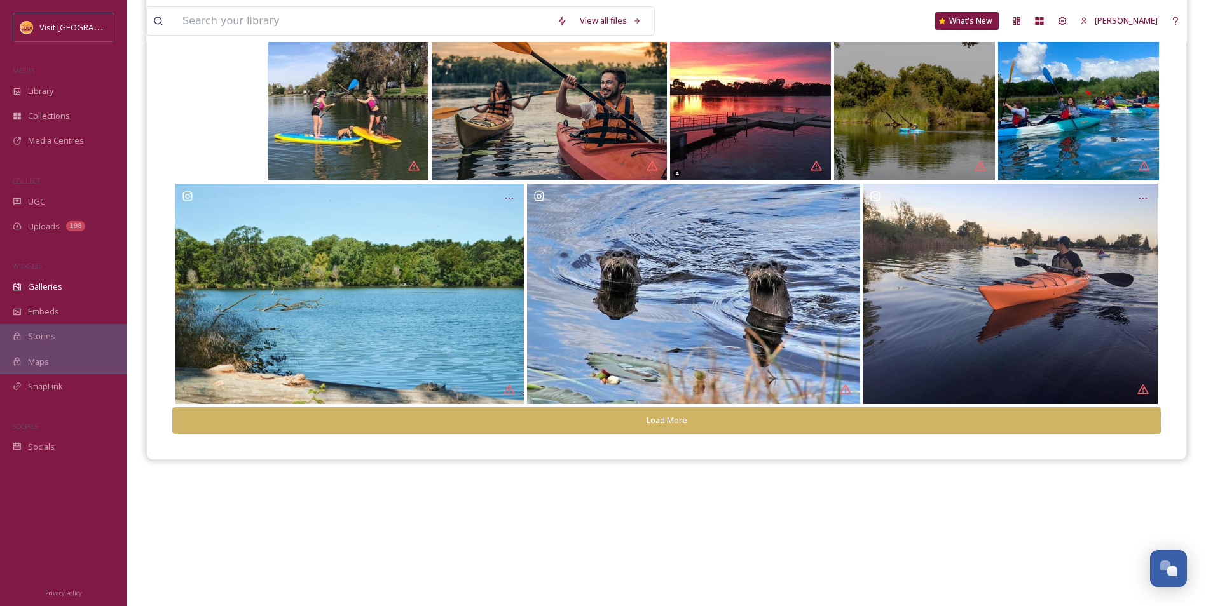
click at [674, 412] on button "Load More" at bounding box center [666, 420] width 988 height 26
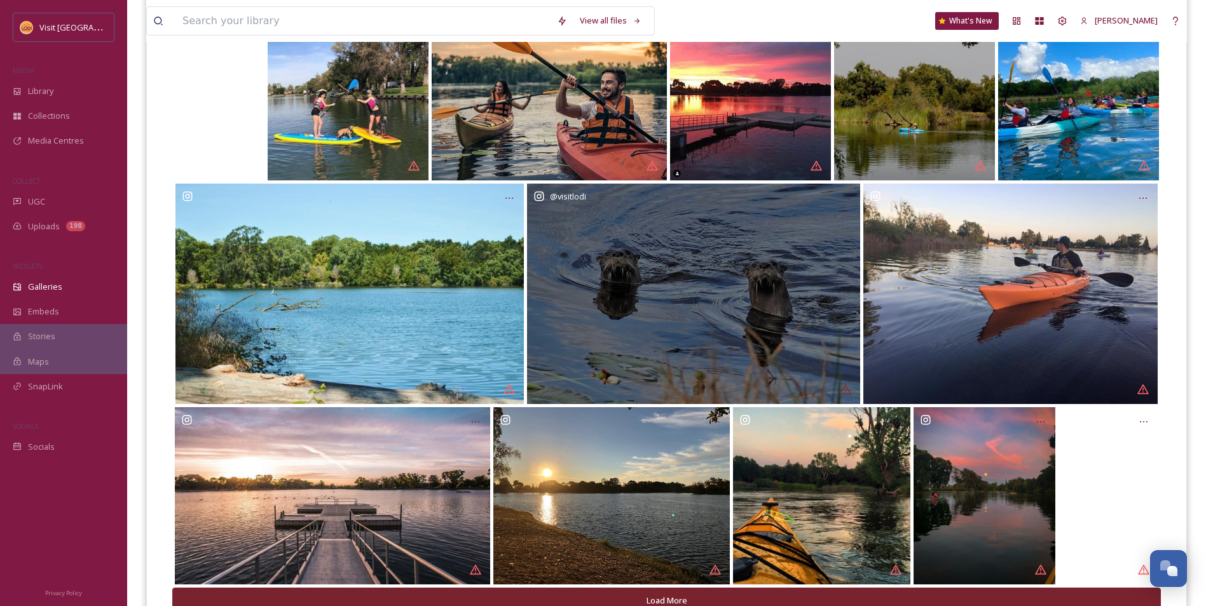
scroll to position [236, 0]
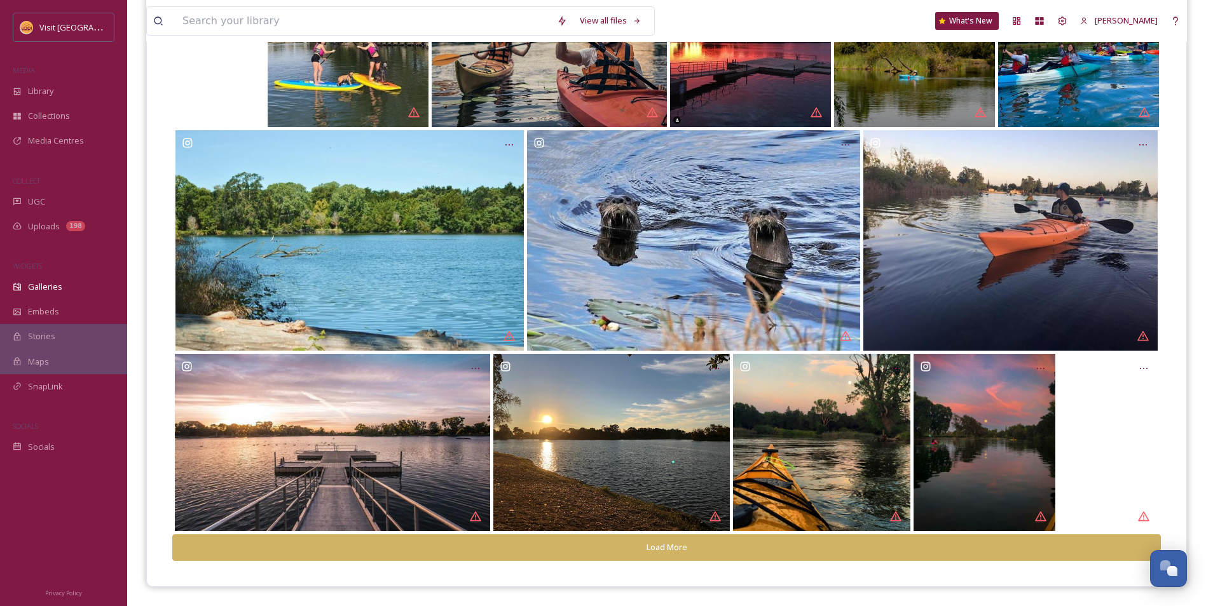
click at [707, 547] on button "Load More" at bounding box center [666, 548] width 988 height 26
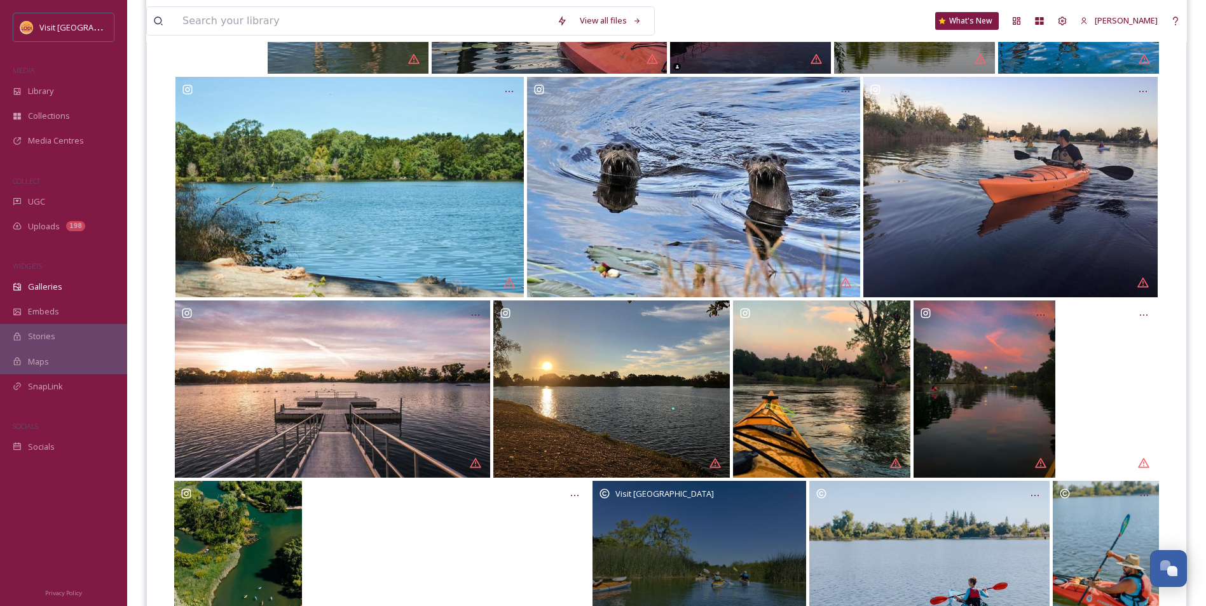
scroll to position [372, 0]
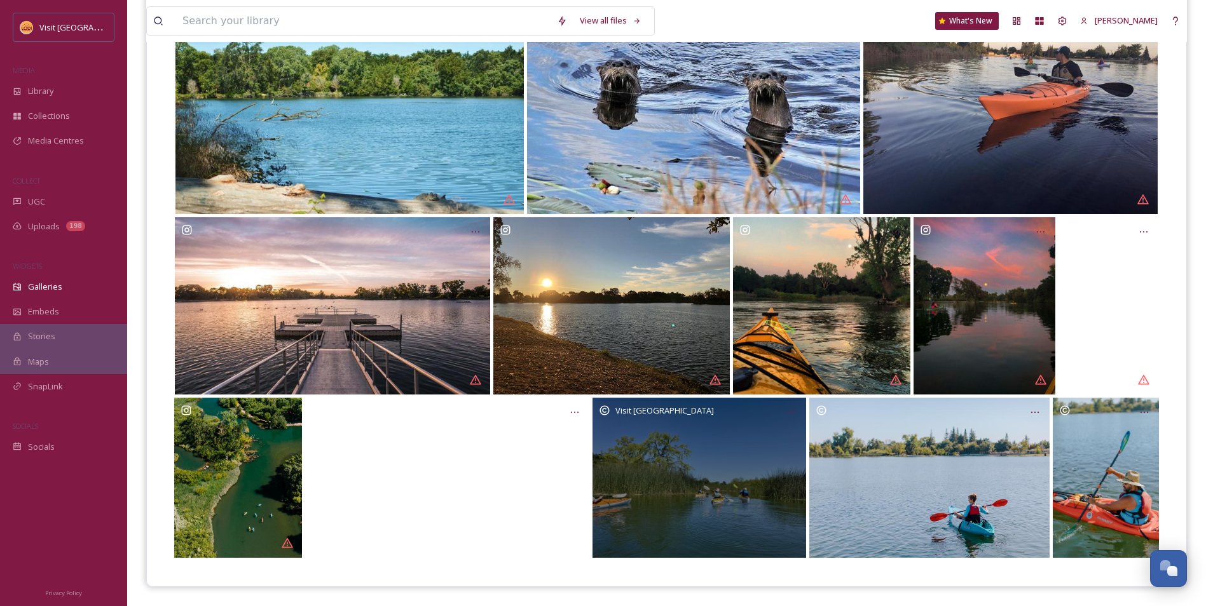
click at [705, 467] on div "Visit [GEOGRAPHIC_DATA]" at bounding box center [699, 478] width 214 height 160
click at [786, 406] on div at bounding box center [791, 412] width 23 height 23
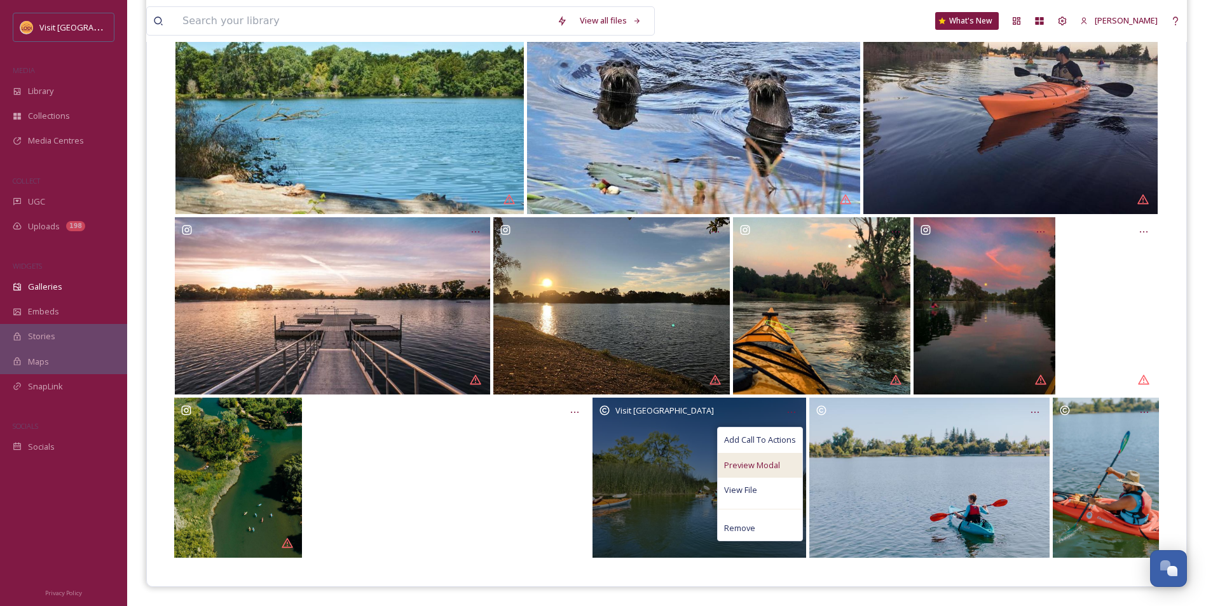
click at [771, 470] on span "Preview Modal" at bounding box center [752, 466] width 56 height 12
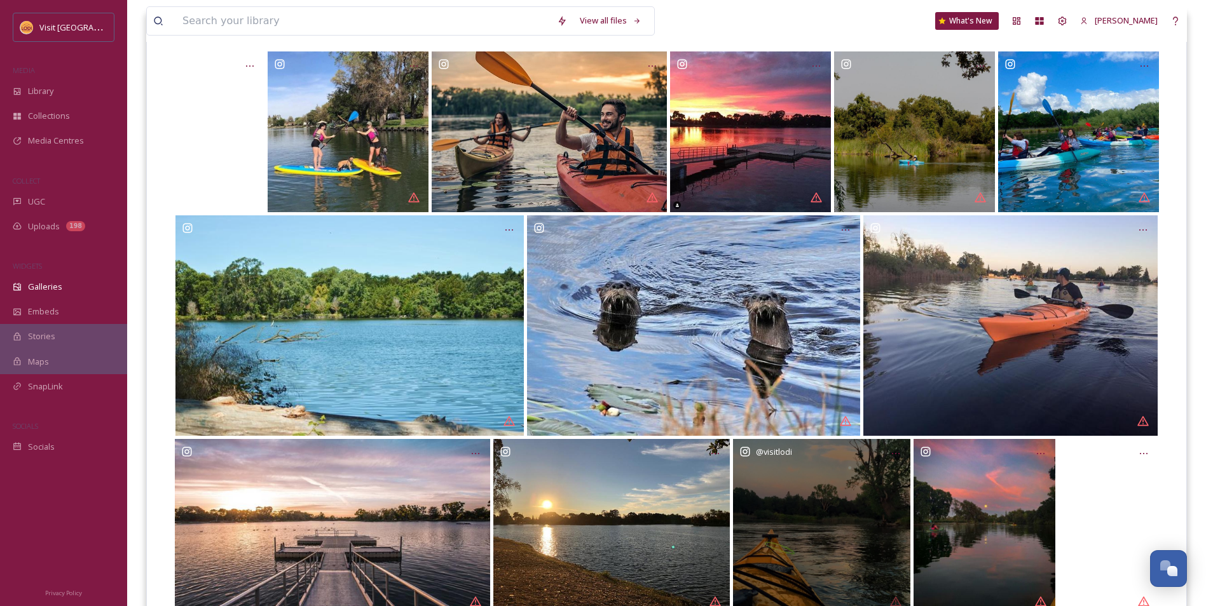
scroll to position [0, 0]
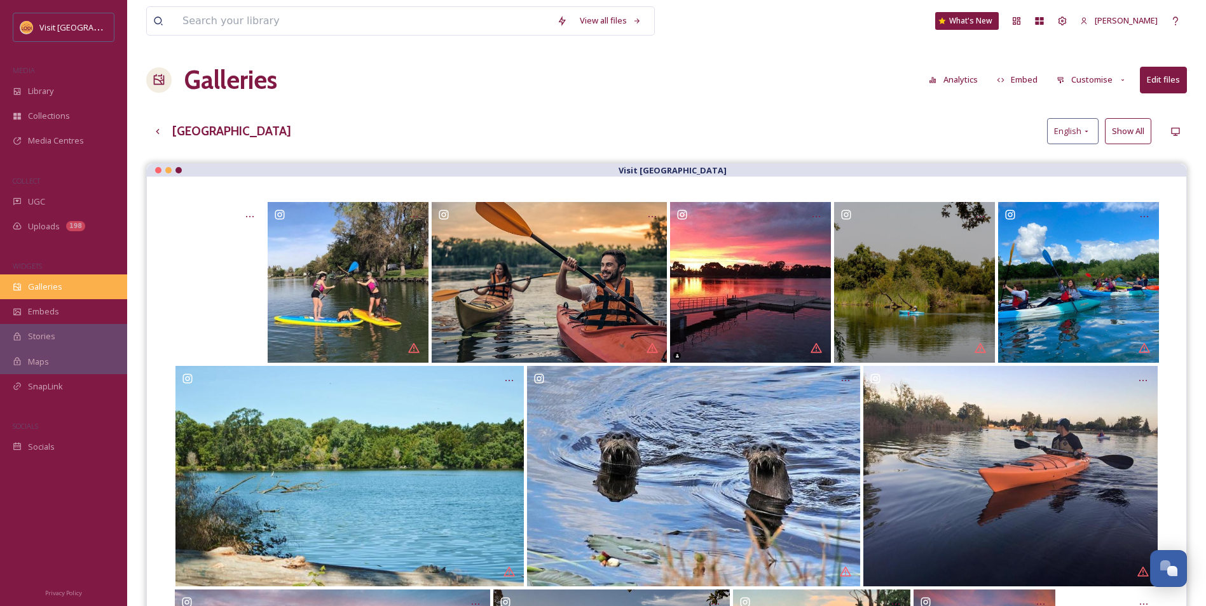
click at [65, 282] on div "Galleries" at bounding box center [63, 287] width 127 height 25
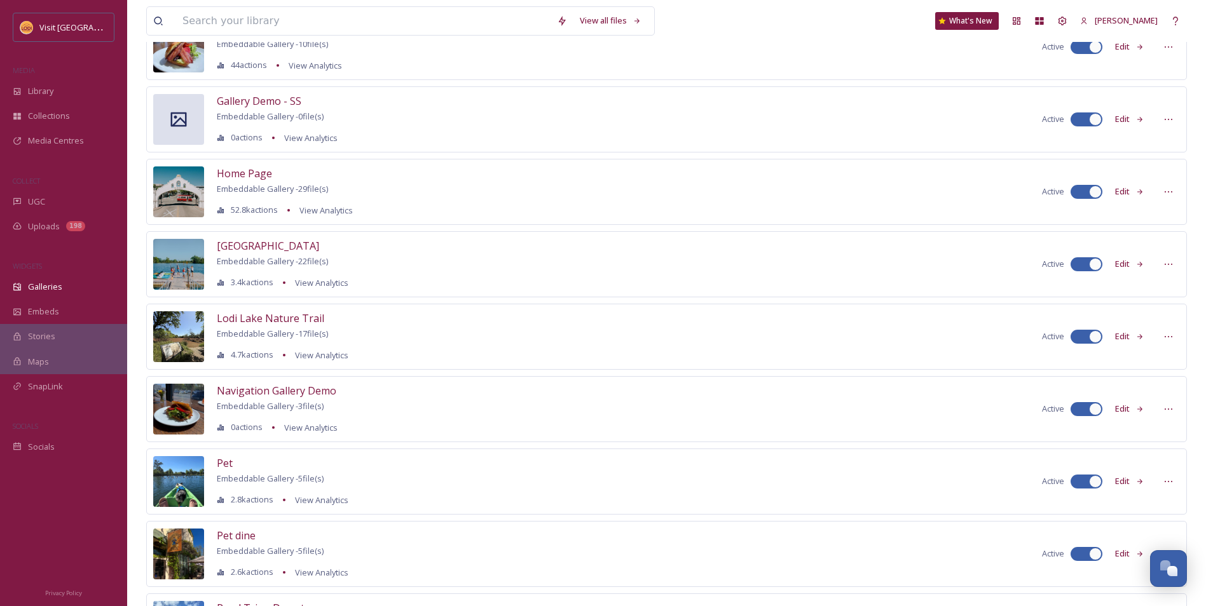
scroll to position [127, 0]
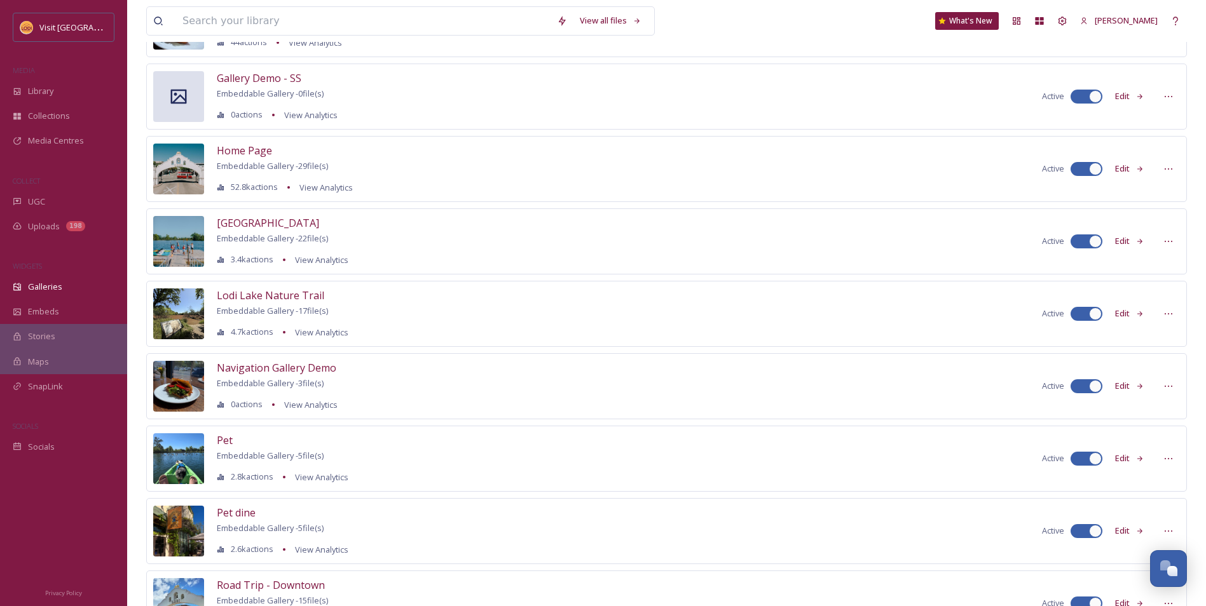
click at [1134, 390] on button "Edit" at bounding box center [1129, 386] width 42 height 25
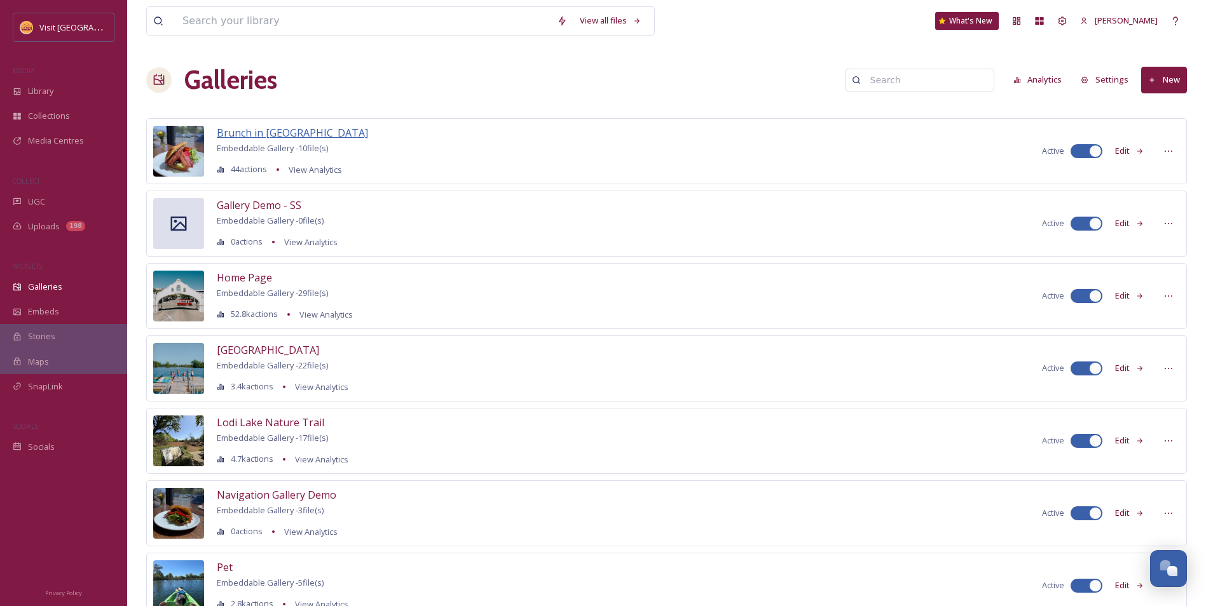
click at [262, 132] on span "Brunch in [GEOGRAPHIC_DATA]" at bounding box center [292, 133] width 151 height 14
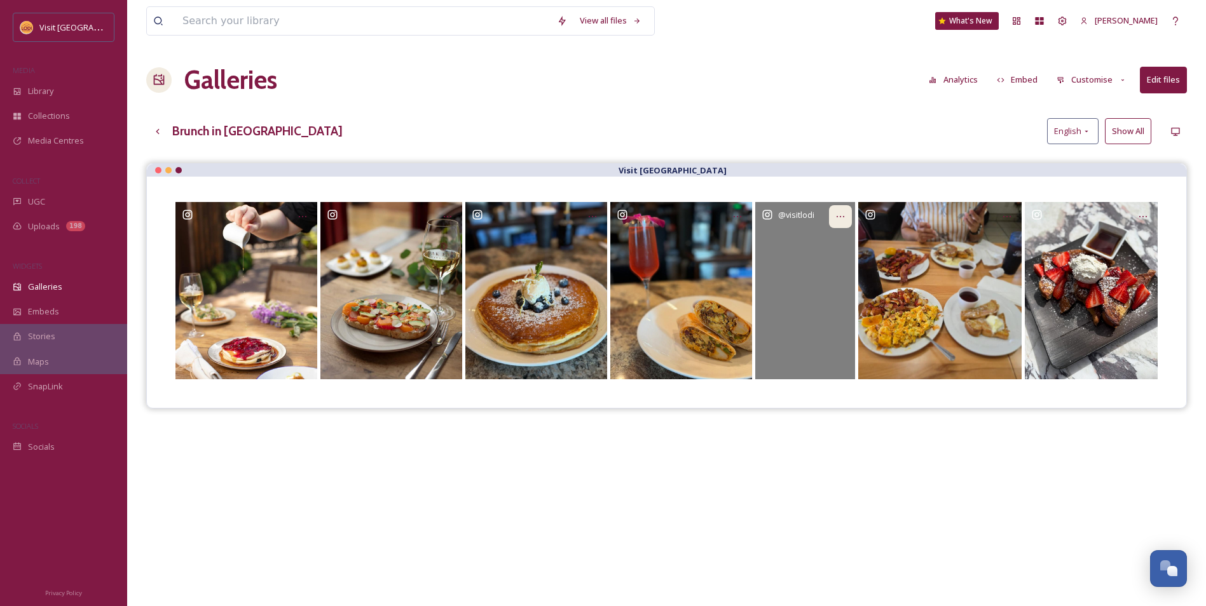
click at [838, 219] on icon at bounding box center [840, 217] width 10 height 10
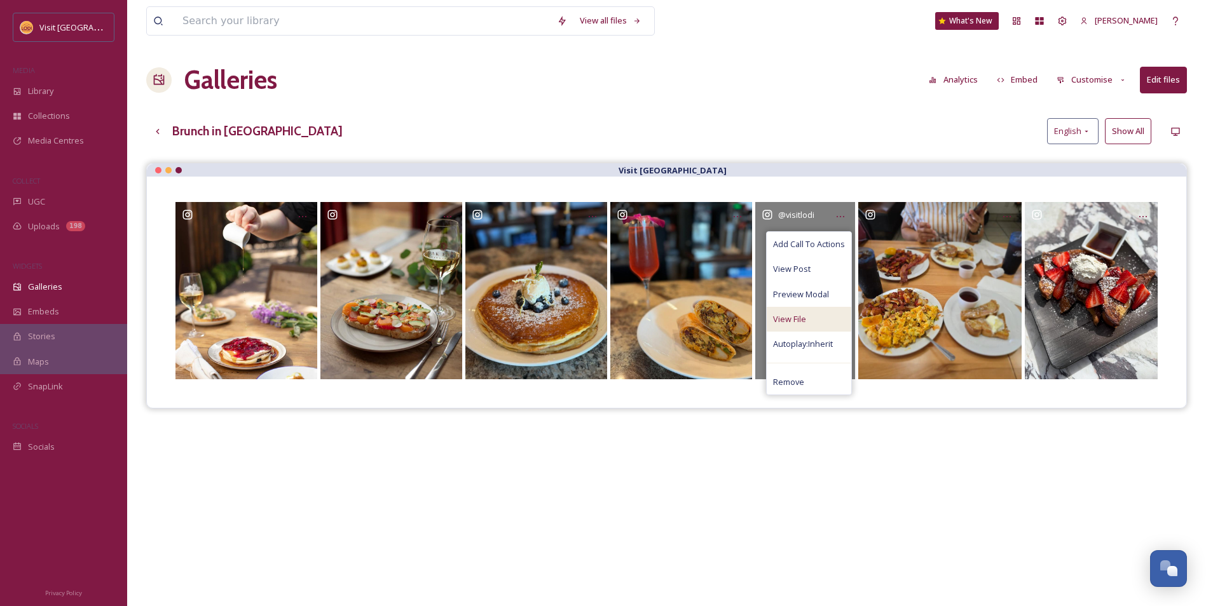
click at [803, 318] on span "View File" at bounding box center [789, 319] width 33 height 12
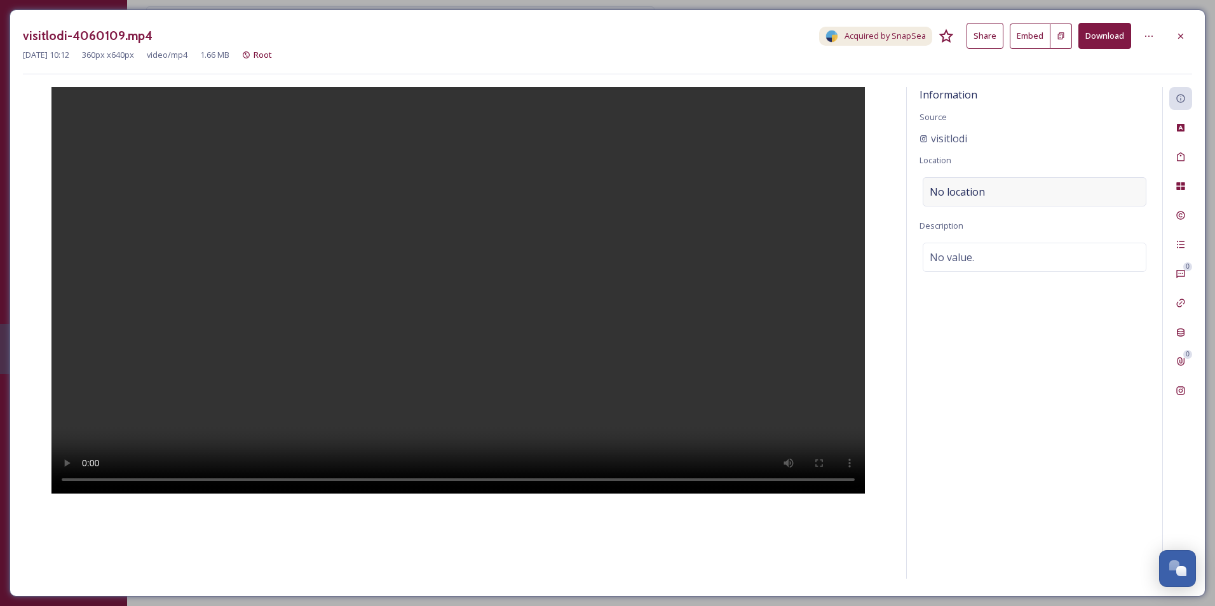
click at [969, 192] on span "No location" at bounding box center [957, 191] width 55 height 15
click at [1169, 33] on div at bounding box center [1180, 36] width 23 height 23
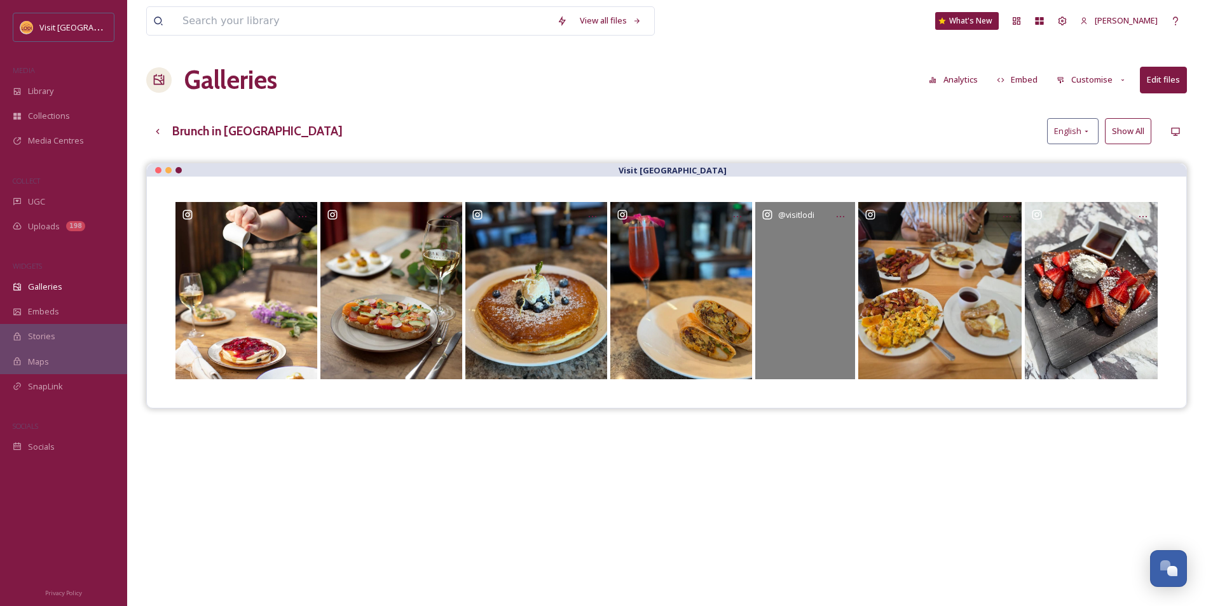
click at [197, 132] on h3 "Brunch in [GEOGRAPHIC_DATA]" at bounding box center [257, 131] width 170 height 18
click at [160, 133] on icon at bounding box center [158, 131] width 10 height 10
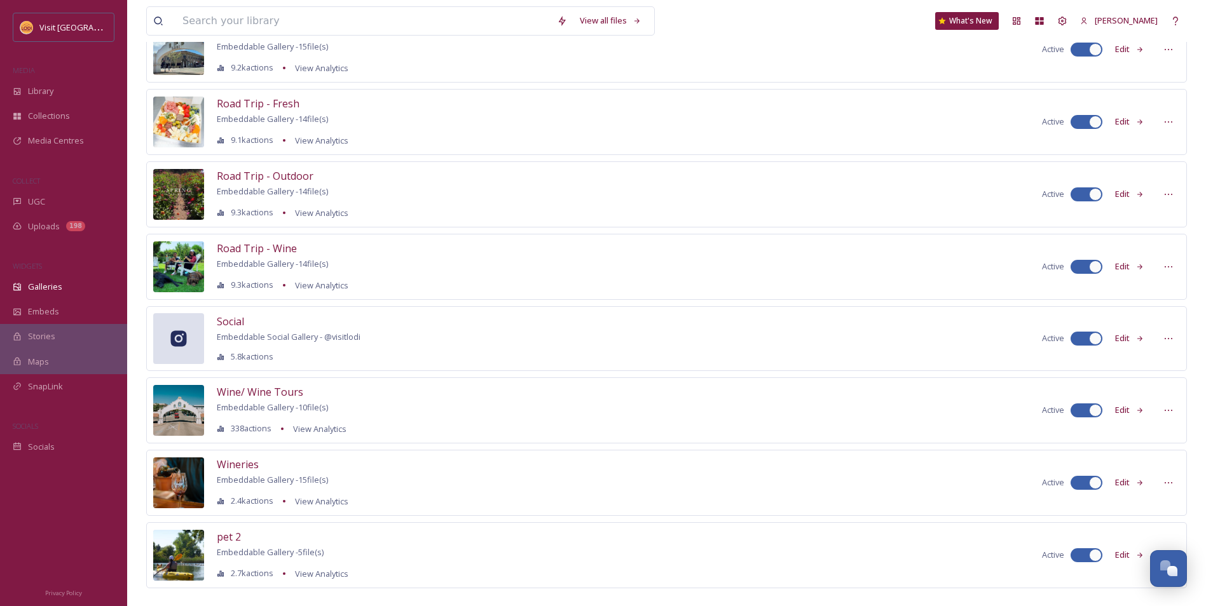
scroll to position [629, 0]
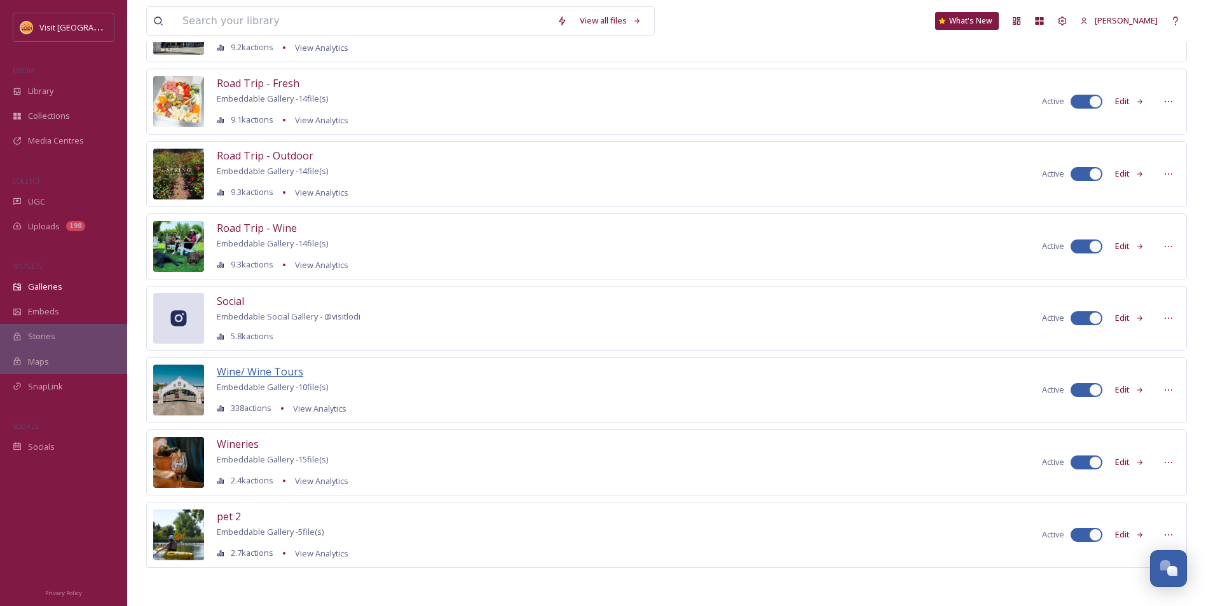
click at [259, 374] on span "Wine/ Wine Tours" at bounding box center [260, 372] width 86 height 14
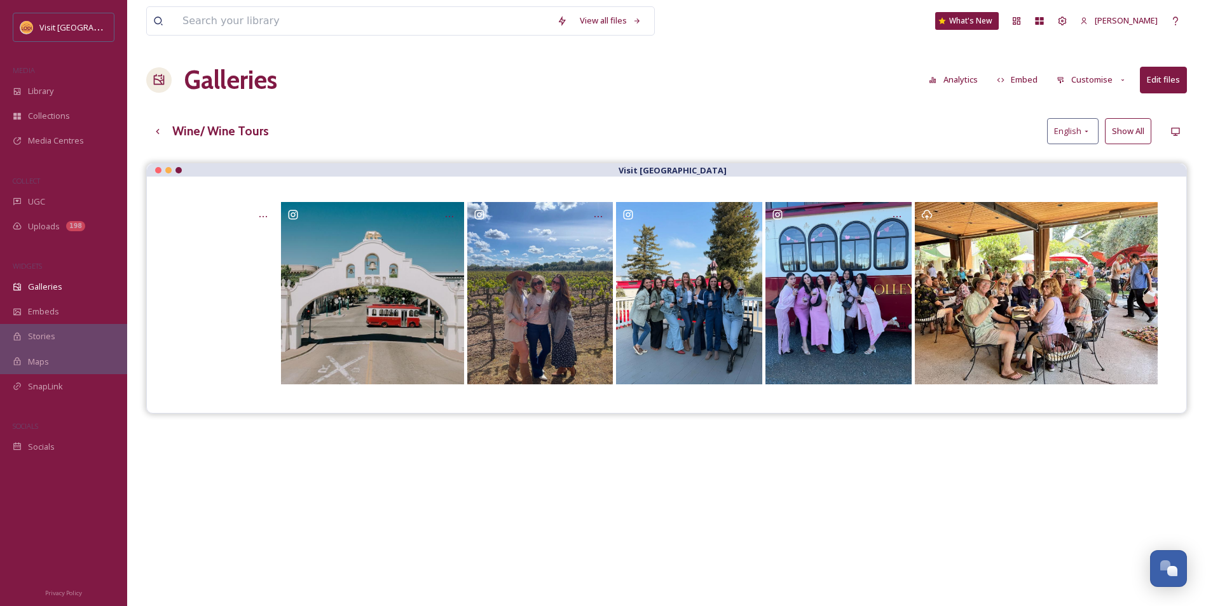
click at [953, 82] on button "Analytics" at bounding box center [953, 79] width 62 height 25
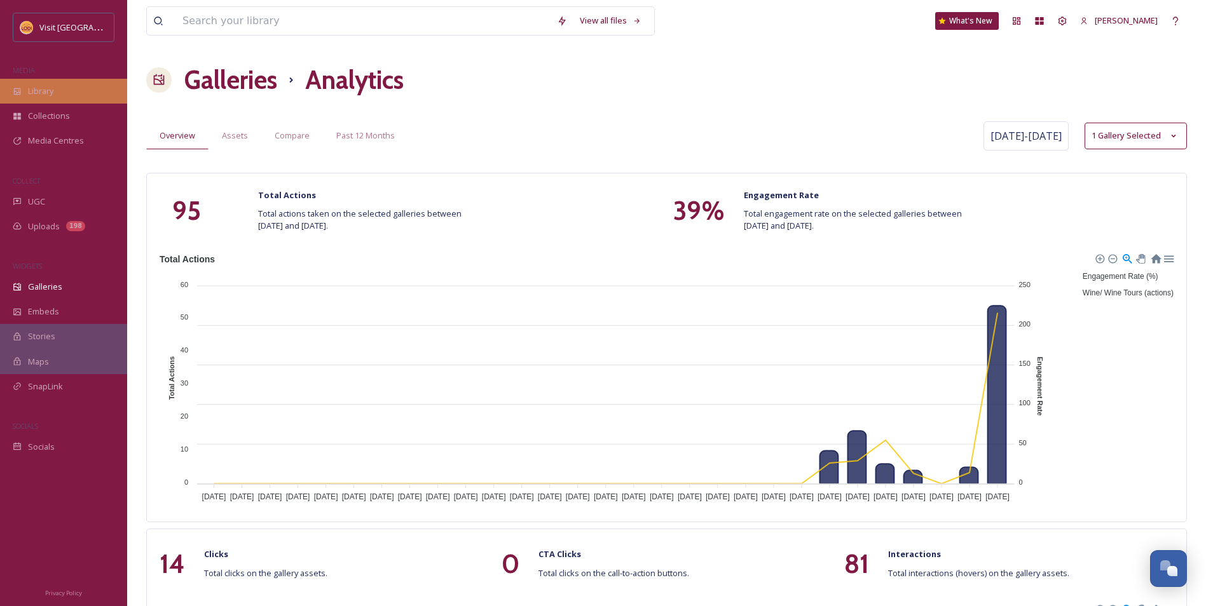
click at [62, 92] on div "Library" at bounding box center [63, 91] width 127 height 25
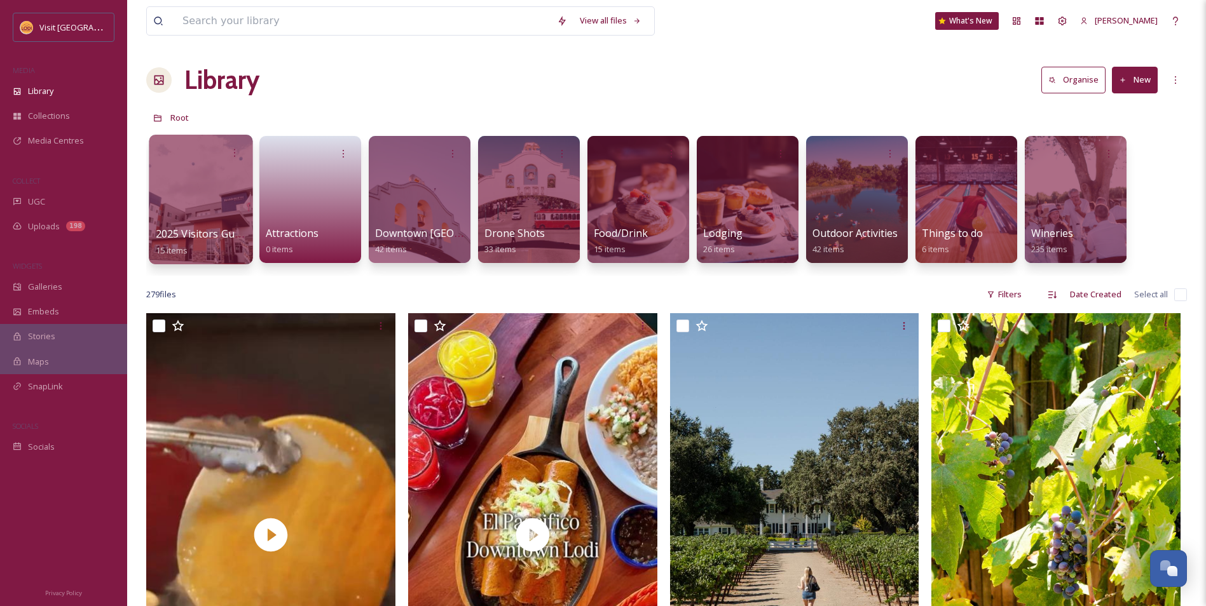
click at [232, 187] on div at bounding box center [201, 200] width 104 height 130
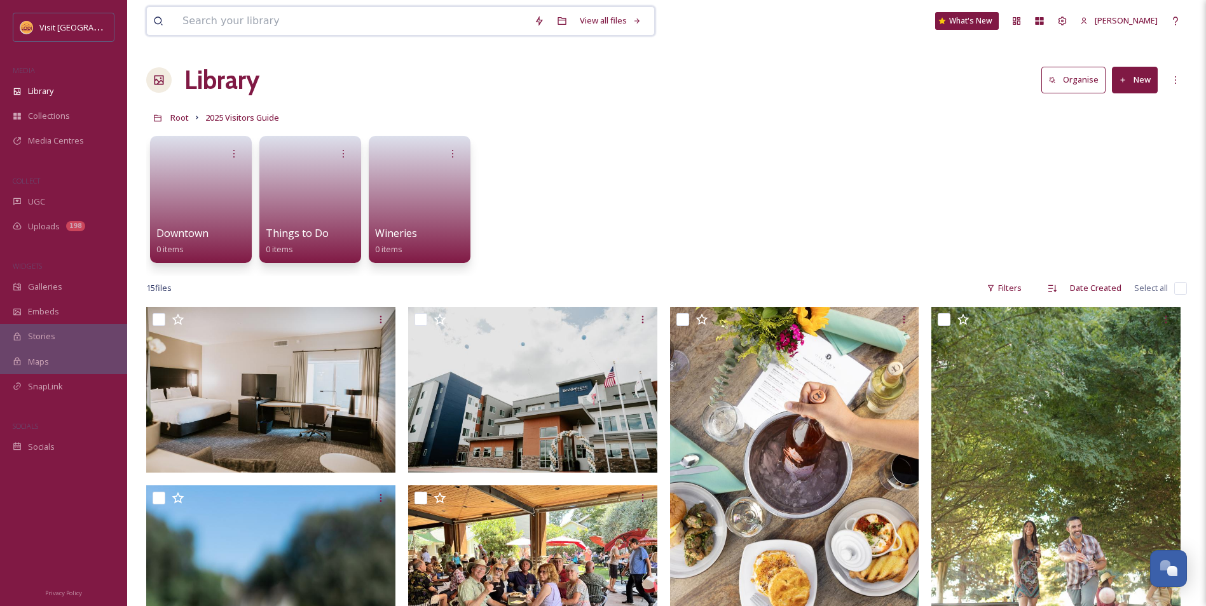
click at [280, 15] on input at bounding box center [351, 21] width 351 height 28
click at [697, 200] on div "Downtown 0 items Things to Do 0 items Wineries 0 items" at bounding box center [666, 203] width 1040 height 146
drag, startPoint x: 394, startPoint y: 10, endPoint x: 414, endPoint y: 24, distance: 24.7
click at [395, 12] on input at bounding box center [351, 21] width 351 height 28
type input "harney"
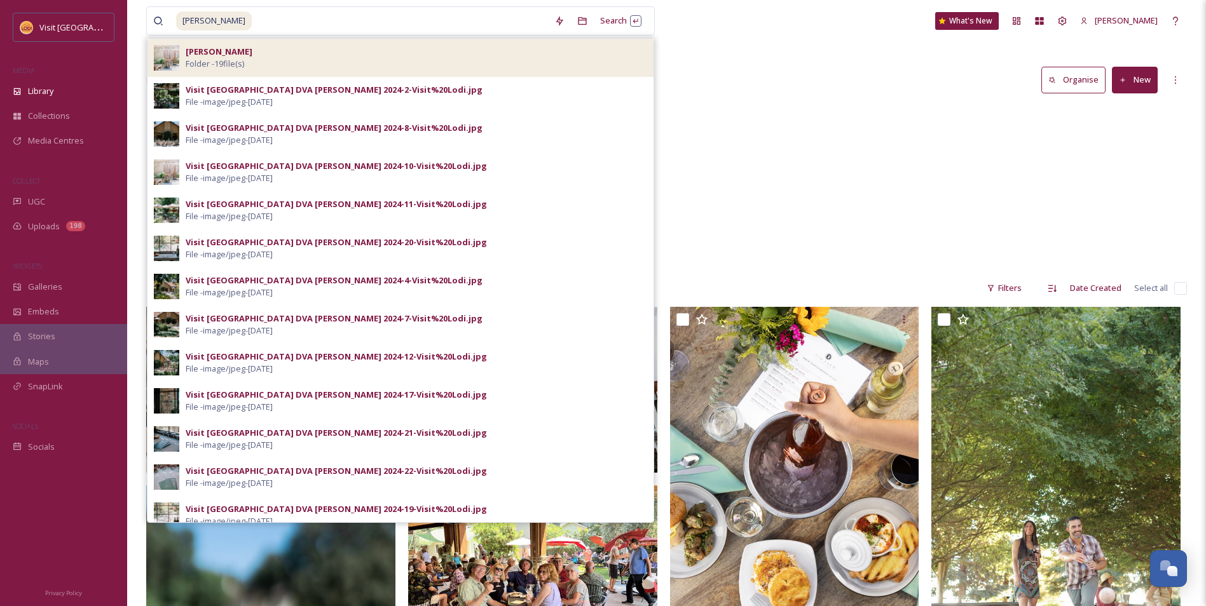
click at [430, 56] on div "Harney Folder - 19 file(s)" at bounding box center [416, 58] width 461 height 24
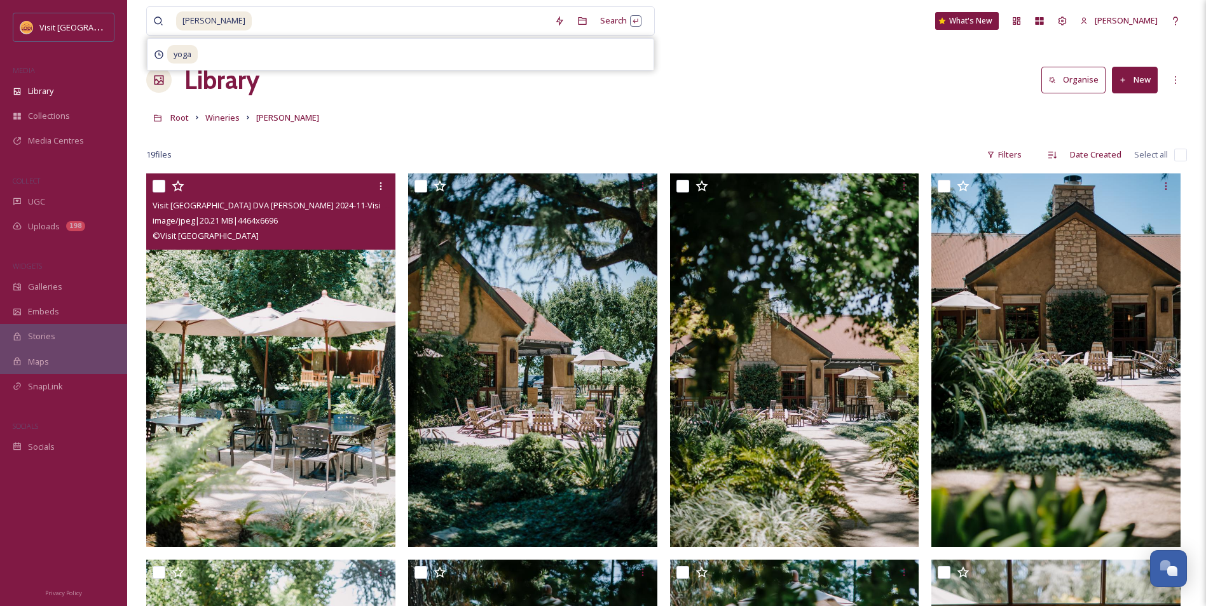
click at [160, 183] on input "checkbox" at bounding box center [159, 186] width 13 height 13
checkbox input "true"
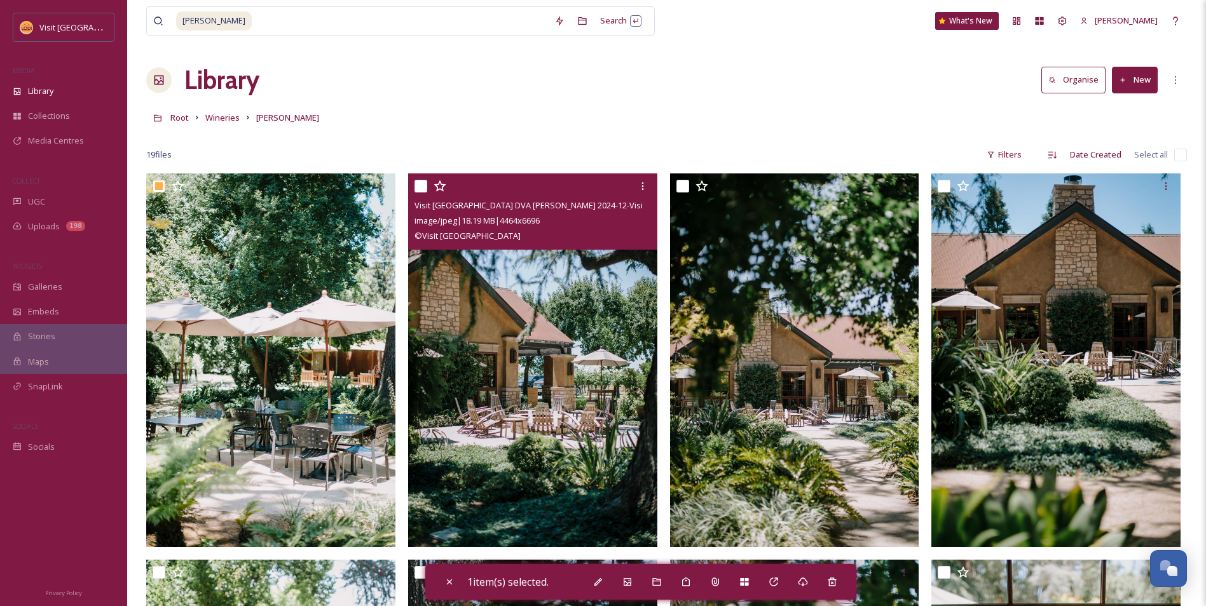
drag, startPoint x: 416, startPoint y: 185, endPoint x: 423, endPoint y: 184, distance: 7.7
click at [421, 184] on input "checkbox" at bounding box center [420, 186] width 13 height 13
checkbox input "true"
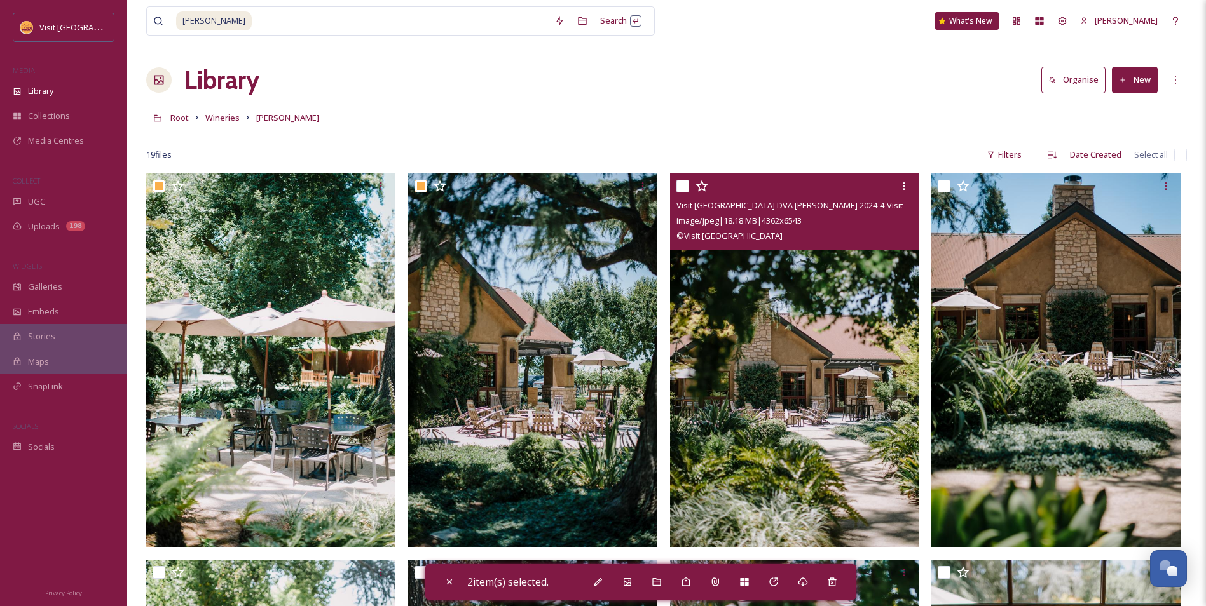
click at [678, 187] on input "checkbox" at bounding box center [682, 186] width 13 height 13
checkbox input "true"
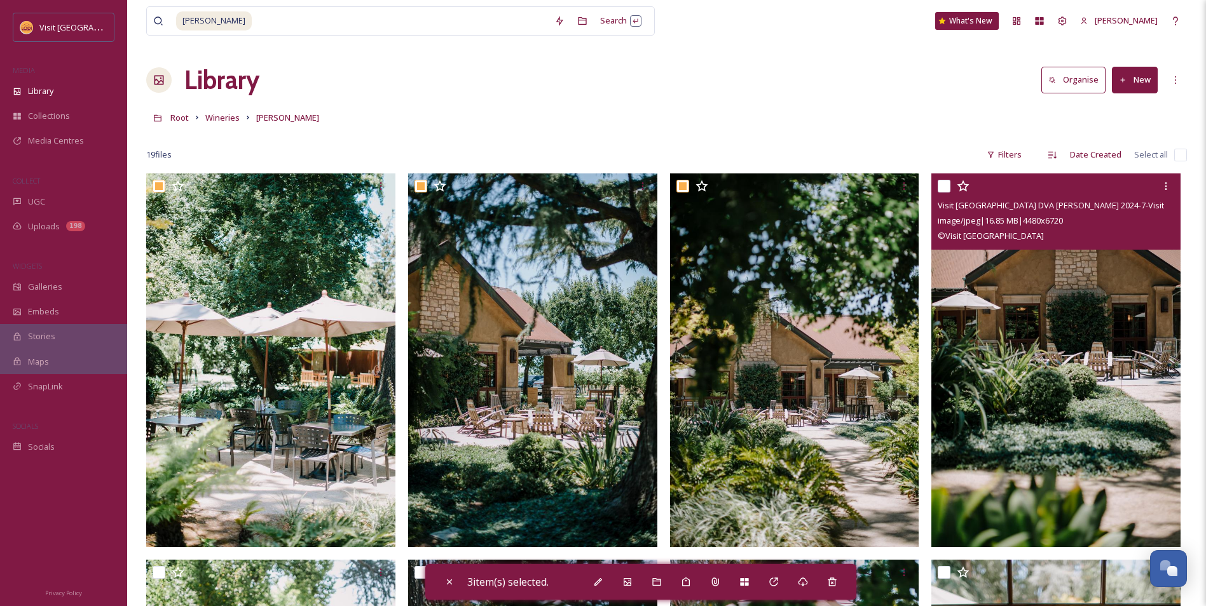
click at [944, 186] on input "checkbox" at bounding box center [943, 186] width 13 height 13
checkbox input "true"
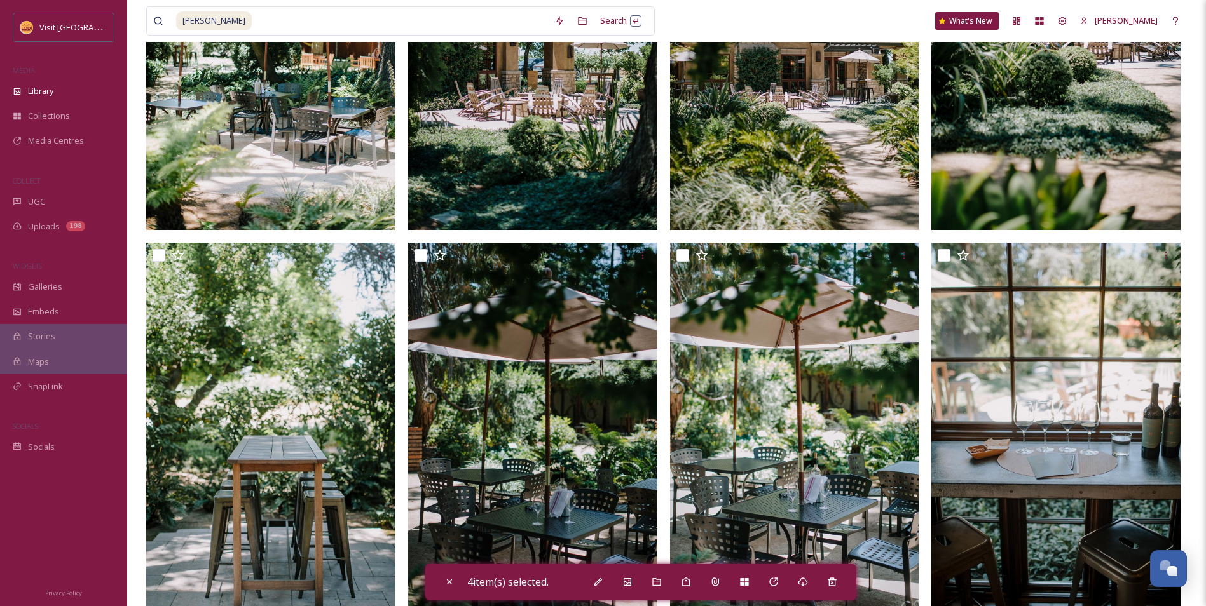
scroll to position [318, 0]
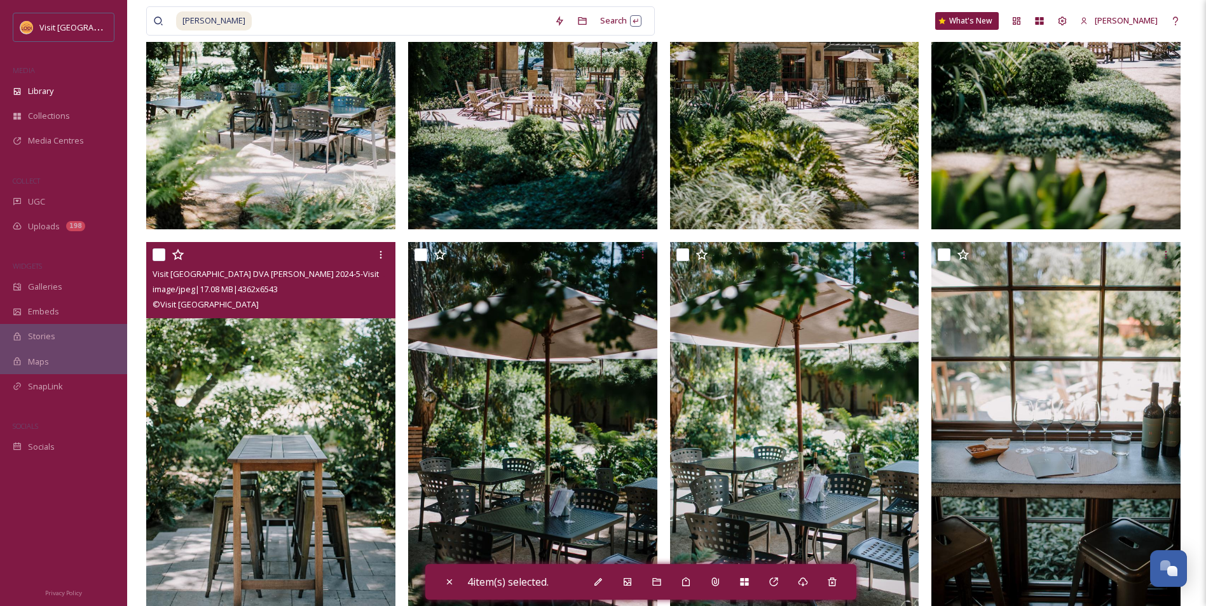
drag, startPoint x: 156, startPoint y: 256, endPoint x: 189, endPoint y: 255, distance: 33.1
click at [156, 256] on input "checkbox" at bounding box center [159, 255] width 13 height 13
checkbox input "true"
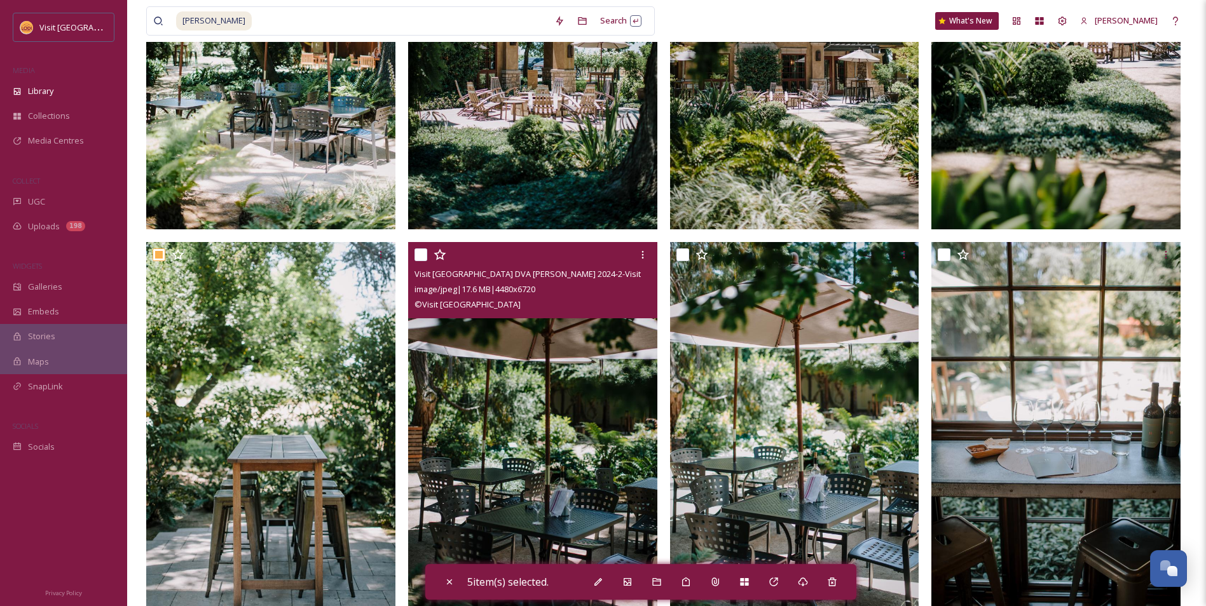
click at [423, 255] on input "checkbox" at bounding box center [420, 255] width 13 height 13
checkbox input "true"
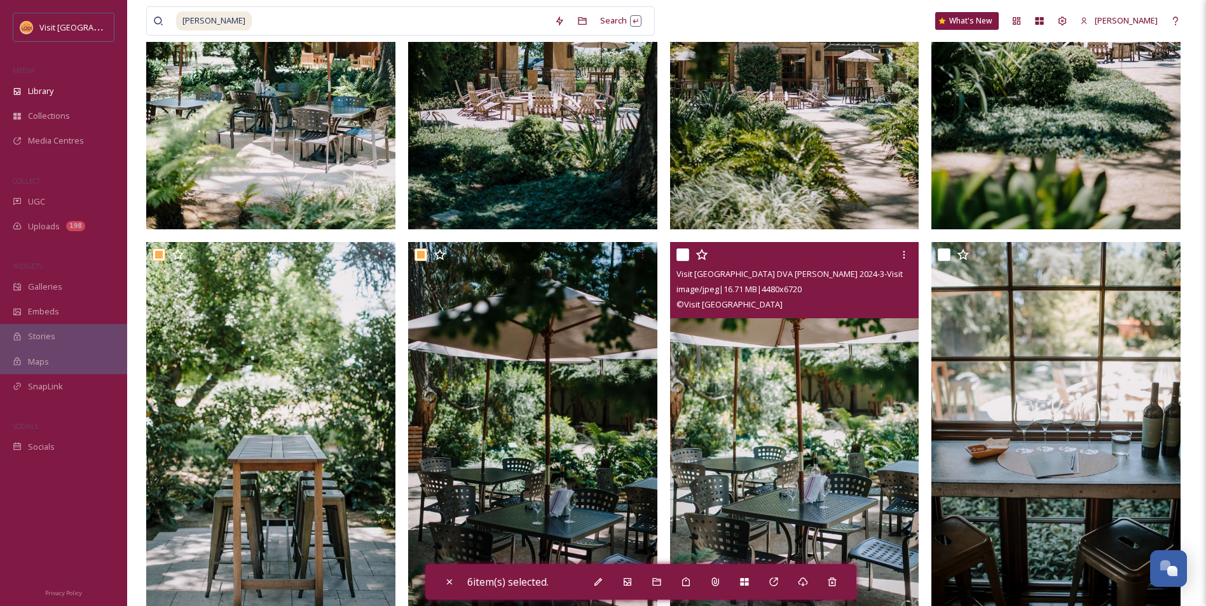
drag, startPoint x: 681, startPoint y: 255, endPoint x: 728, endPoint y: 253, distance: 46.4
click at [683, 255] on input "checkbox" at bounding box center [682, 255] width 13 height 13
checkbox input "true"
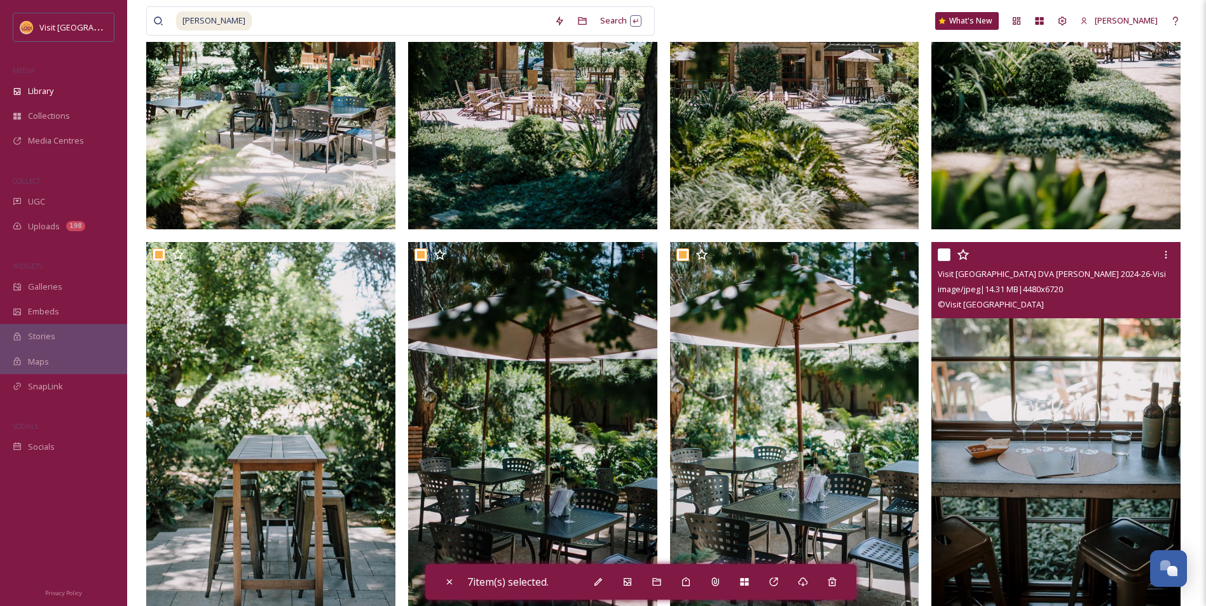
click at [954, 260] on div at bounding box center [1057, 254] width 240 height 23
drag, startPoint x: 954, startPoint y: 260, endPoint x: 948, endPoint y: 256, distance: 7.8
click at [948, 256] on input "checkbox" at bounding box center [943, 255] width 13 height 13
checkbox input "true"
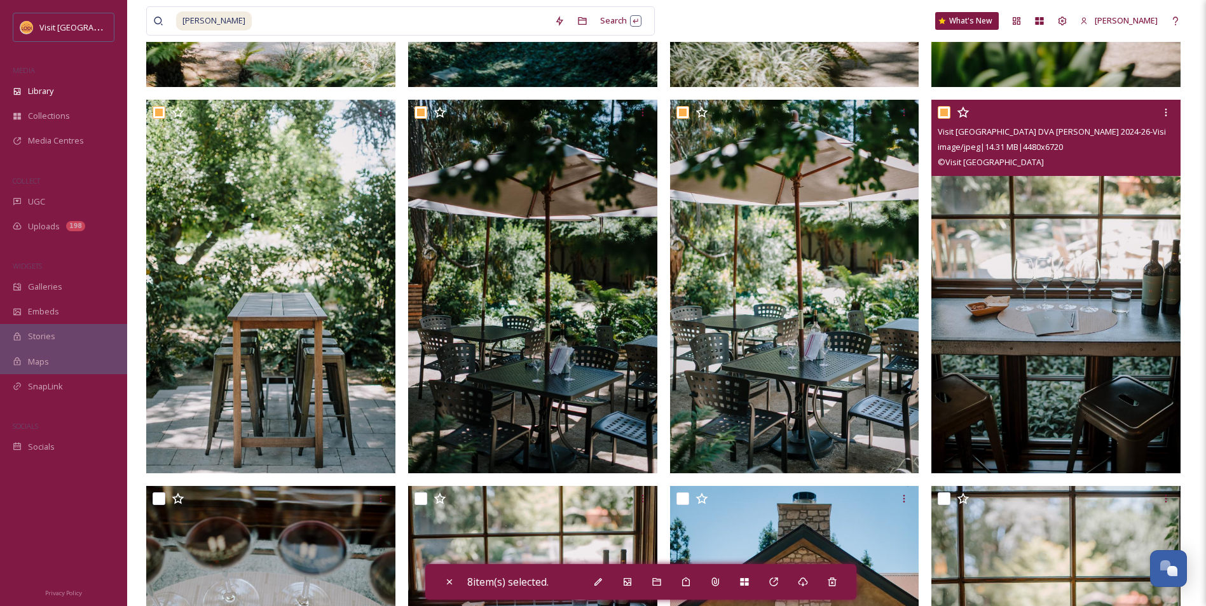
scroll to position [699, 0]
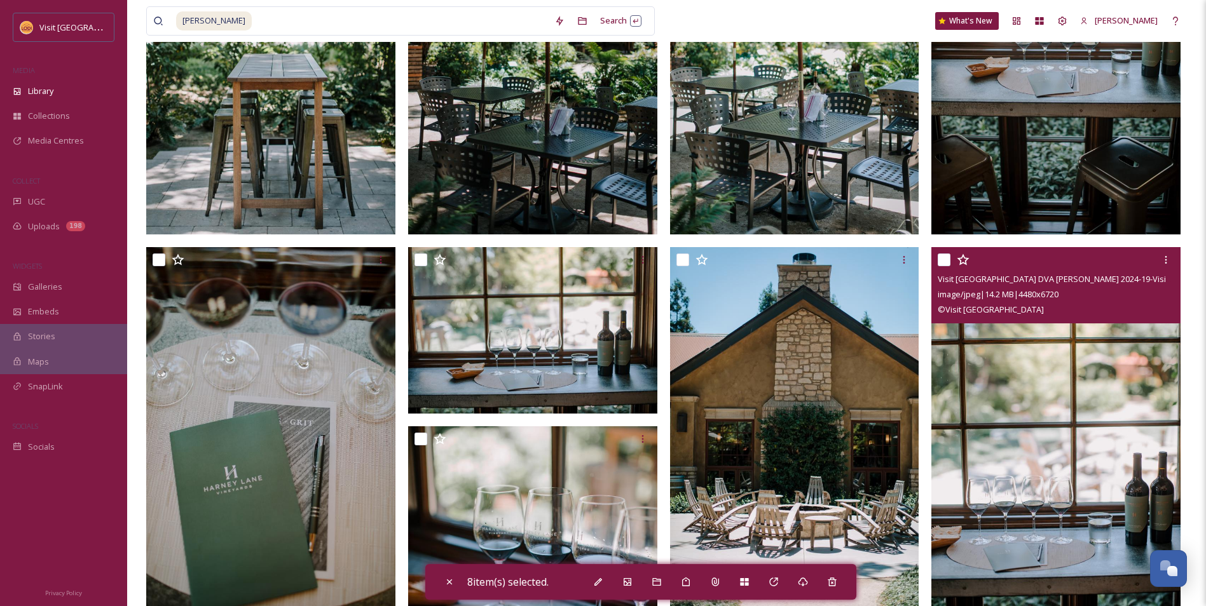
click at [939, 256] on input "checkbox" at bounding box center [943, 260] width 13 height 13
checkbox input "true"
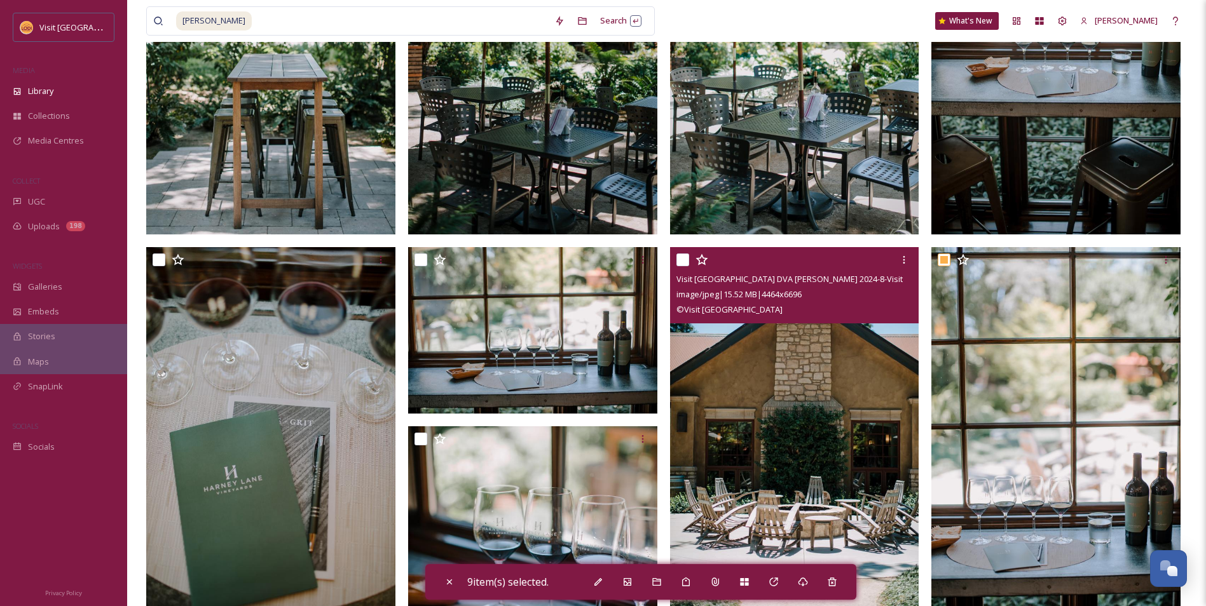
click at [686, 263] on input "checkbox" at bounding box center [682, 260] width 13 height 13
checkbox input "true"
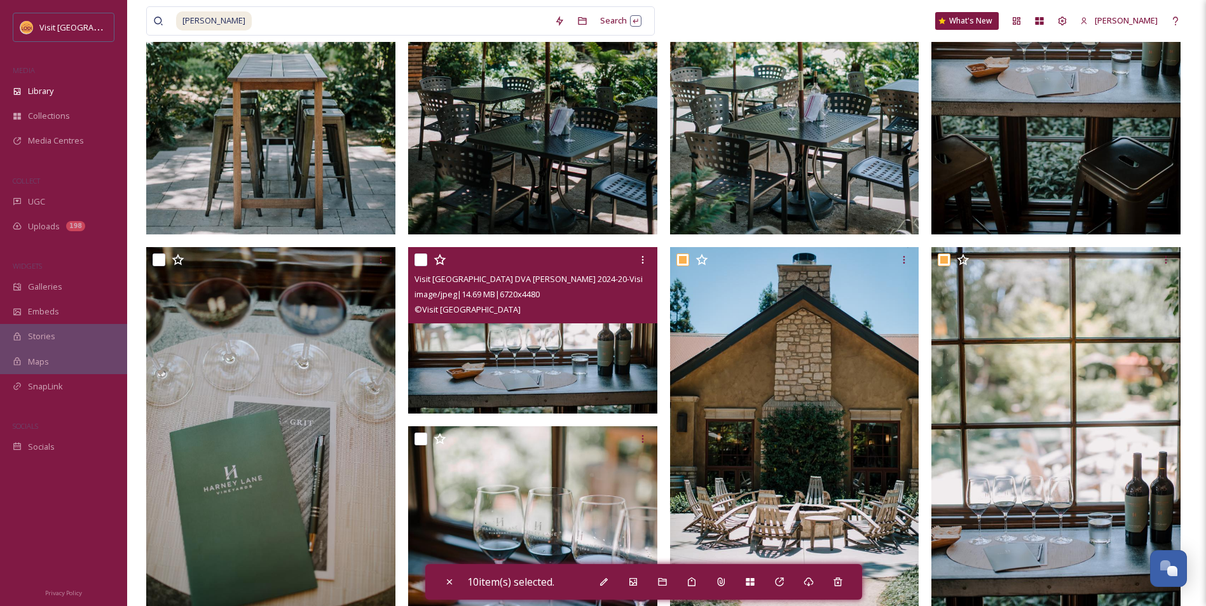
click at [416, 257] on input "checkbox" at bounding box center [420, 260] width 13 height 13
checkbox input "true"
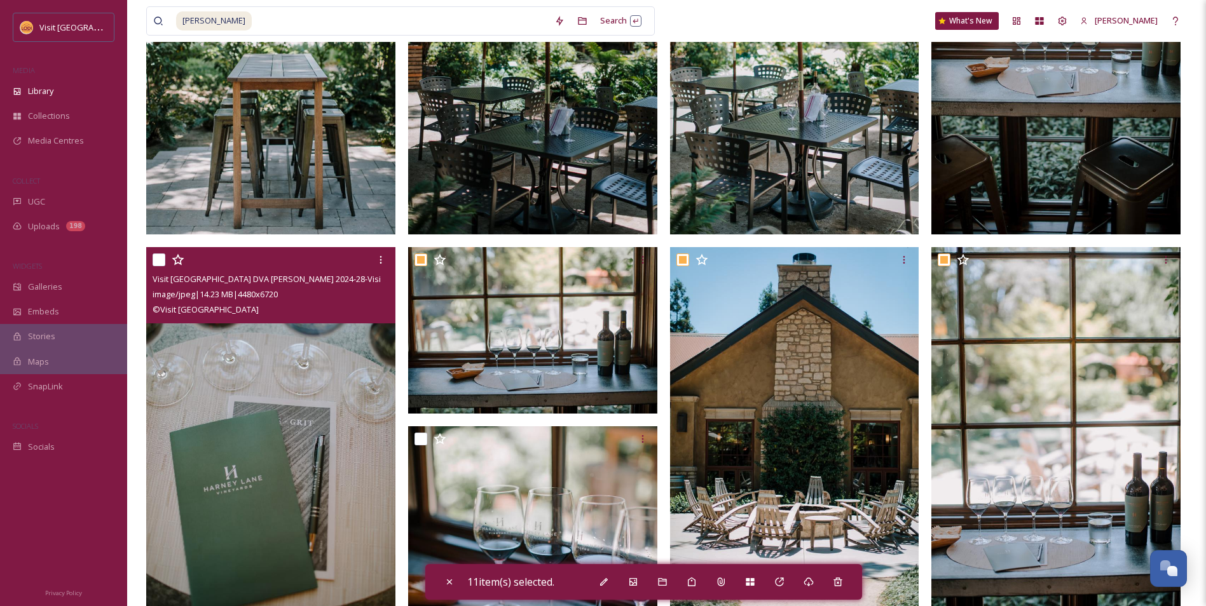
click at [163, 259] on input "checkbox" at bounding box center [159, 260] width 13 height 13
checkbox input "true"
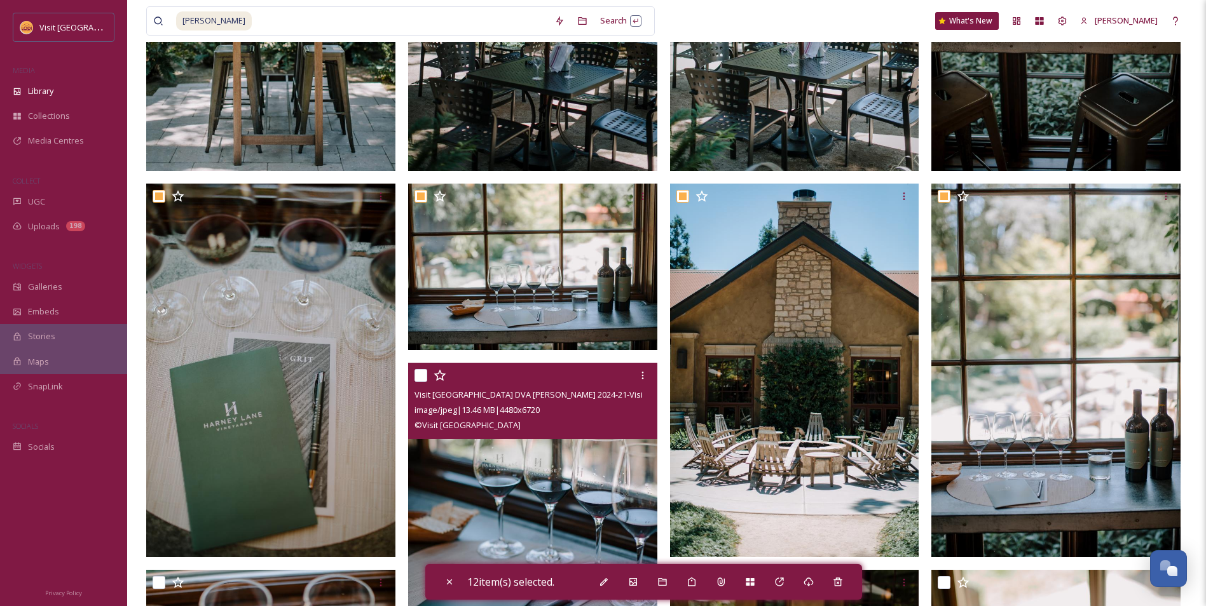
click at [423, 376] on input "checkbox" at bounding box center [420, 375] width 13 height 13
checkbox input "true"
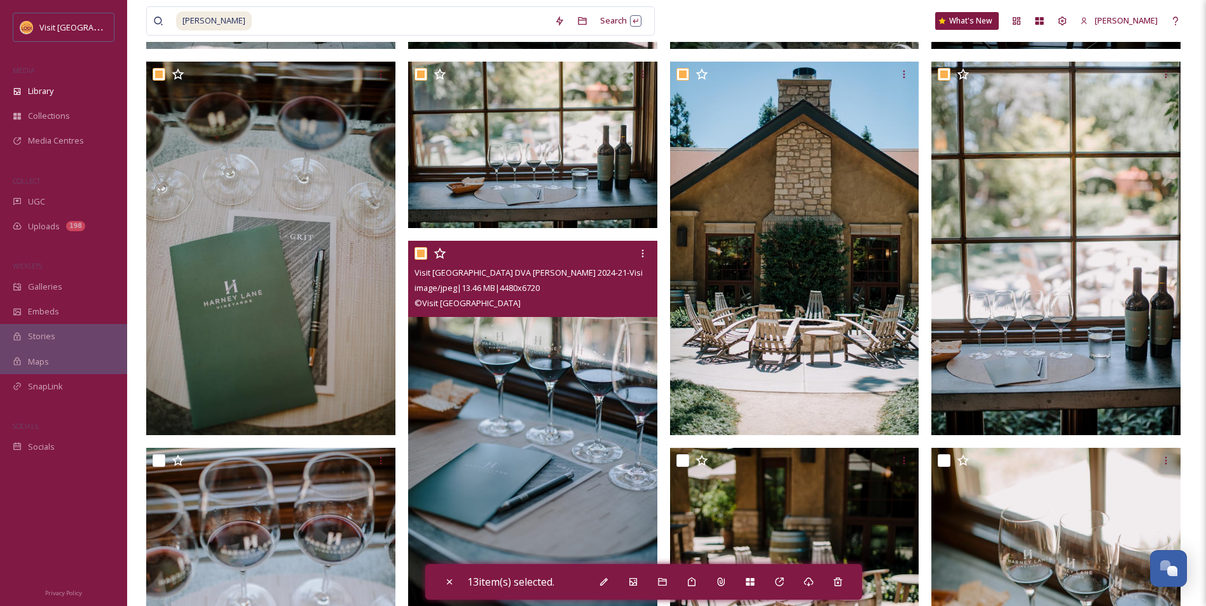
scroll to position [953, 0]
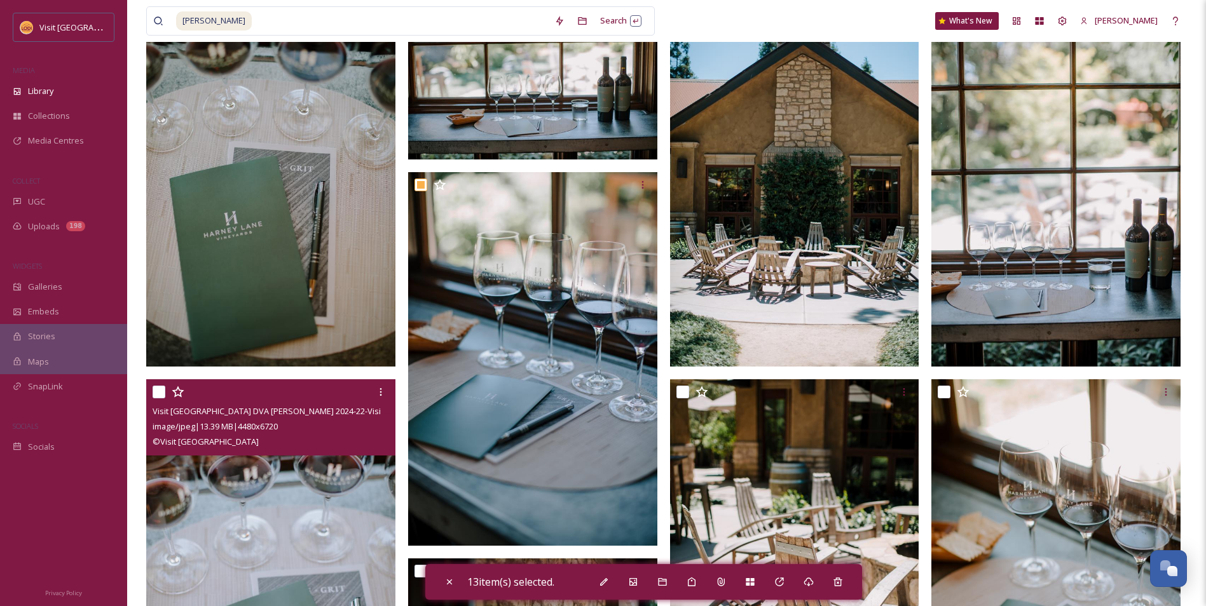
click at [156, 392] on input "checkbox" at bounding box center [159, 392] width 13 height 13
checkbox input "true"
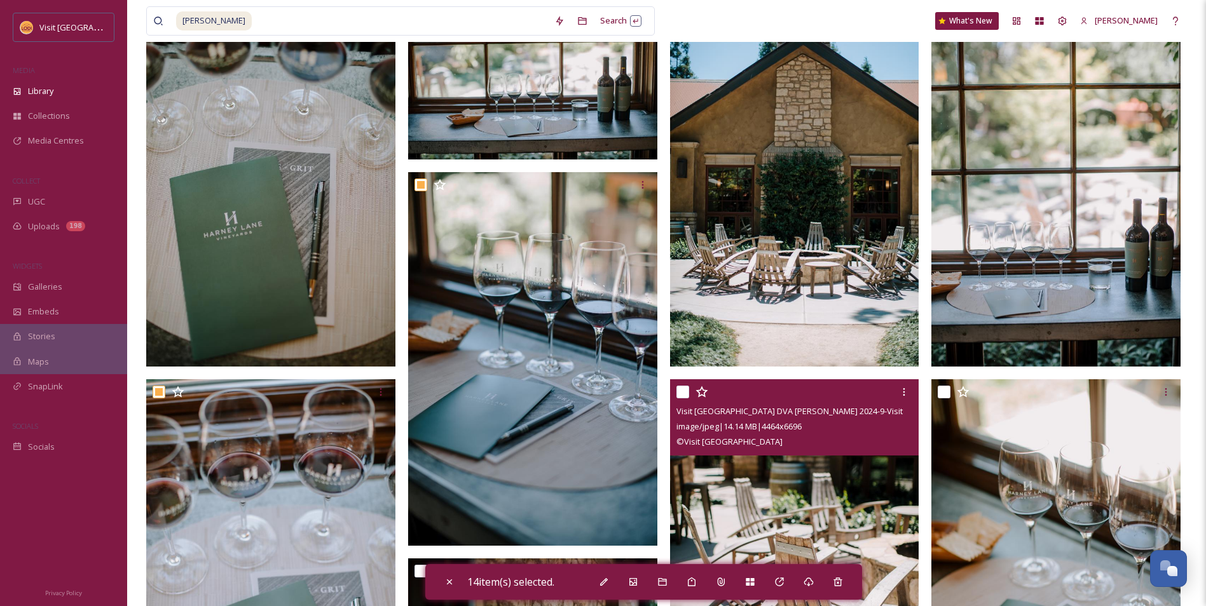
click at [678, 391] on input "checkbox" at bounding box center [682, 392] width 13 height 13
checkbox input "true"
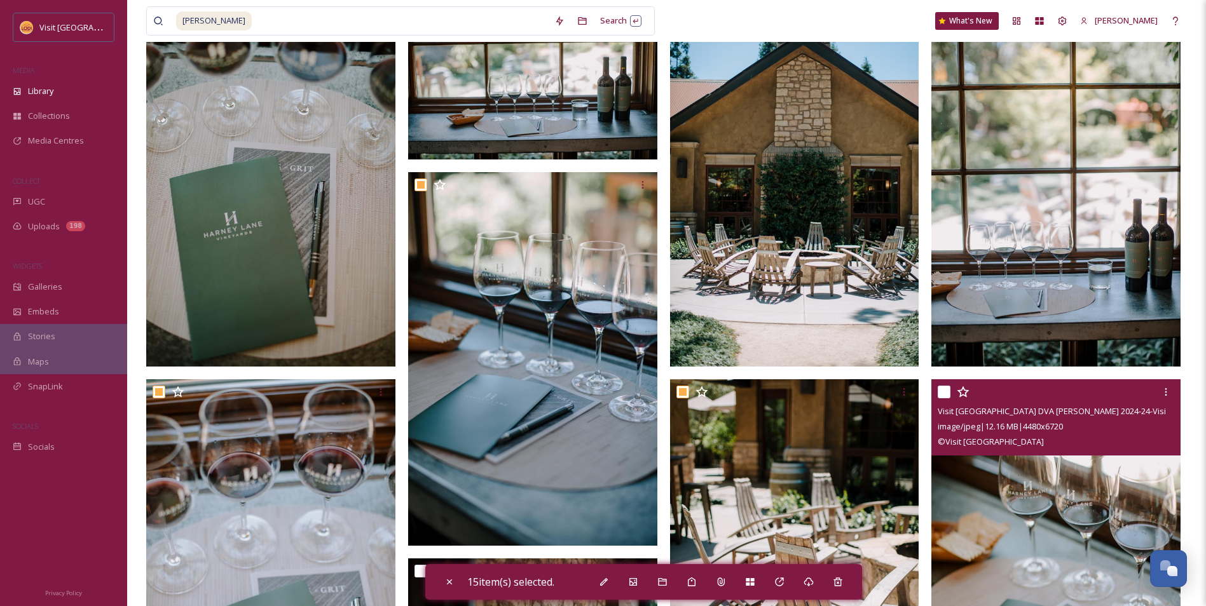
click at [943, 396] on input "checkbox" at bounding box center [943, 392] width 13 height 13
checkbox input "true"
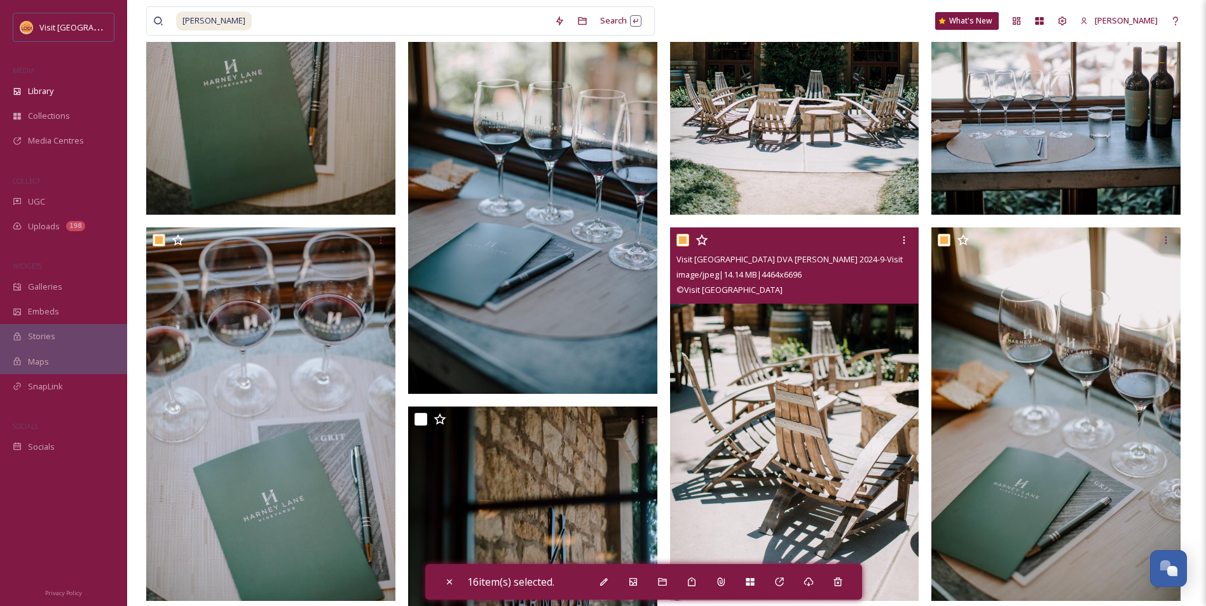
scroll to position [1208, 0]
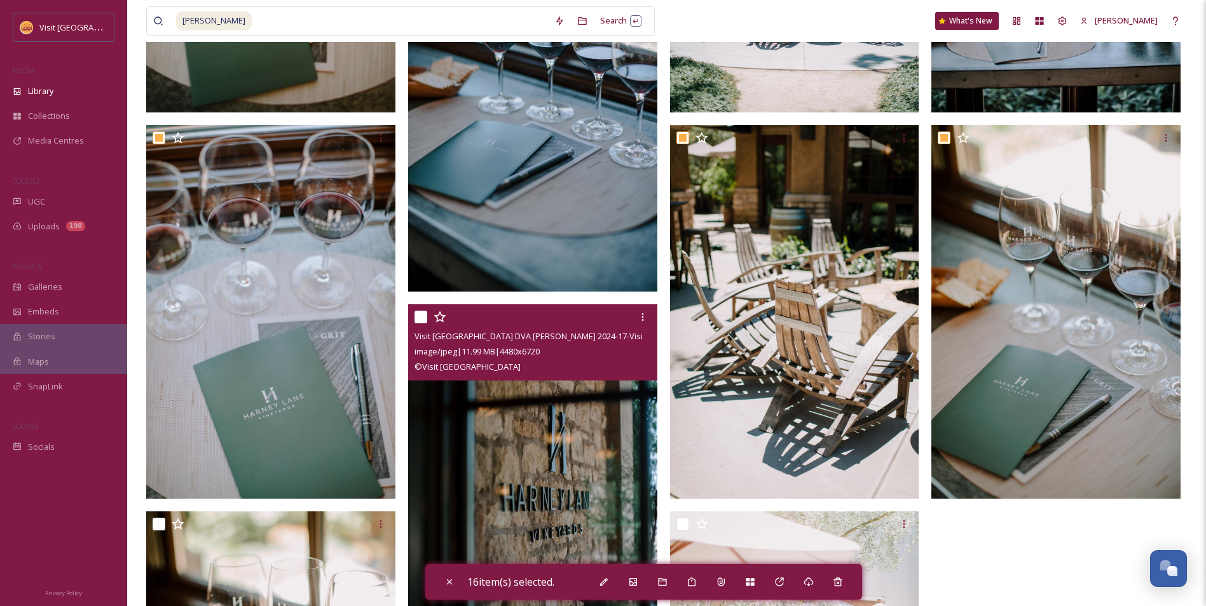
click at [418, 317] on input "checkbox" at bounding box center [420, 317] width 13 height 13
checkbox input "true"
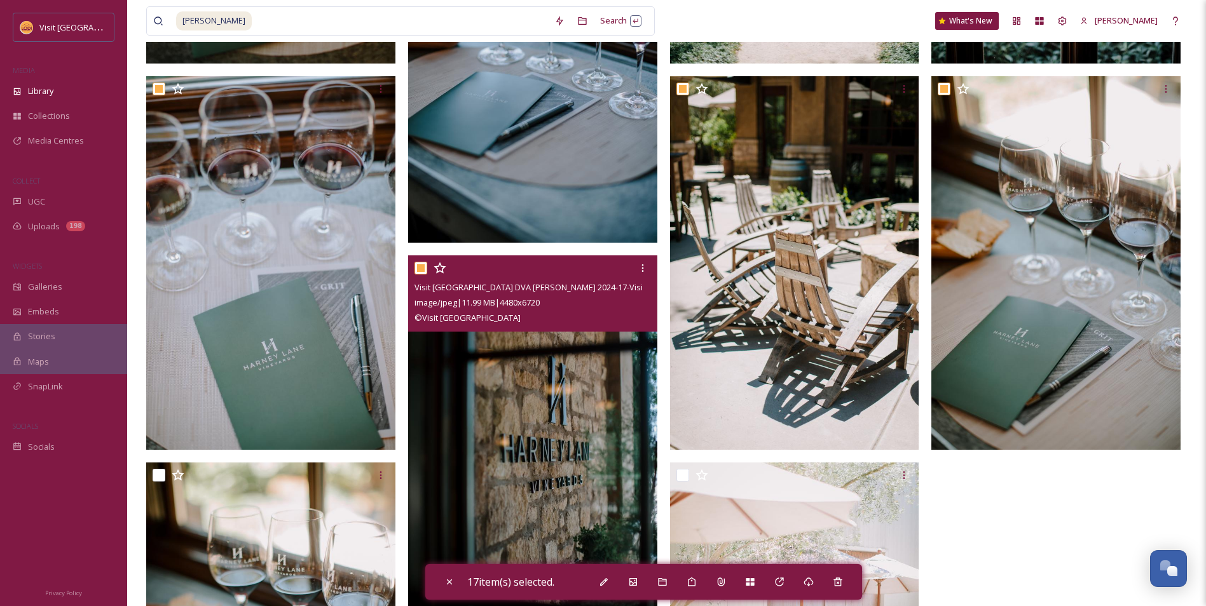
scroll to position [1462, 0]
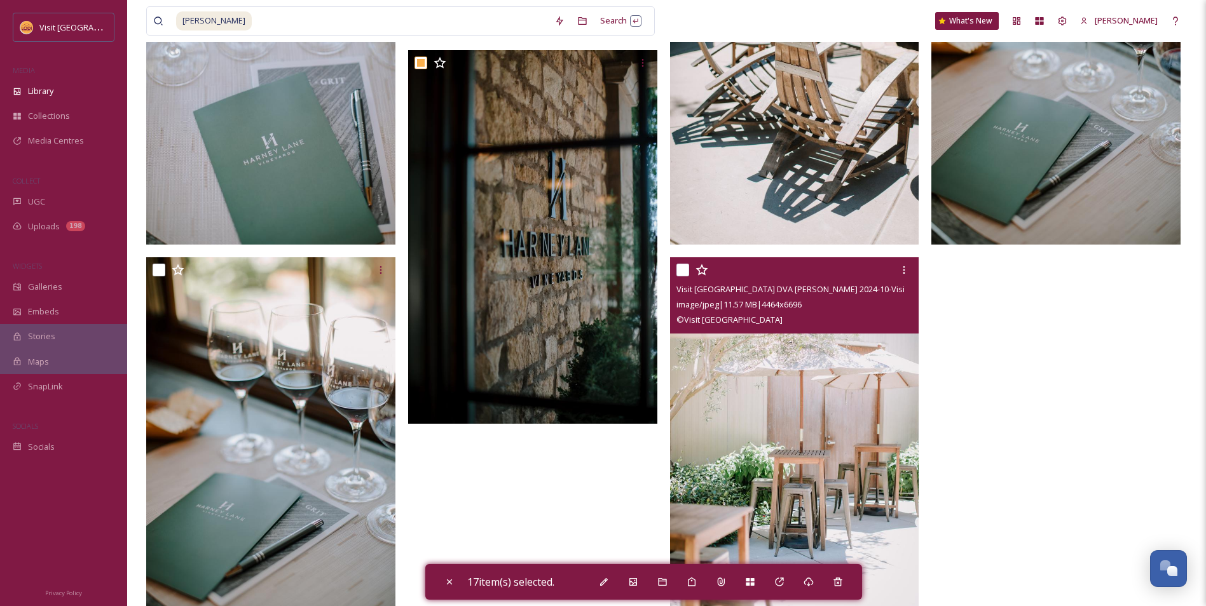
click at [679, 274] on input "checkbox" at bounding box center [682, 270] width 13 height 13
checkbox input "true"
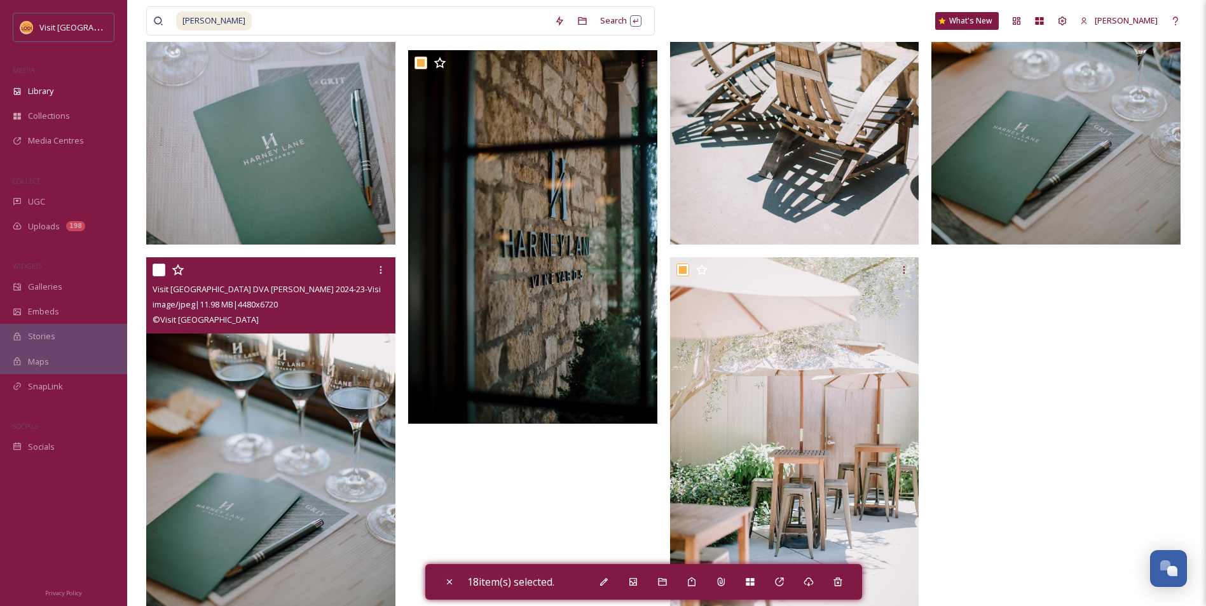
click at [159, 272] on input "checkbox" at bounding box center [159, 270] width 13 height 13
checkbox input "true"
click at [382, 268] on icon at bounding box center [381, 270] width 10 height 10
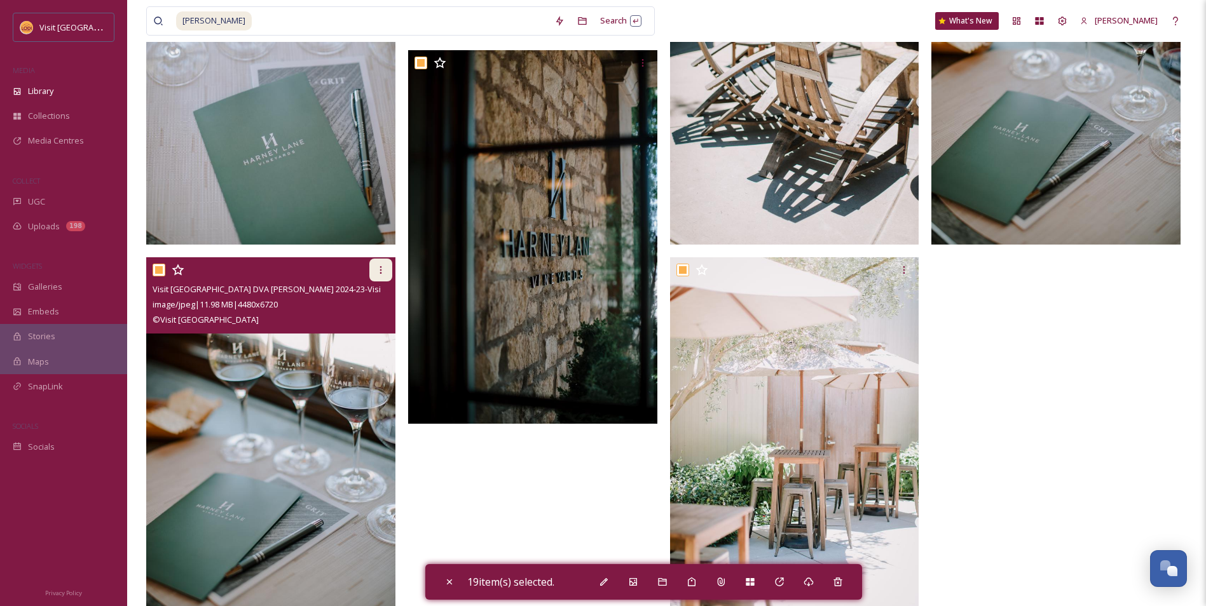
click at [376, 269] on icon at bounding box center [381, 270] width 10 height 10
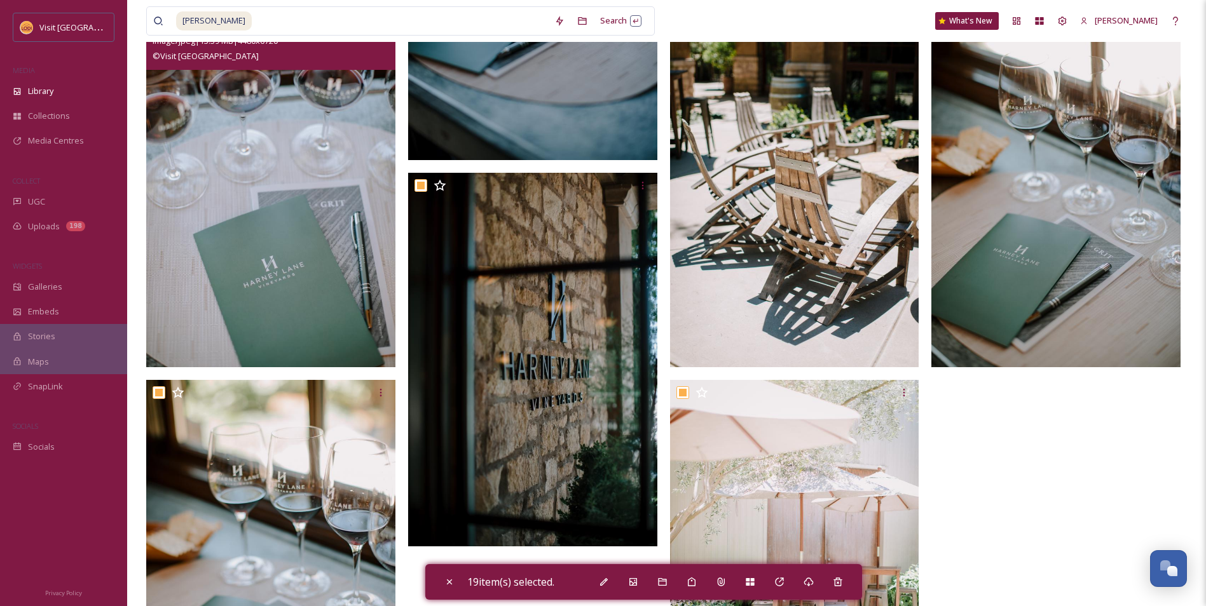
scroll to position [1144, 0]
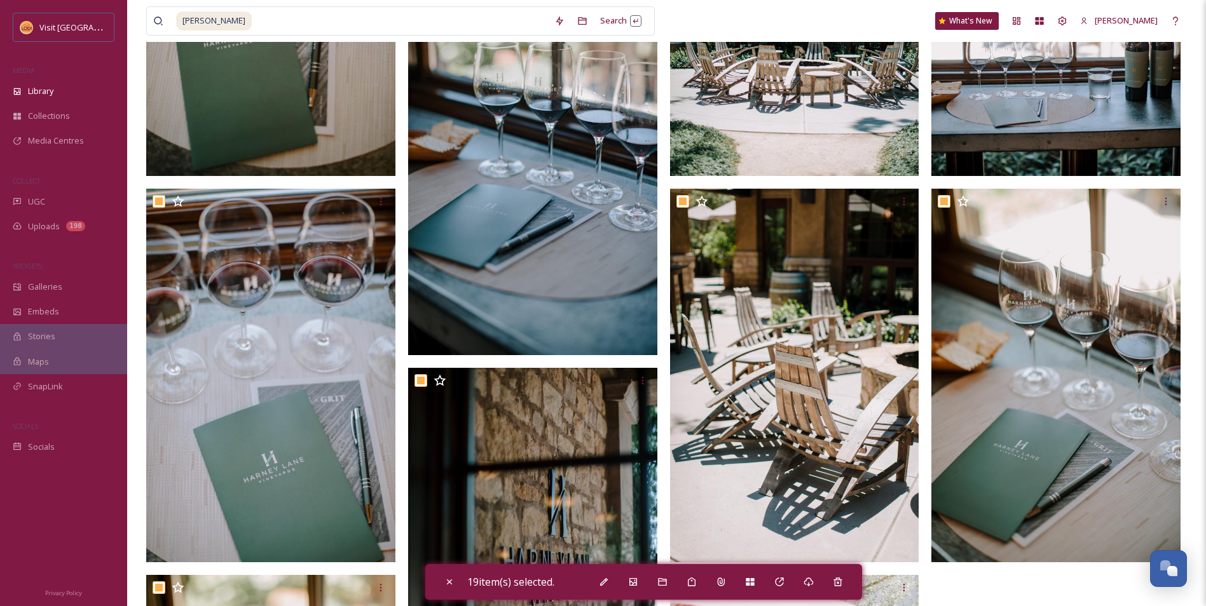
click at [40, 78] on div "MEDIA" at bounding box center [63, 70] width 127 height 17
click at [44, 85] on div "Library" at bounding box center [63, 91] width 127 height 25
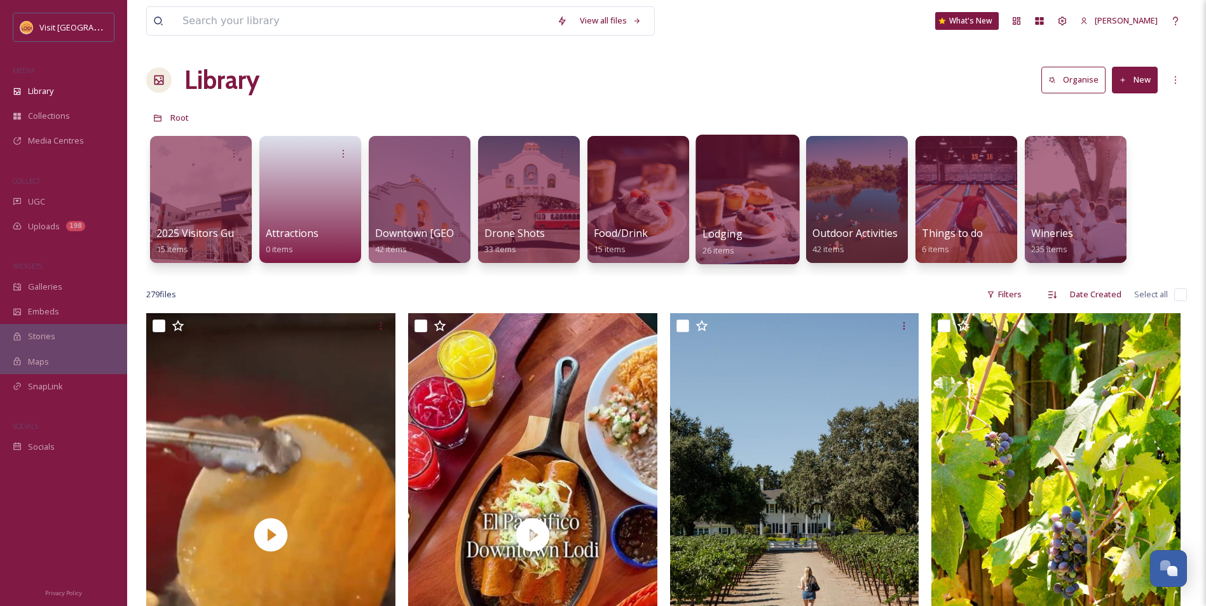
click at [772, 177] on div at bounding box center [747, 200] width 104 height 130
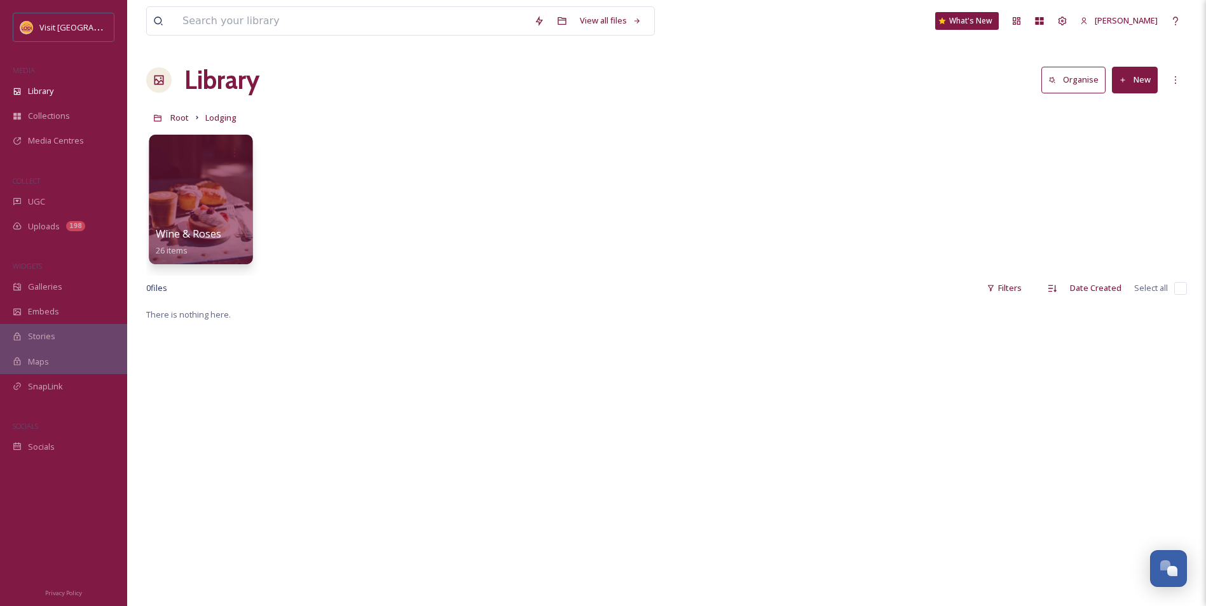
click at [238, 197] on div at bounding box center [201, 200] width 104 height 130
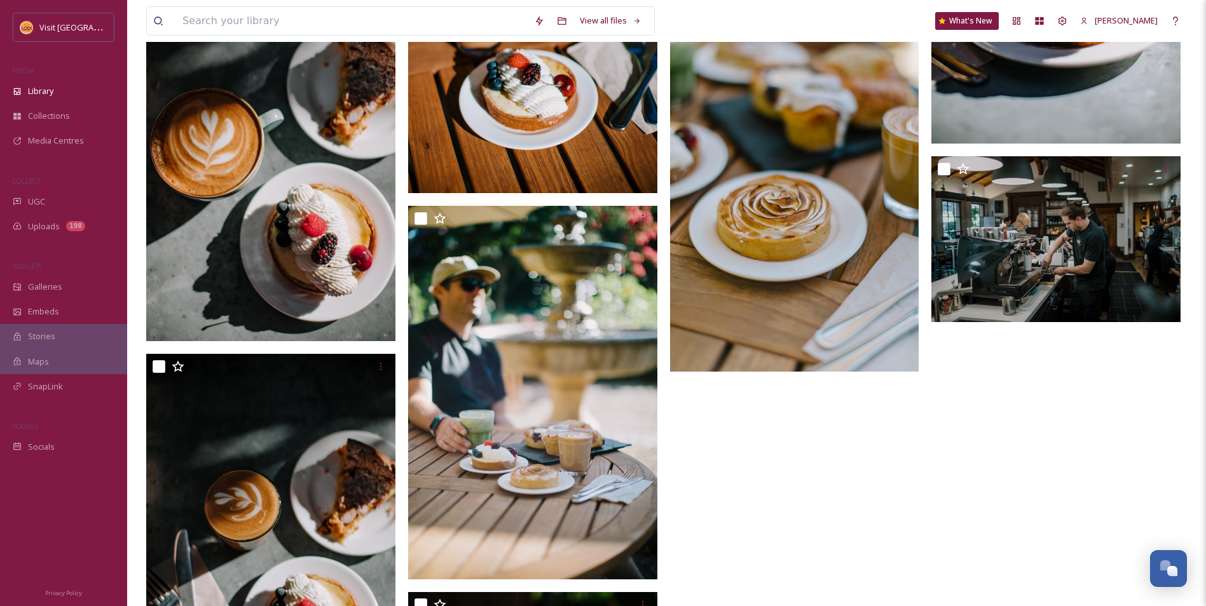
scroll to position [1970, 0]
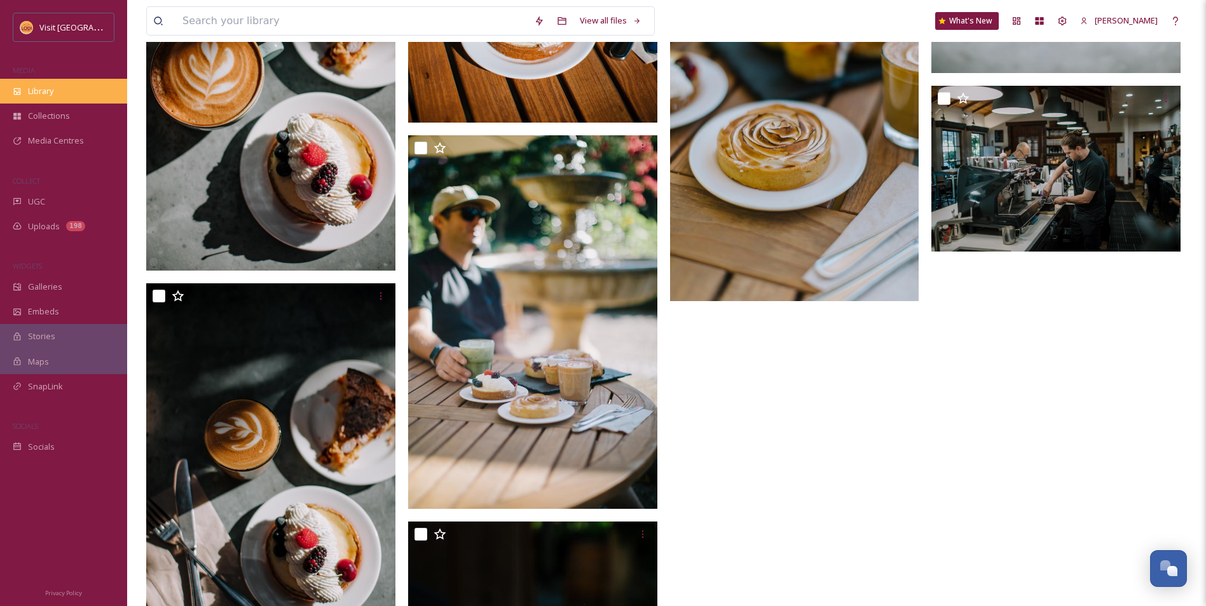
click at [77, 94] on div "Library" at bounding box center [63, 91] width 127 height 25
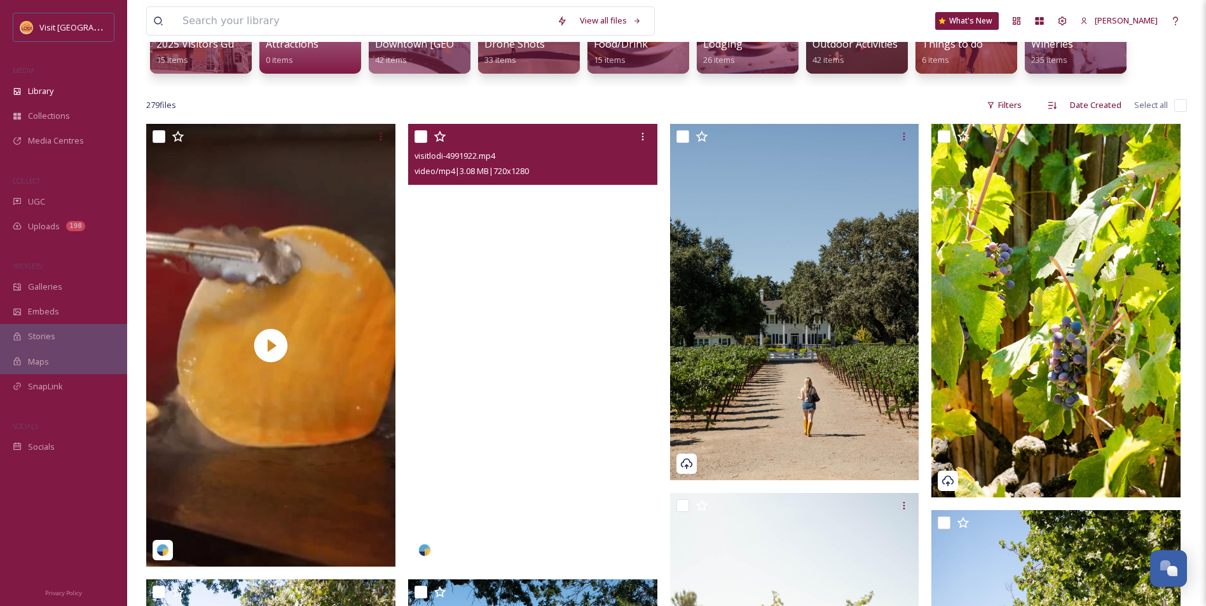
scroll to position [191, 0]
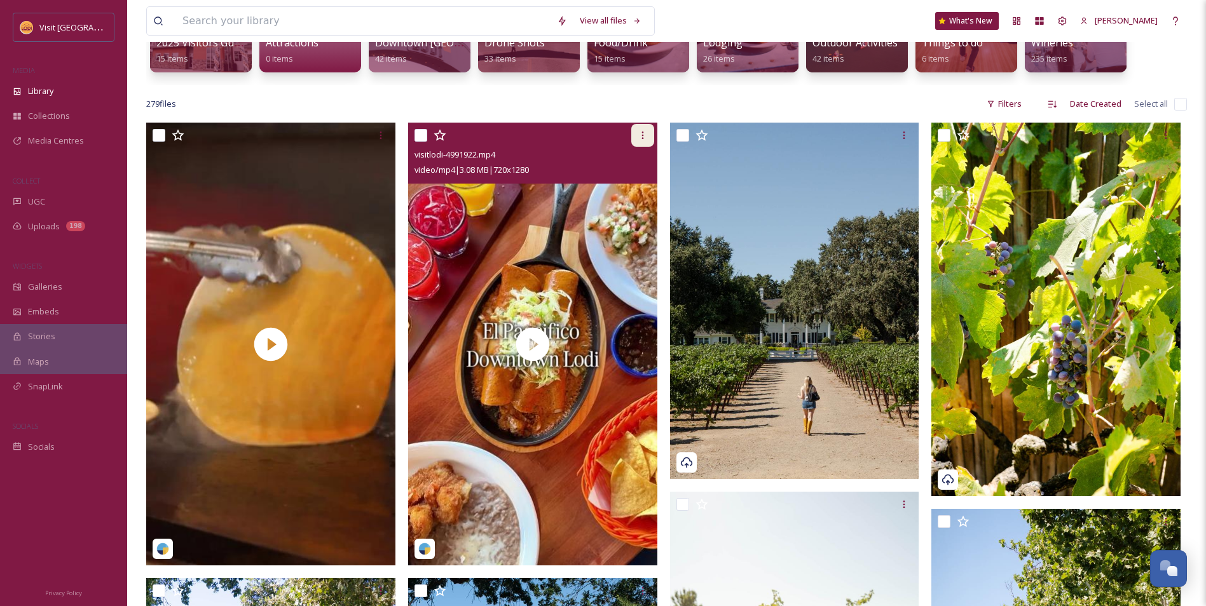
click at [637, 139] on icon at bounding box center [642, 135] width 10 height 10
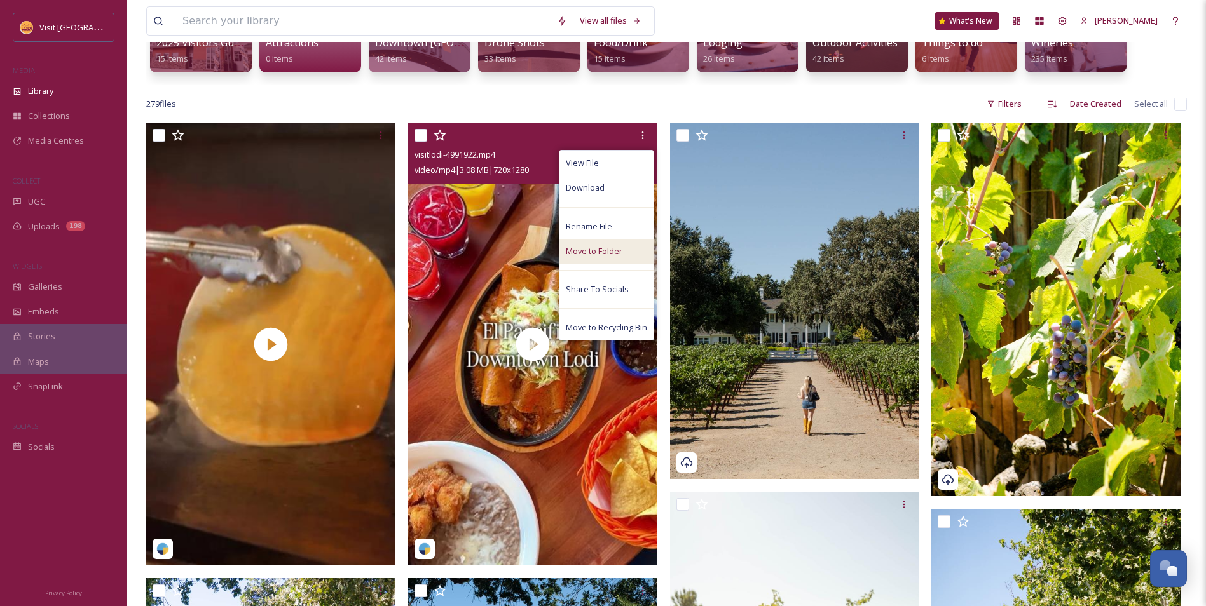
click at [615, 249] on span "Move to Folder" at bounding box center [594, 251] width 57 height 12
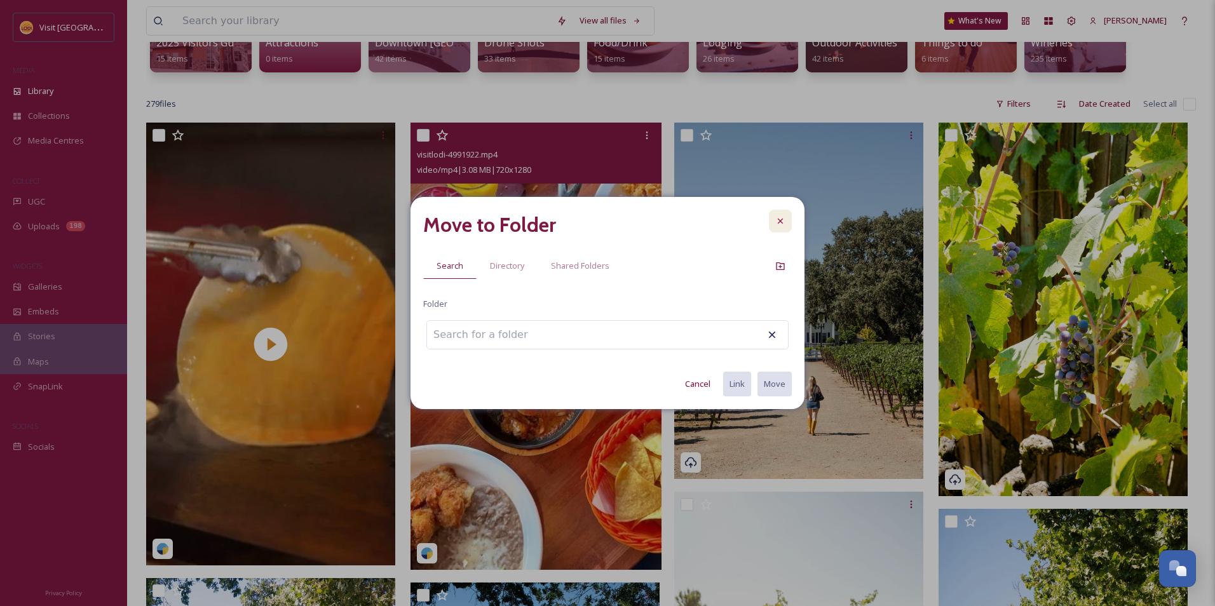
click at [780, 219] on icon at bounding box center [780, 221] width 10 height 10
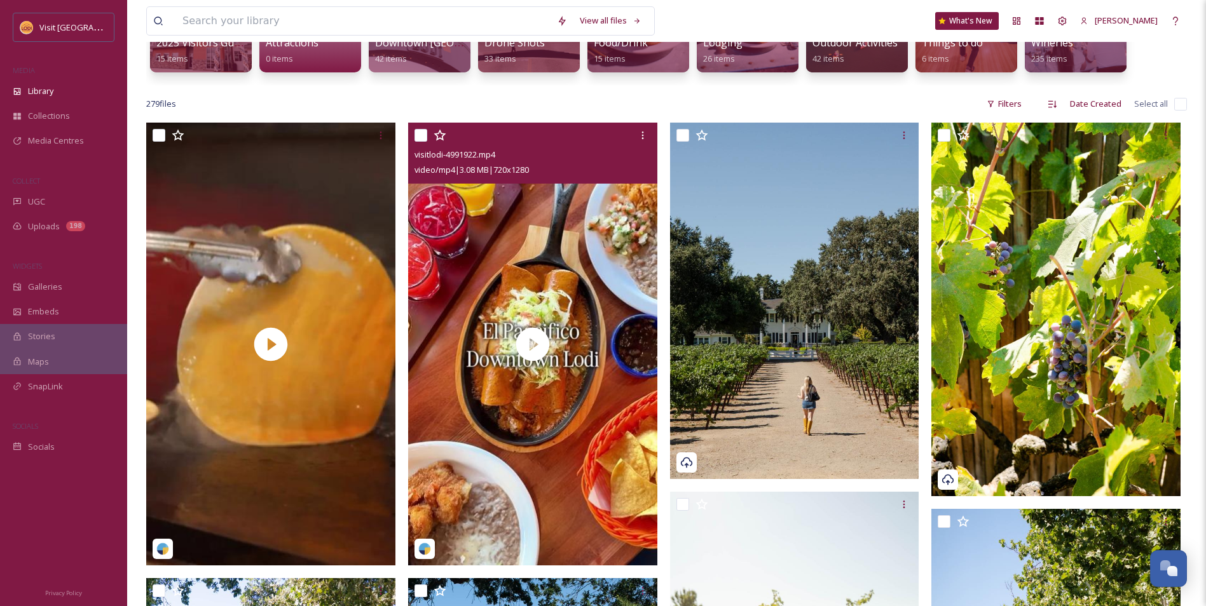
click at [419, 137] on input "checkbox" at bounding box center [420, 135] width 13 height 13
checkbox input "true"
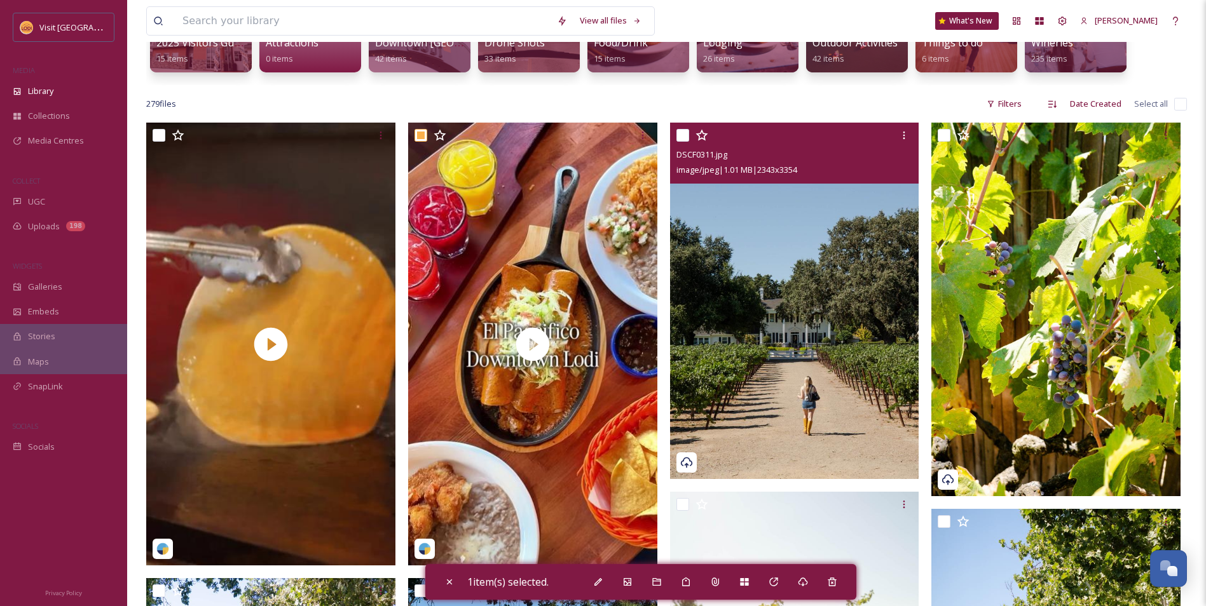
click at [682, 138] on input "checkbox" at bounding box center [682, 135] width 13 height 13
click at [683, 138] on input "checkbox" at bounding box center [682, 135] width 13 height 13
checkbox input "false"
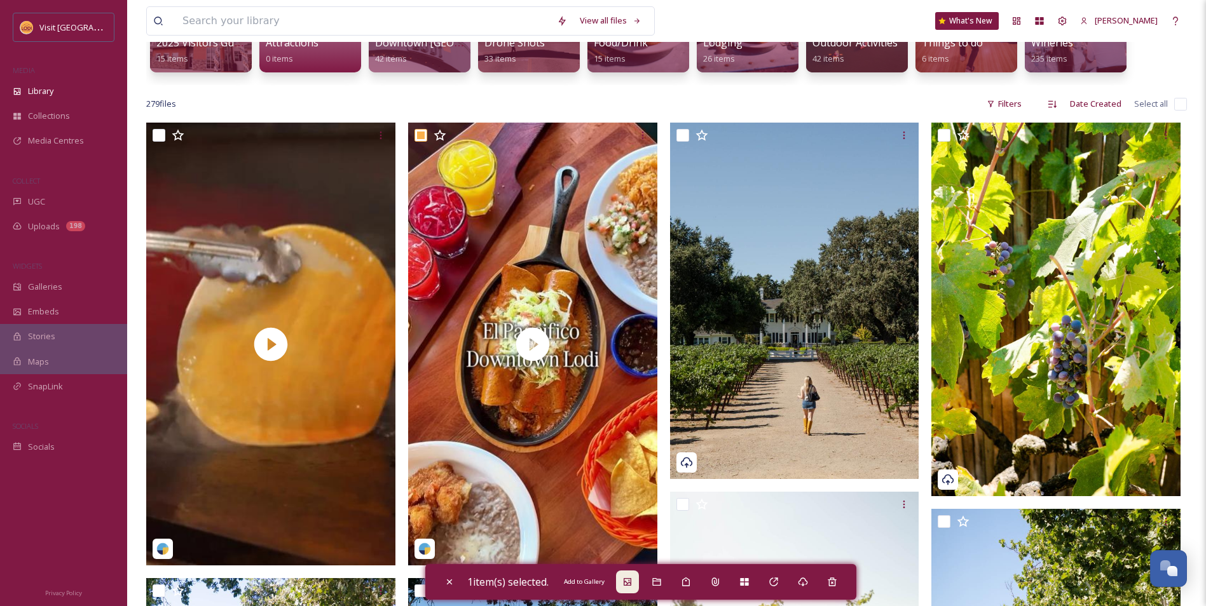
click at [629, 582] on icon at bounding box center [627, 582] width 8 height 8
click at [445, 581] on div "Close" at bounding box center [449, 582] width 23 height 23
checkbox input "false"
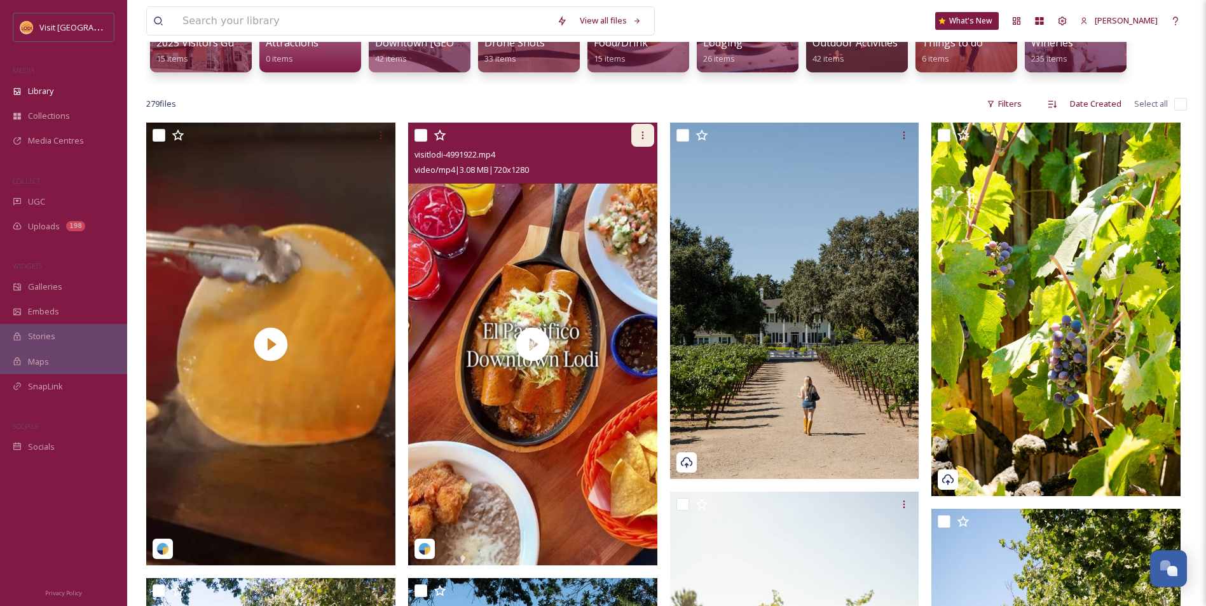
click at [639, 130] on div at bounding box center [642, 135] width 23 height 23
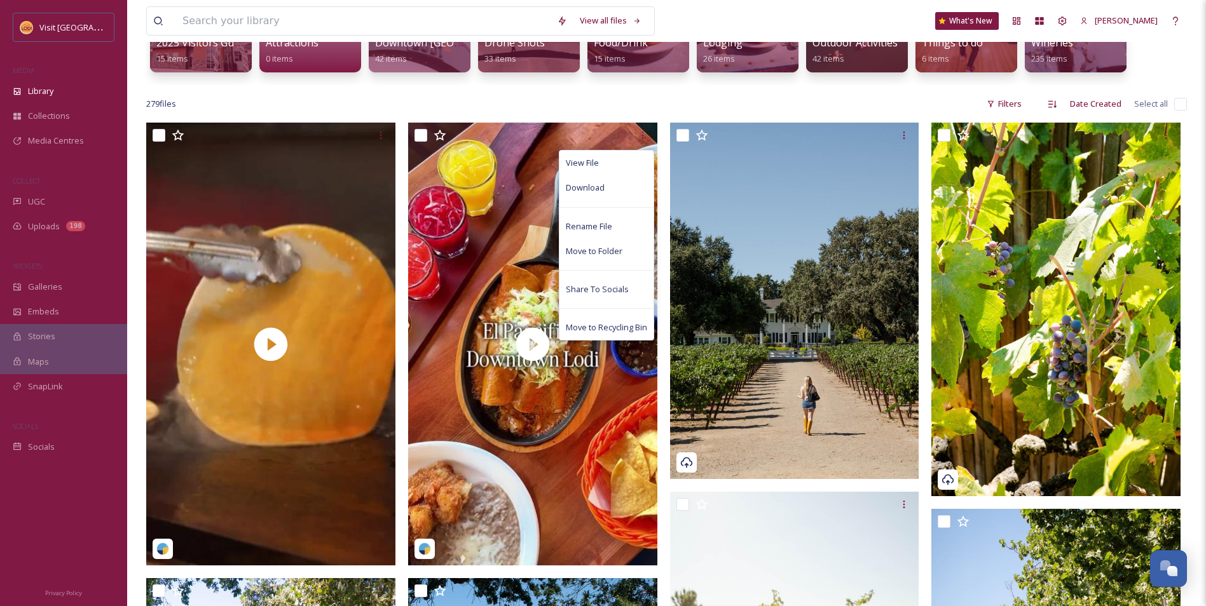
click at [779, 102] on div "279 file s Filters Date Created Select all" at bounding box center [666, 104] width 1040 height 25
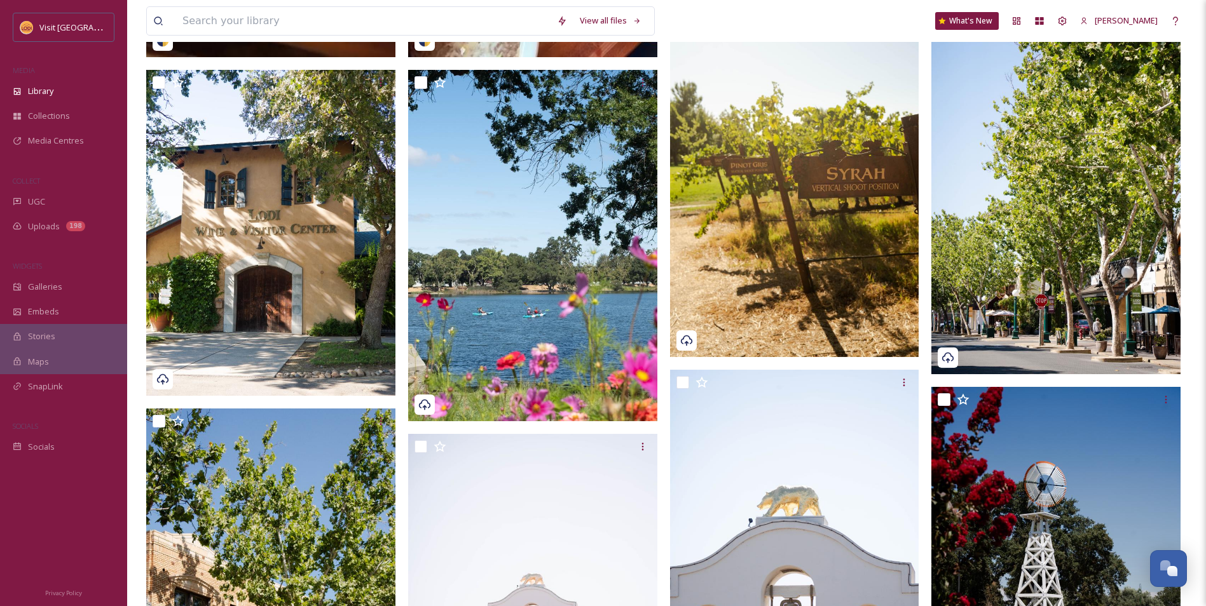
scroll to position [445, 0]
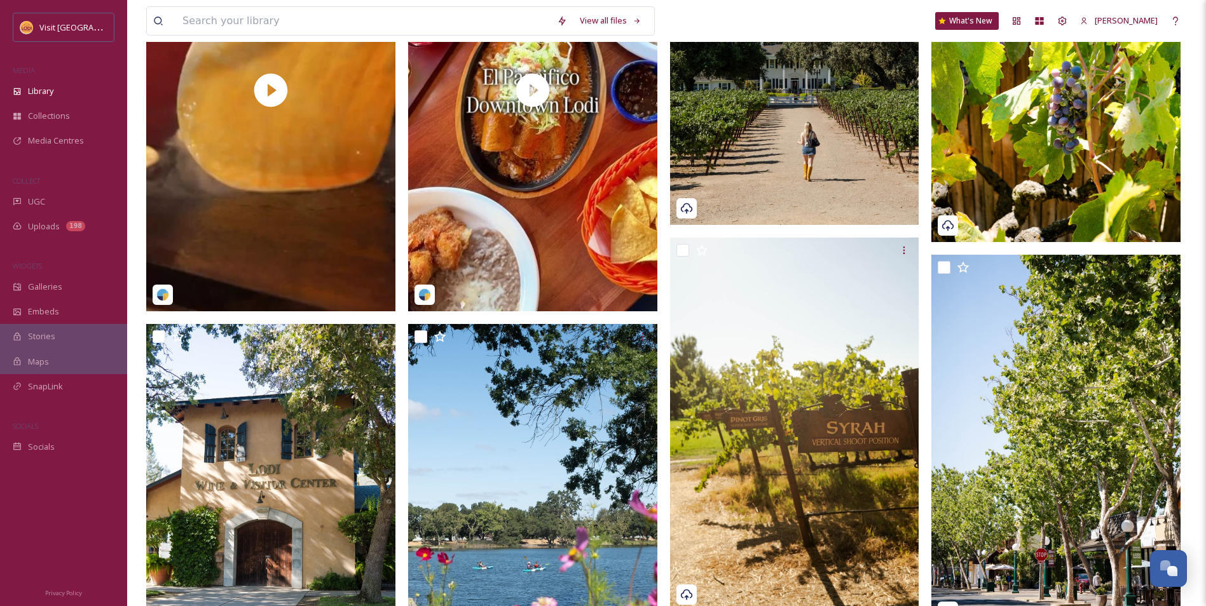
click at [761, 135] on img at bounding box center [794, 46] width 249 height 357
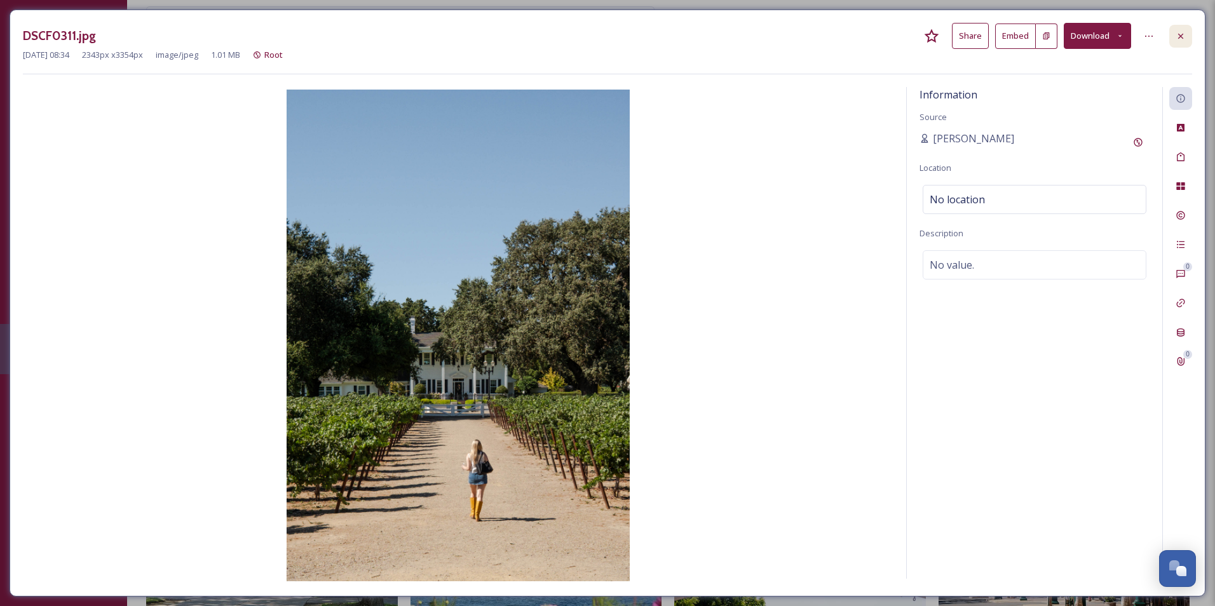
click at [1189, 36] on div at bounding box center [1180, 36] width 23 height 23
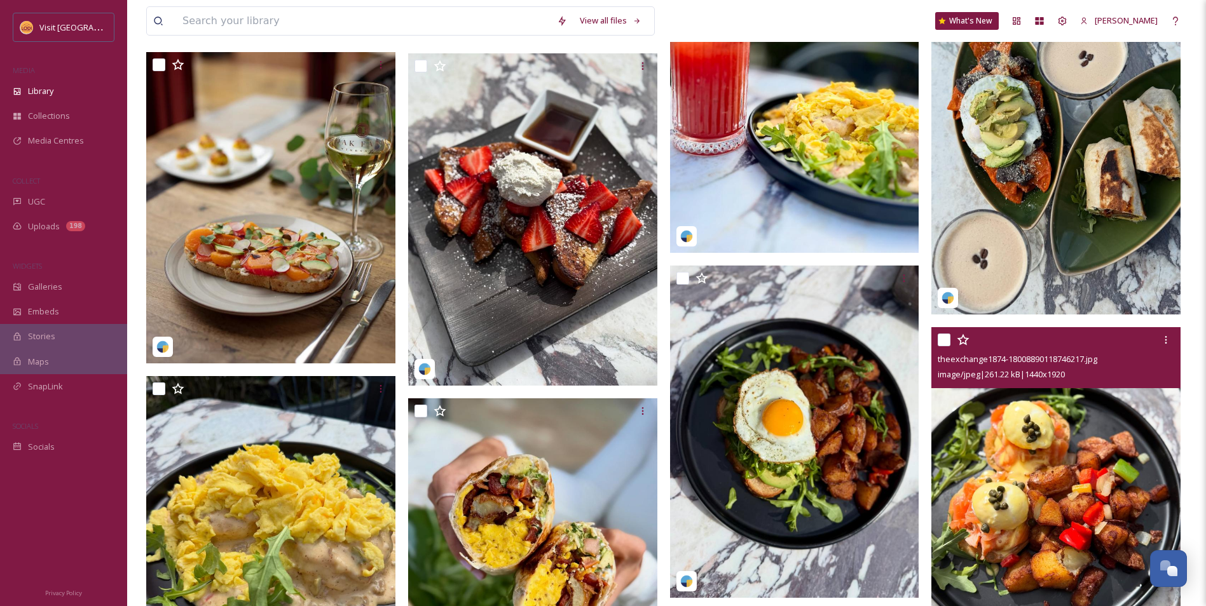
scroll to position [3559, 0]
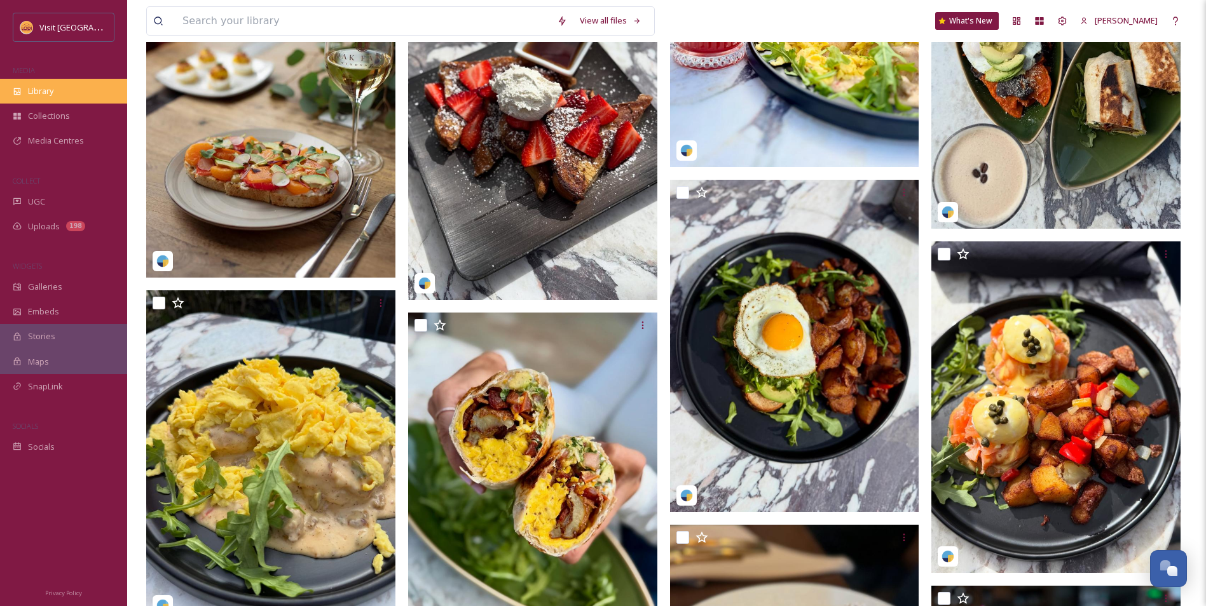
click at [43, 90] on span "Library" at bounding box center [40, 91] width 25 height 12
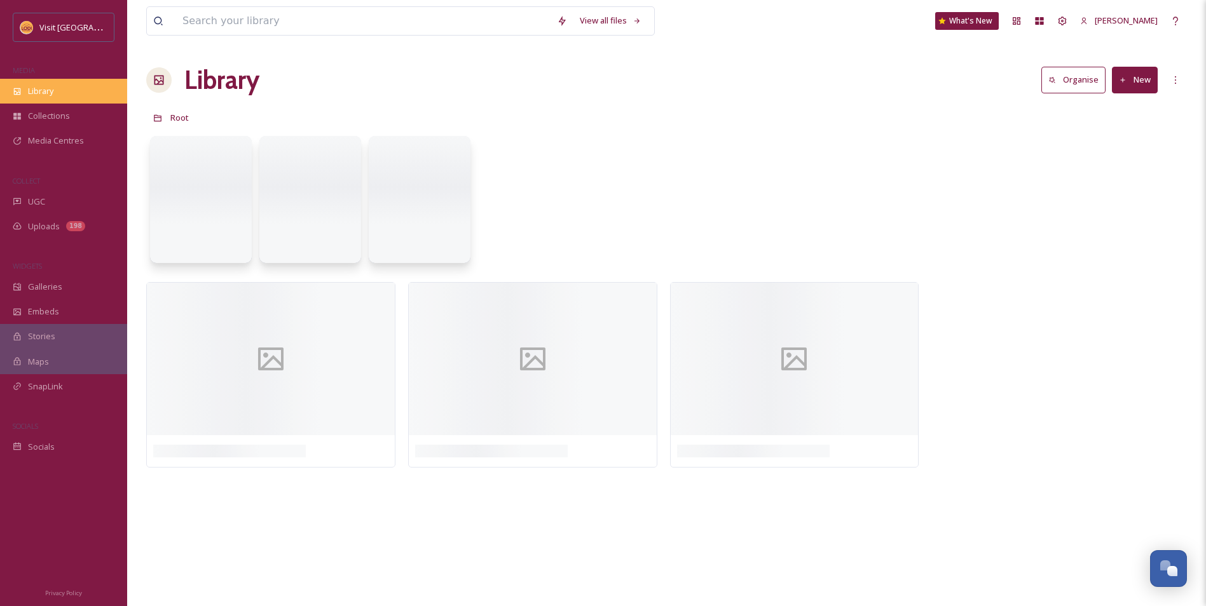
scroll to position [0, 0]
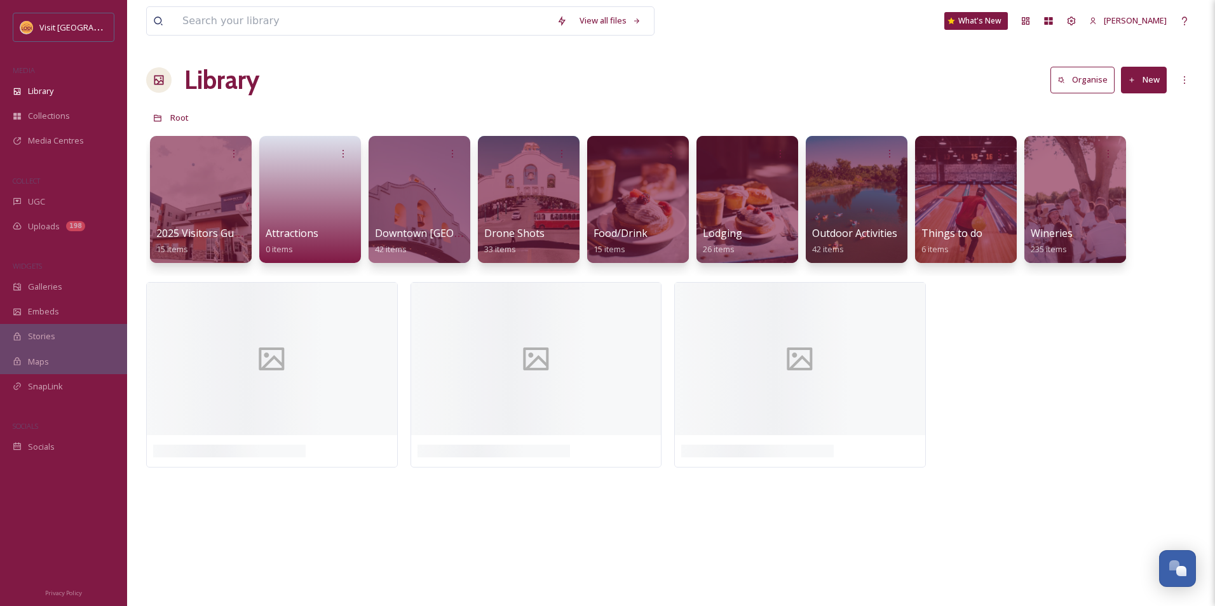
click at [1143, 82] on button "New" at bounding box center [1144, 80] width 46 height 26
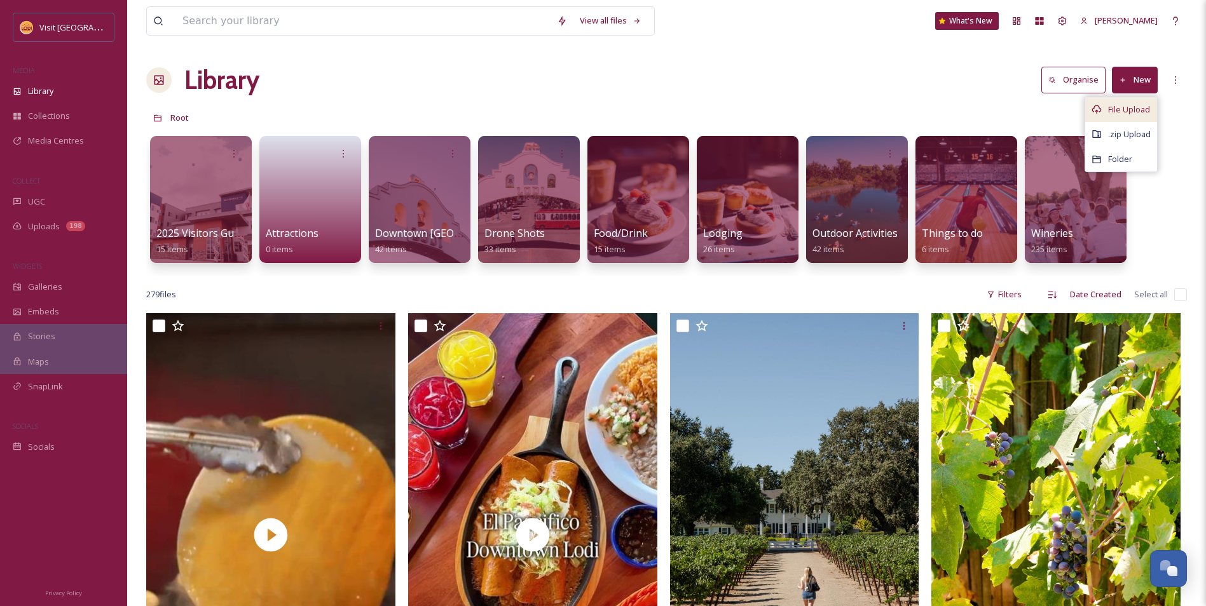
click at [1142, 102] on div "File Upload" at bounding box center [1121, 109] width 72 height 25
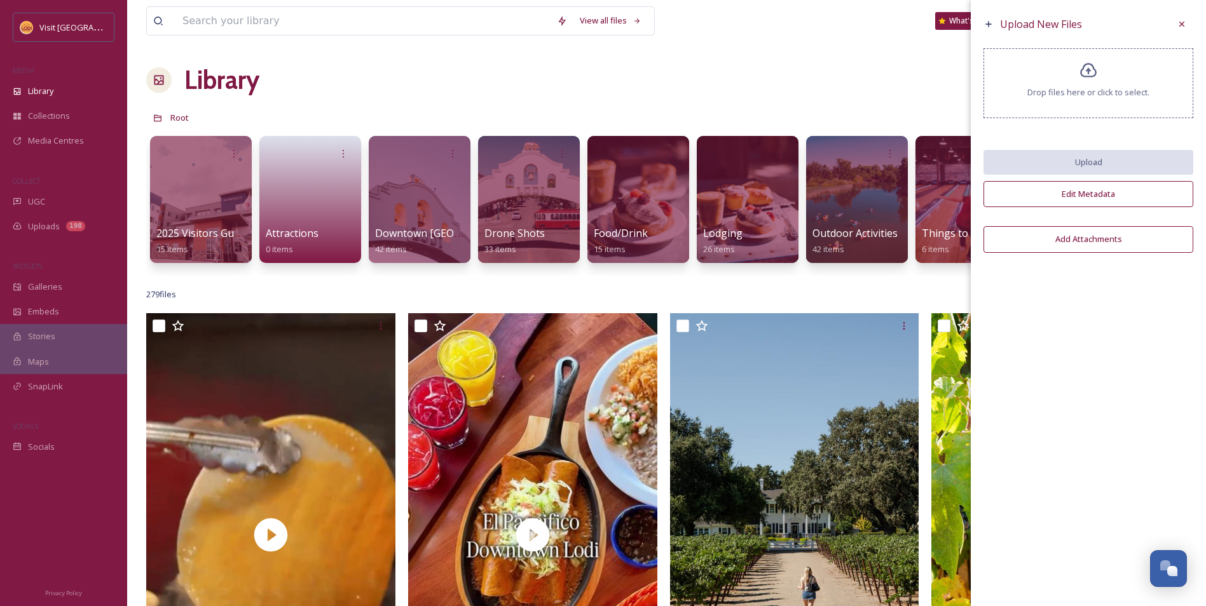
click at [1094, 76] on icon at bounding box center [1088, 70] width 17 height 15
click at [1097, 89] on span "Drop files here or click to select." at bounding box center [1088, 92] width 122 height 12
click at [1175, 25] on div at bounding box center [1181, 24] width 23 height 23
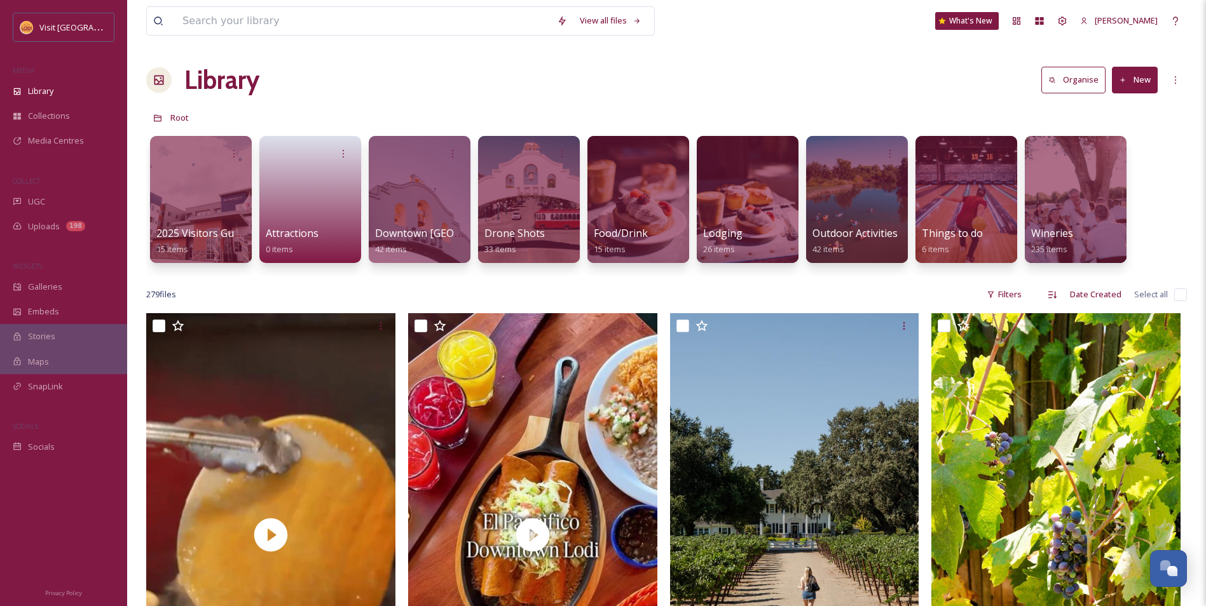
click at [1136, 85] on button "New" at bounding box center [1135, 80] width 46 height 26
click at [1129, 133] on span ".zip Upload" at bounding box center [1129, 134] width 43 height 12
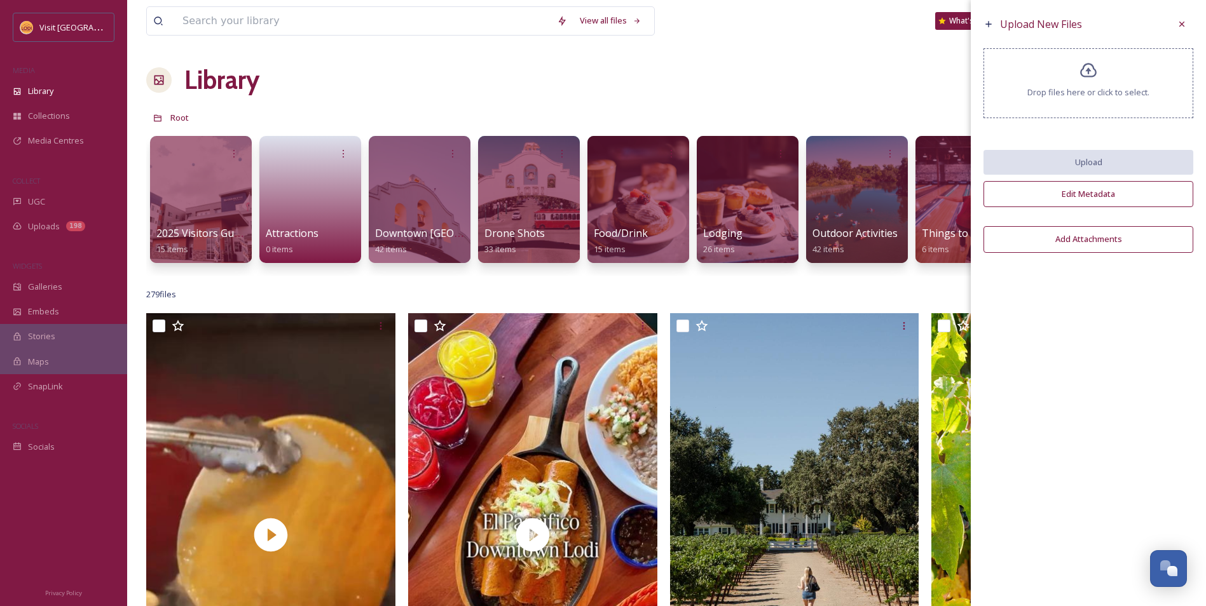
click at [1051, 92] on span "Drop files here or click to select." at bounding box center [1088, 92] width 122 height 12
